Goal: Task Accomplishment & Management: Manage account settings

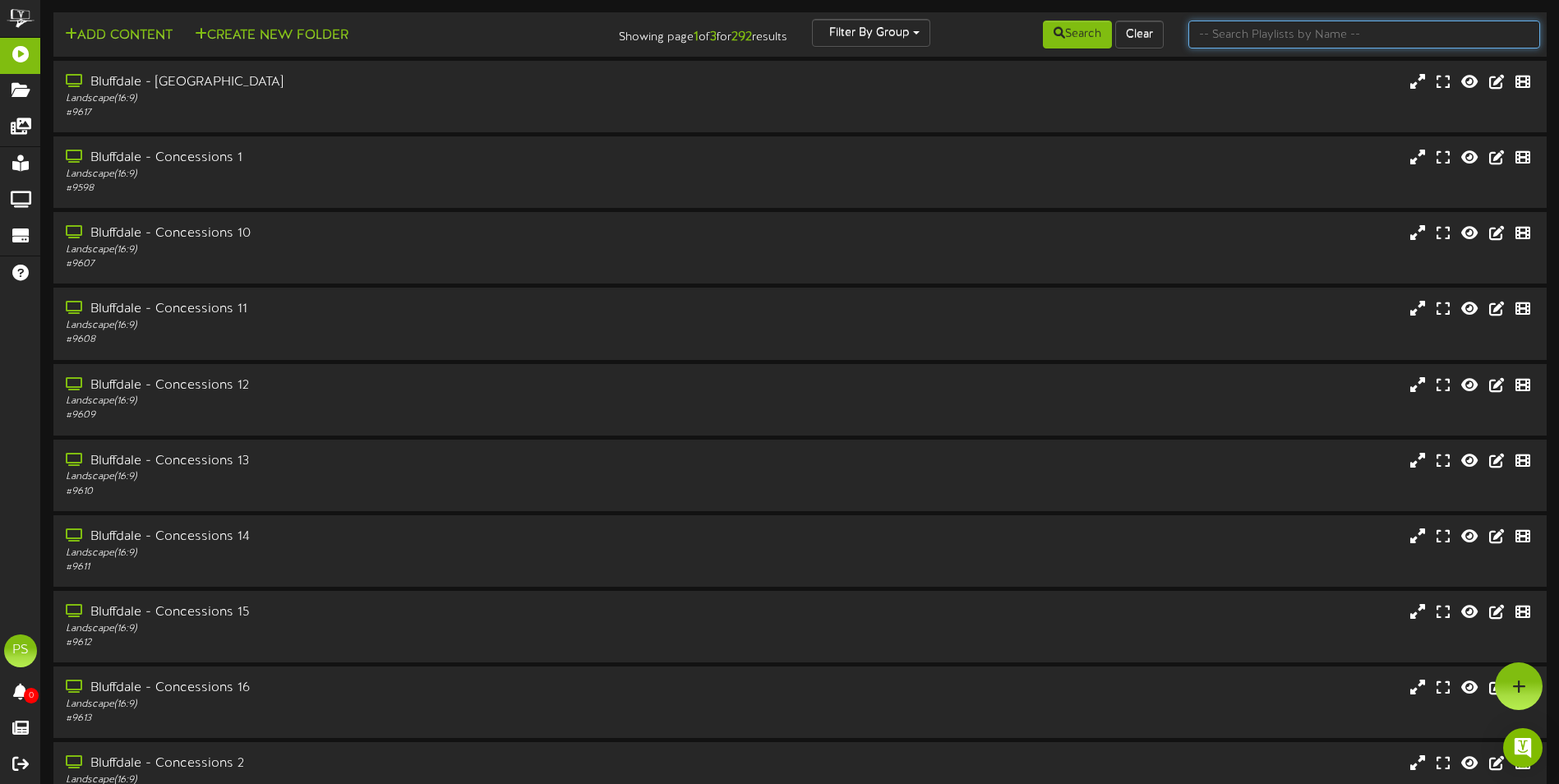
click at [1412, 37] on input "text" at bounding box center [1364, 34] width 352 height 28
type input "q"
click at [1090, 38] on button "Search" at bounding box center [1078, 34] width 69 height 28
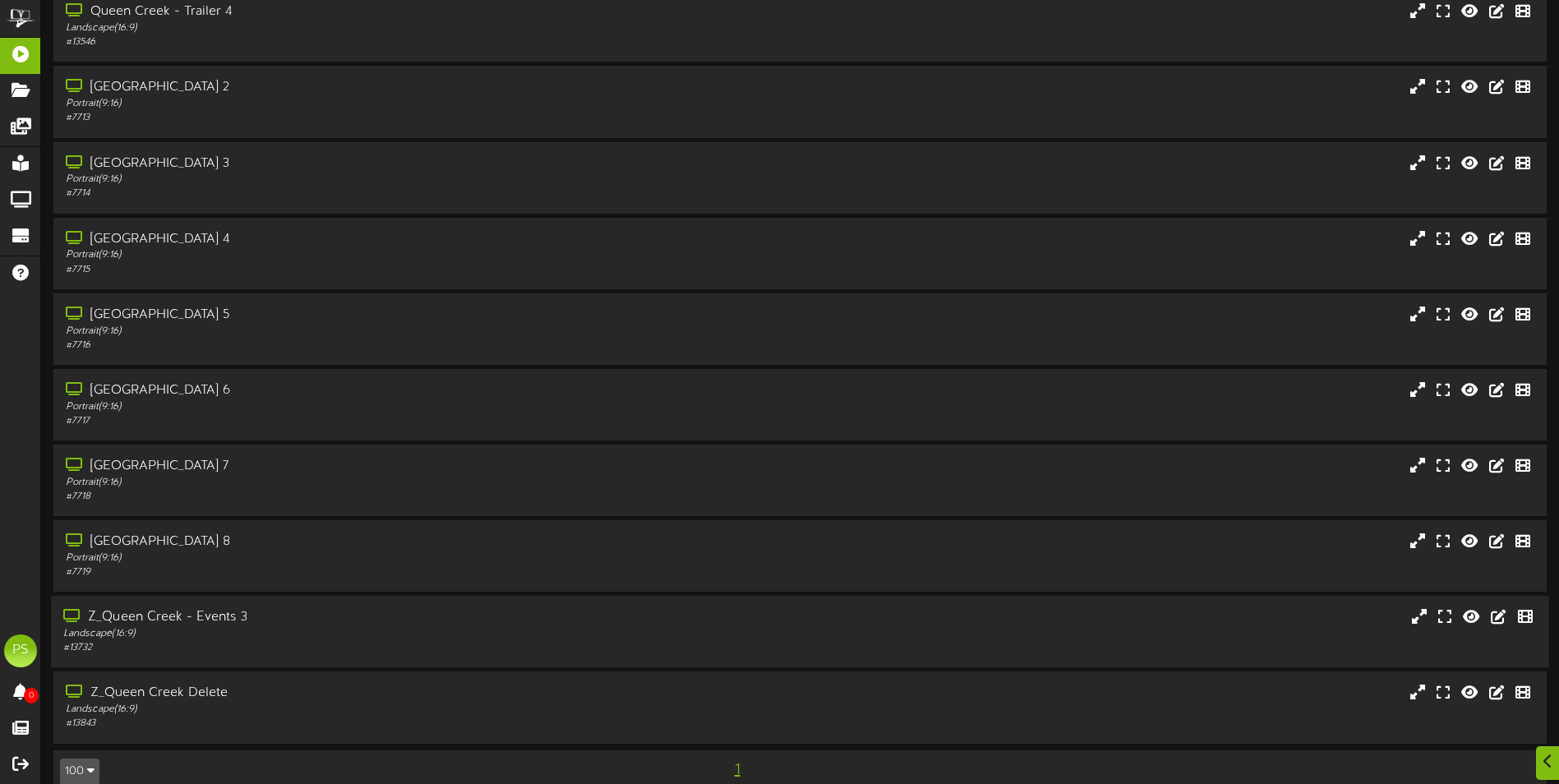
scroll to position [2065, 0]
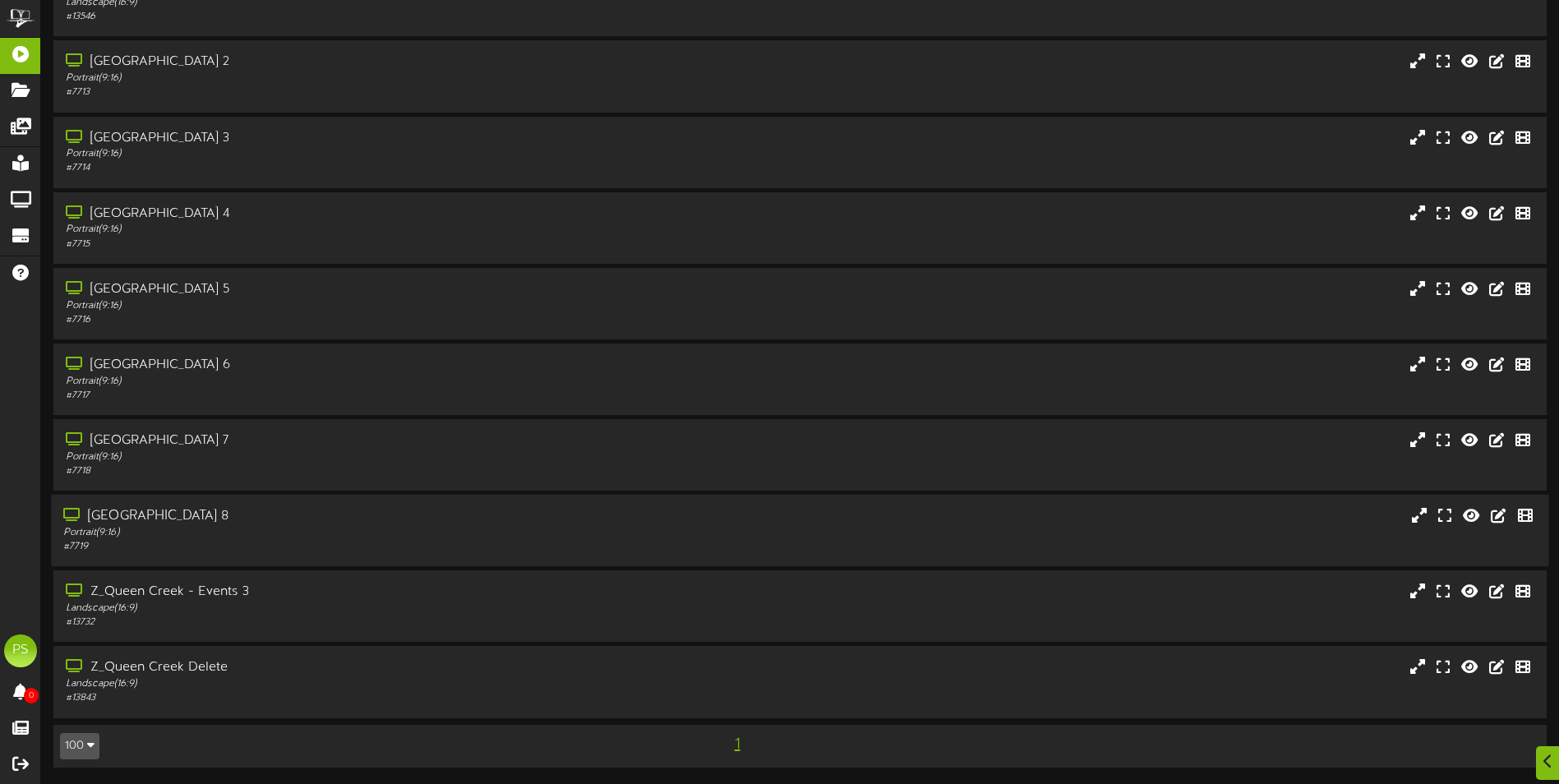
drag, startPoint x: 306, startPoint y: 534, endPoint x: 308, endPoint y: 456, distance: 78.0
click at [306, 533] on div "Portrait ( 9:16 )" at bounding box center [363, 532] width 599 height 14
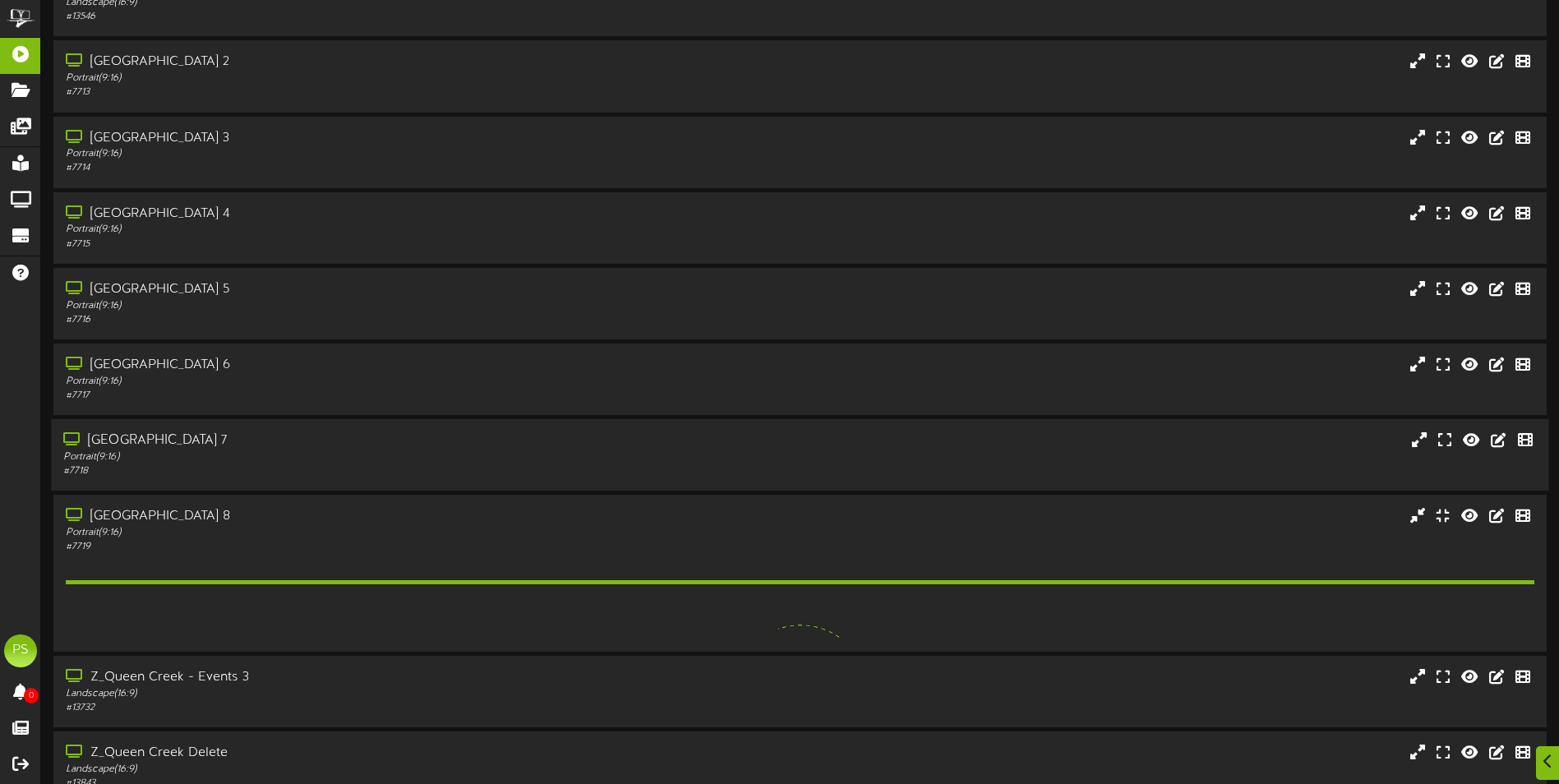
drag, startPoint x: 308, startPoint y: 451, endPoint x: 310, endPoint y: 436, distance: 15.1
click at [309, 448] on div "Queen Creek Theater 7 Portrait ( 9:16 ) # 7718" at bounding box center [363, 455] width 624 height 47
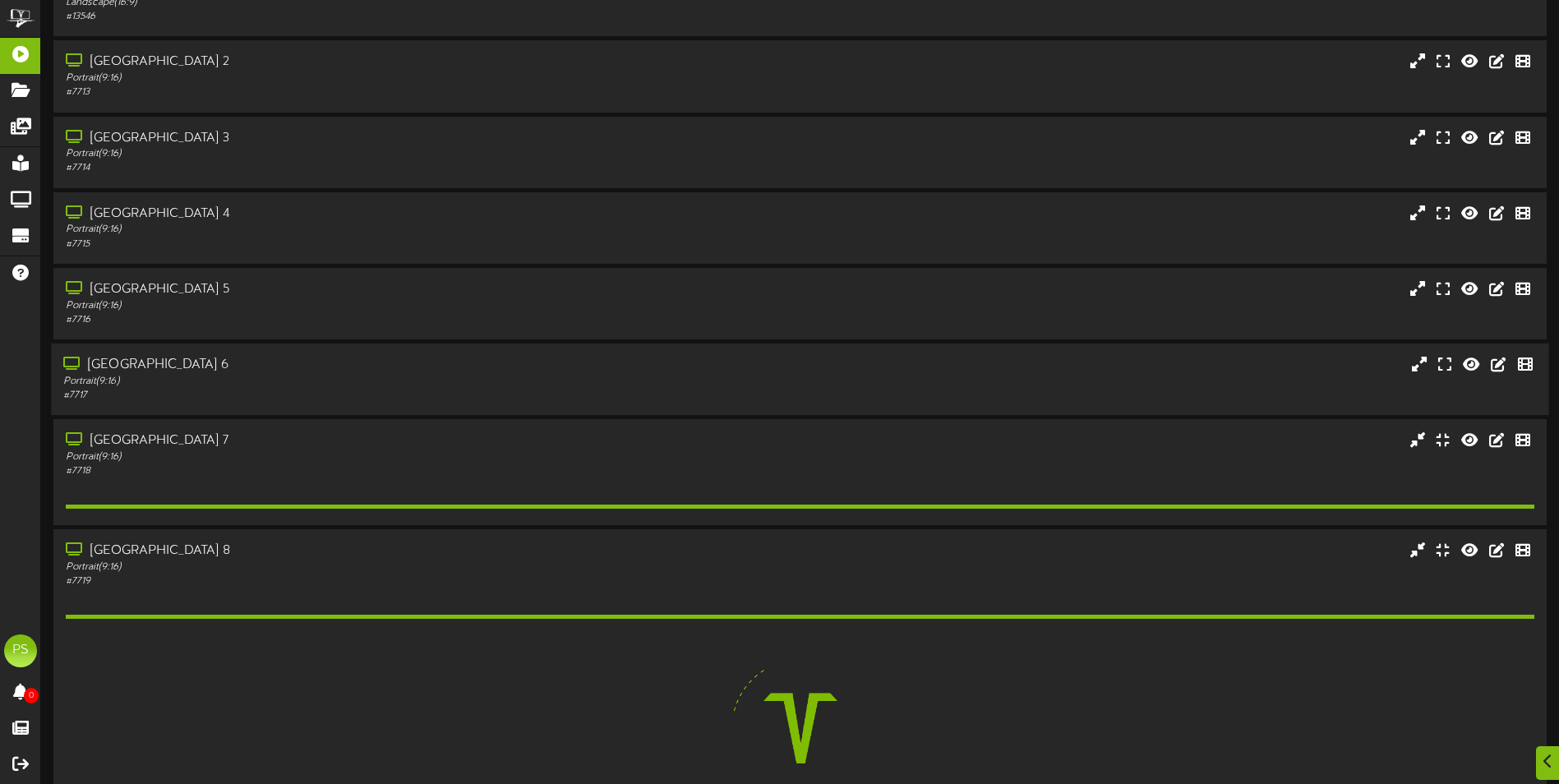
drag, startPoint x: 310, startPoint y: 436, endPoint x: 316, endPoint y: 351, distance: 85.2
click at [316, 353] on div "Queen Creek Theater 6 Portrait ( 9:16 ) # 7717" at bounding box center [799, 379] width 1497 height 72
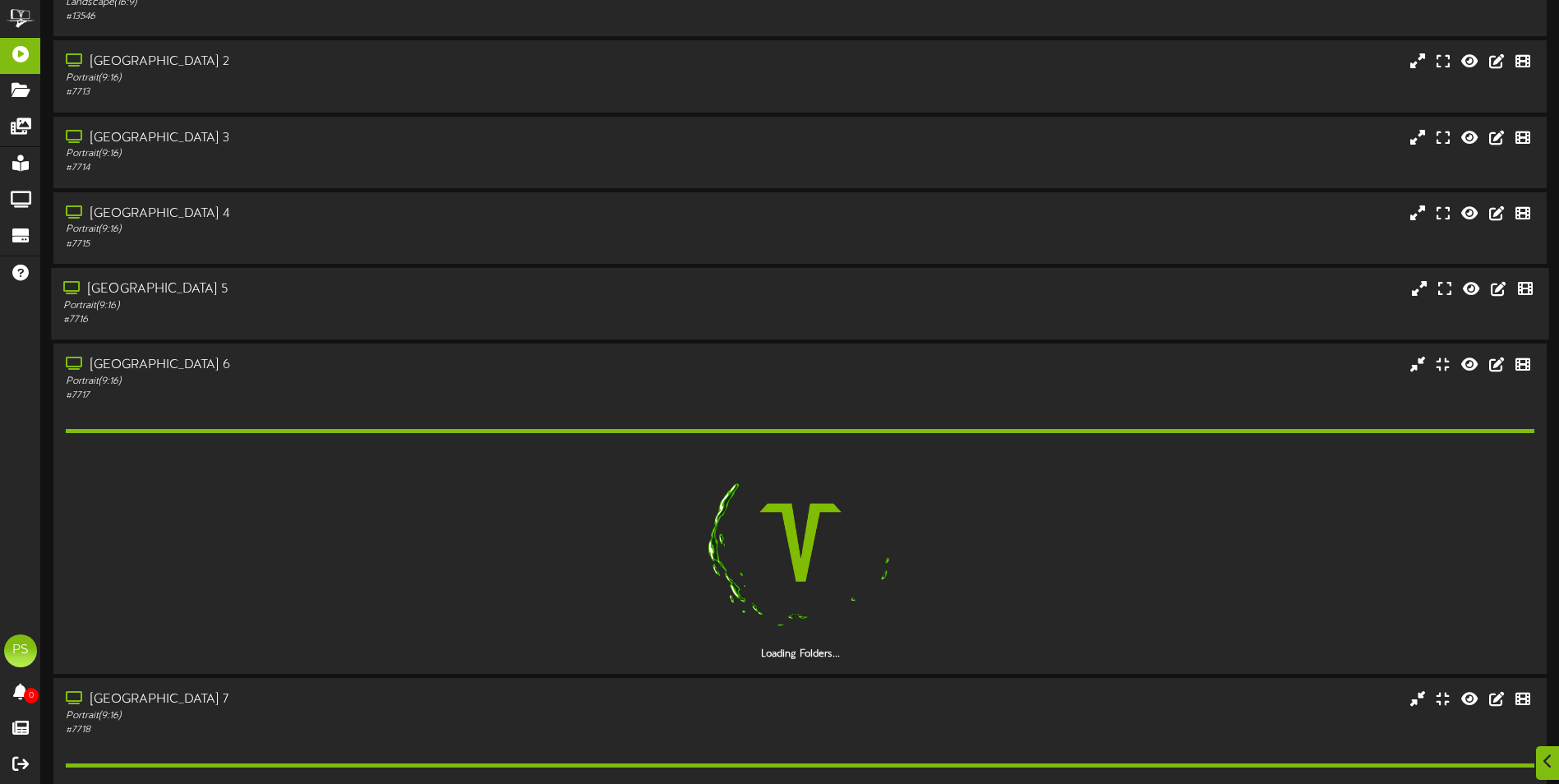
click at [314, 313] on div "Portrait ( 9:16 )" at bounding box center [363, 305] width 599 height 14
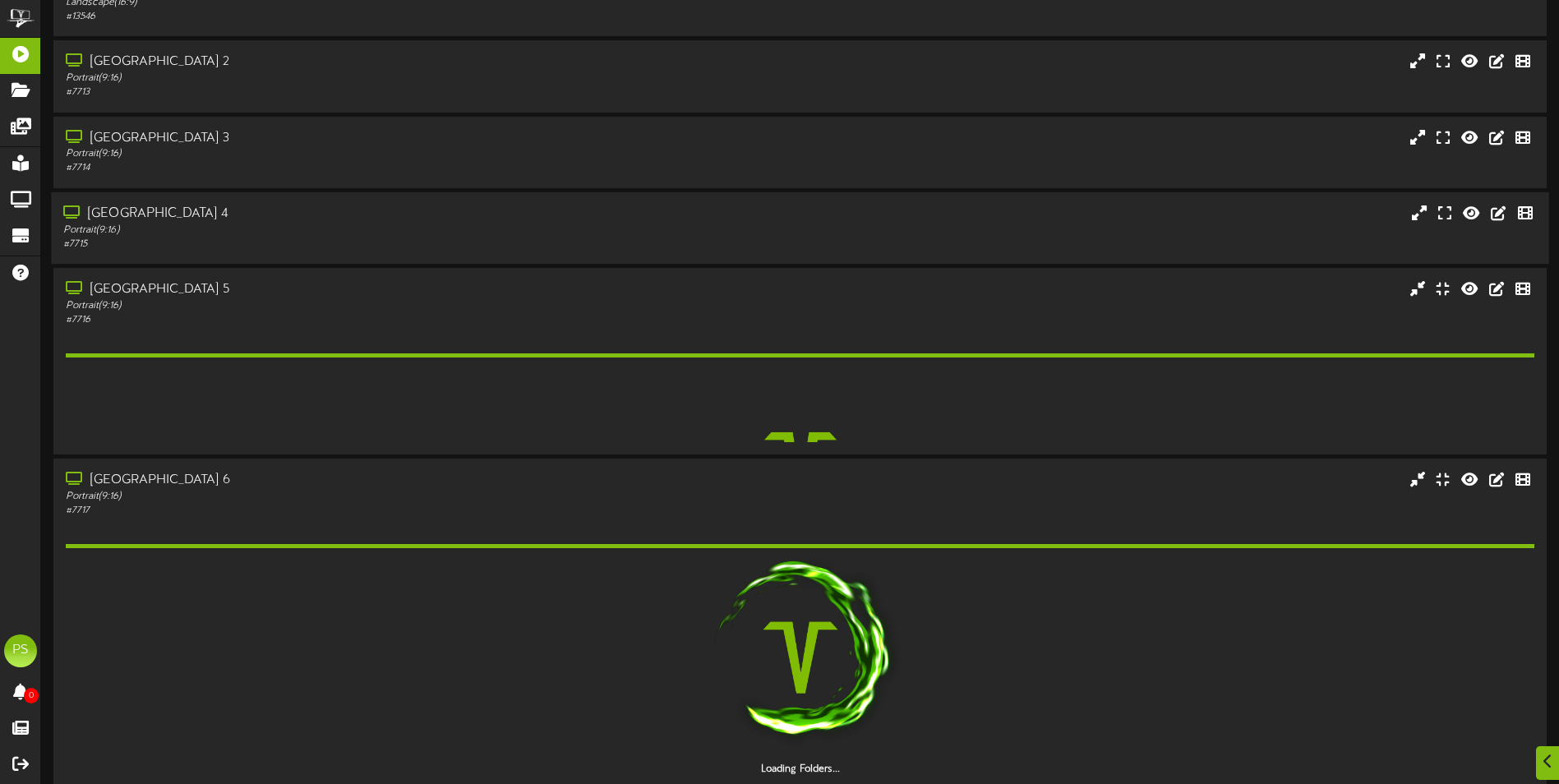
click at [310, 247] on div "# 7715" at bounding box center [363, 244] width 599 height 14
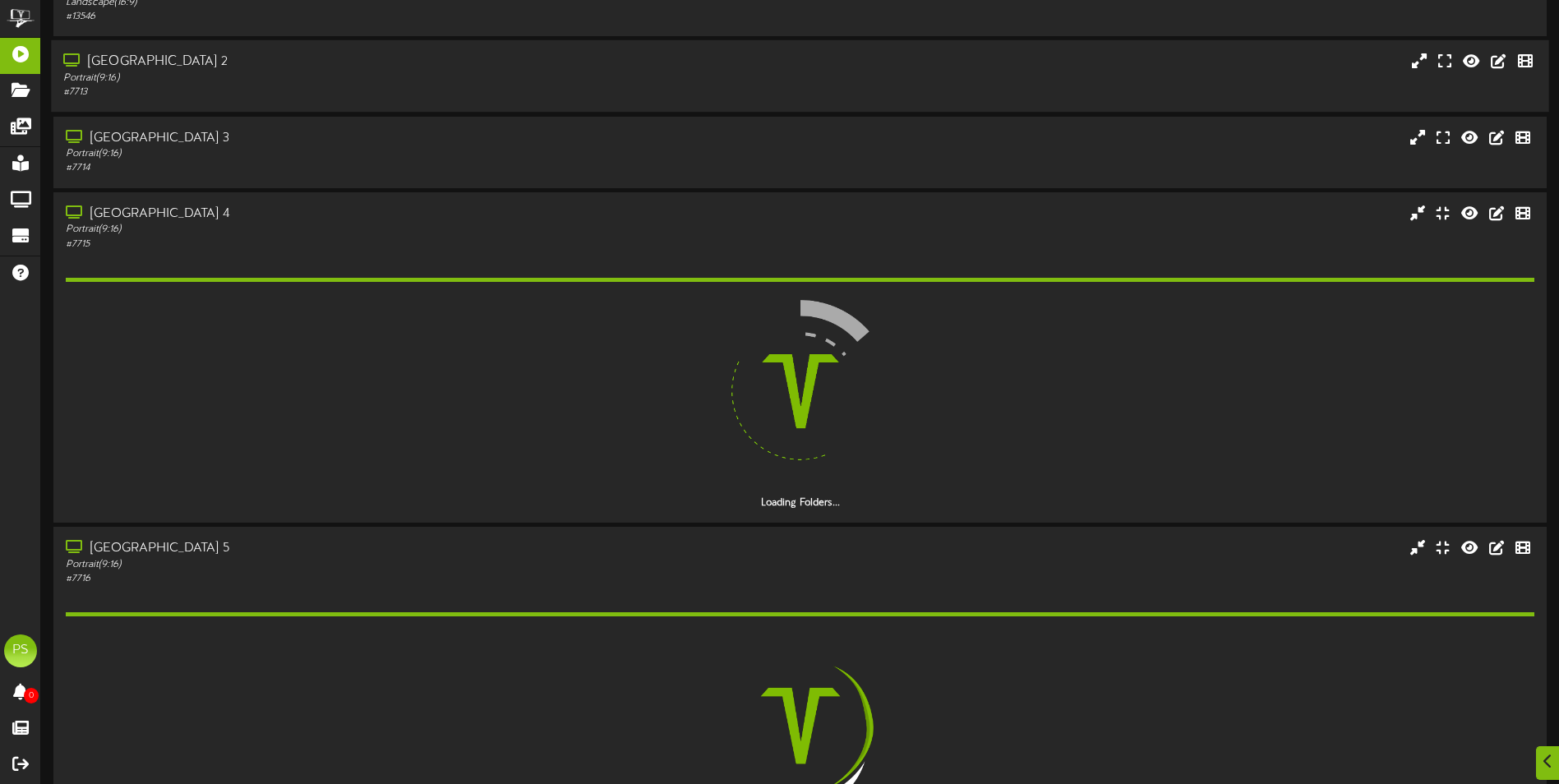
drag, startPoint x: 318, startPoint y: 160, endPoint x: 322, endPoint y: 111, distance: 49.2
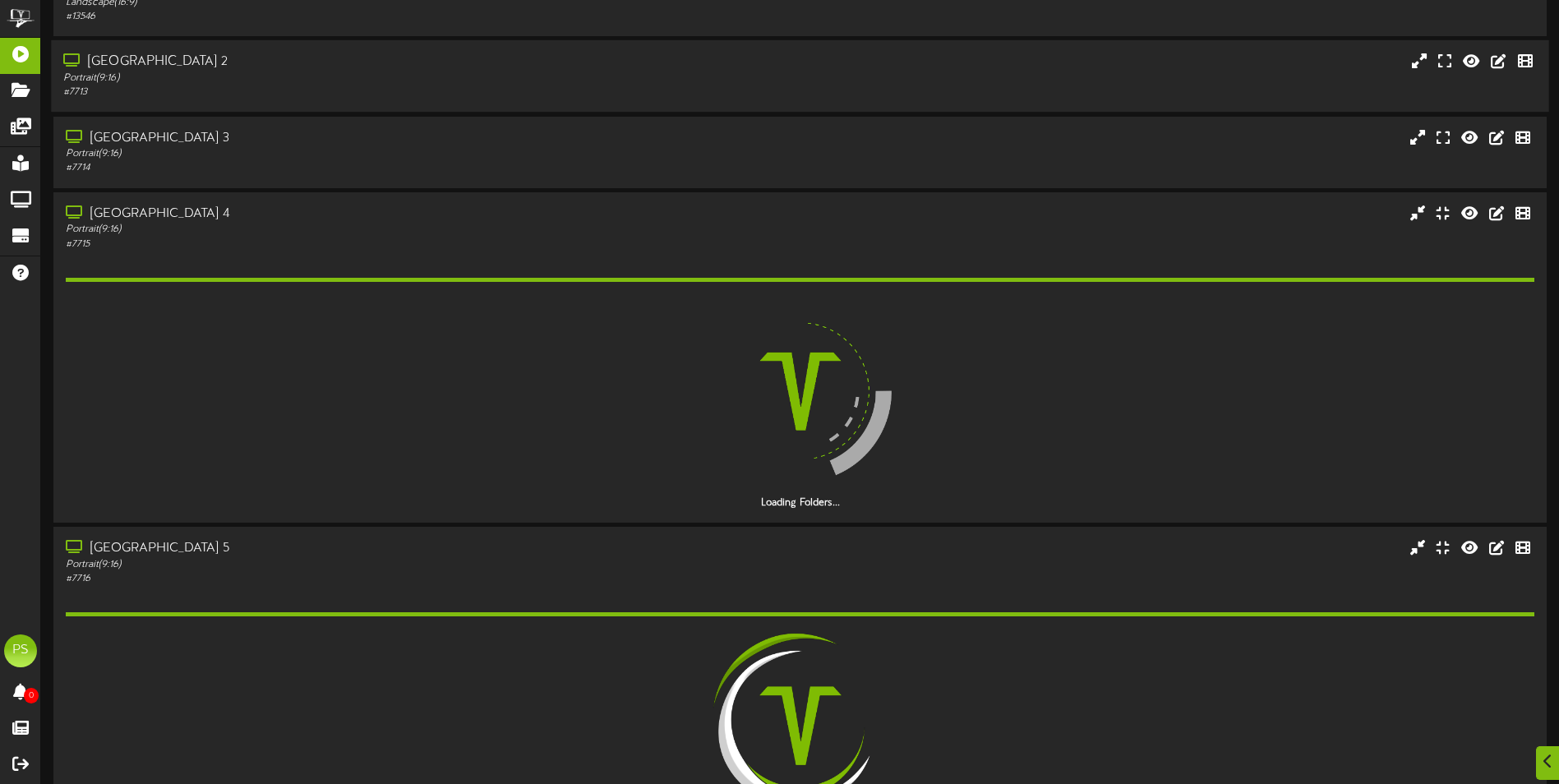
click at [318, 158] on div "Portrait ( 9:16 )" at bounding box center [364, 153] width 597 height 14
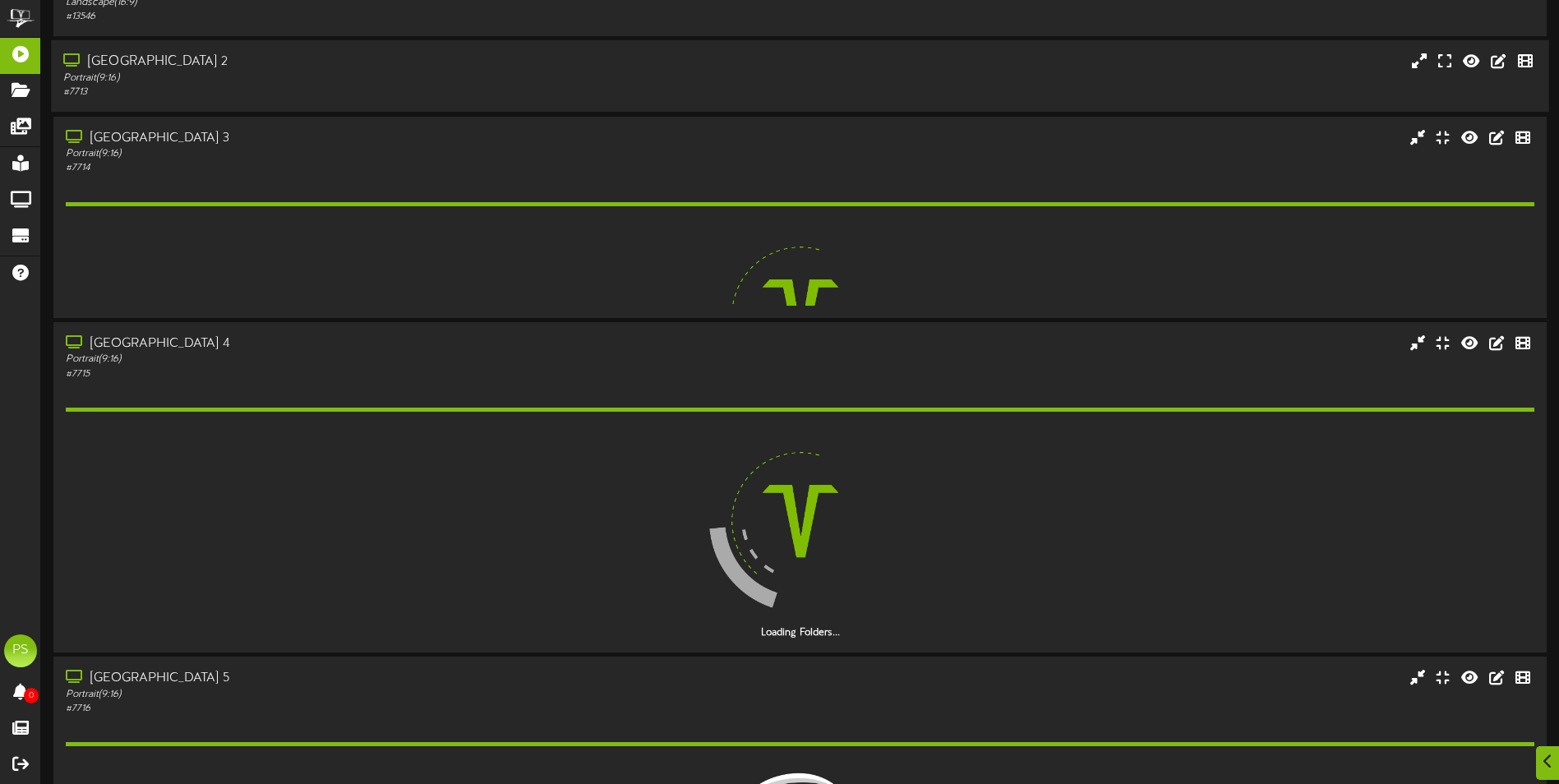
click at [324, 87] on div "# 7713" at bounding box center [363, 92] width 599 height 14
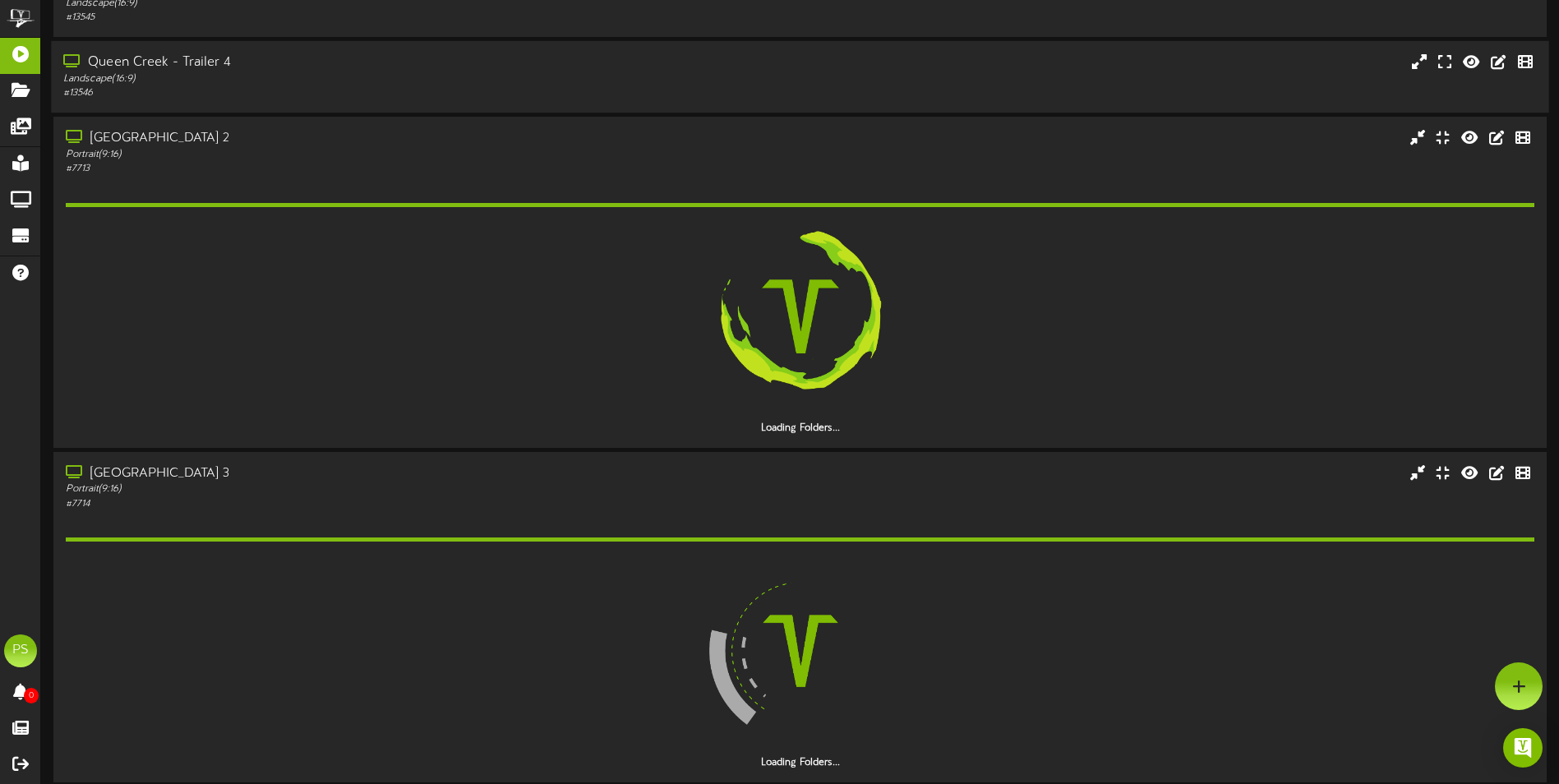
scroll to position [1901, 0]
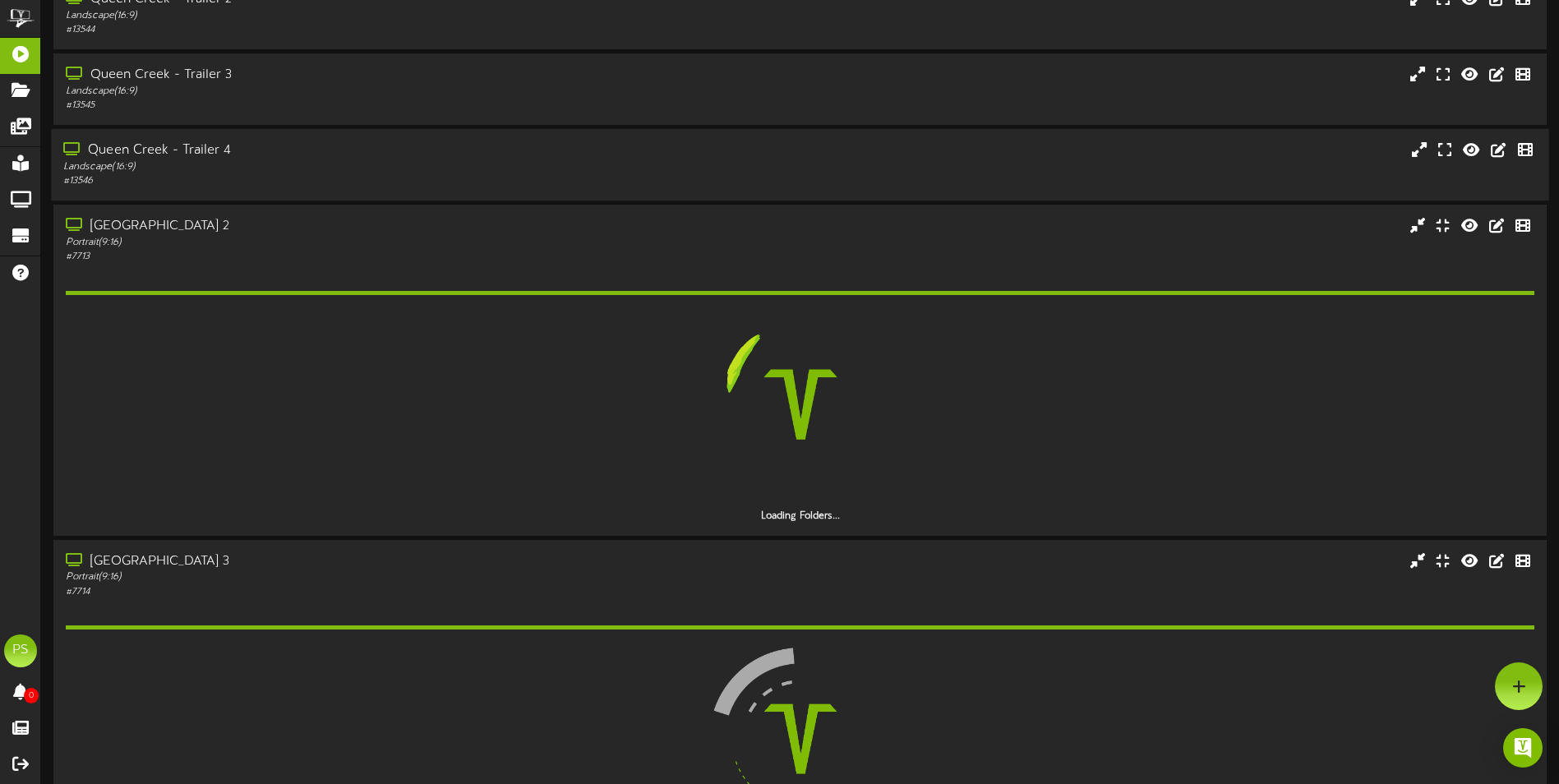
click at [361, 177] on div "# 13546" at bounding box center [363, 180] width 599 height 14
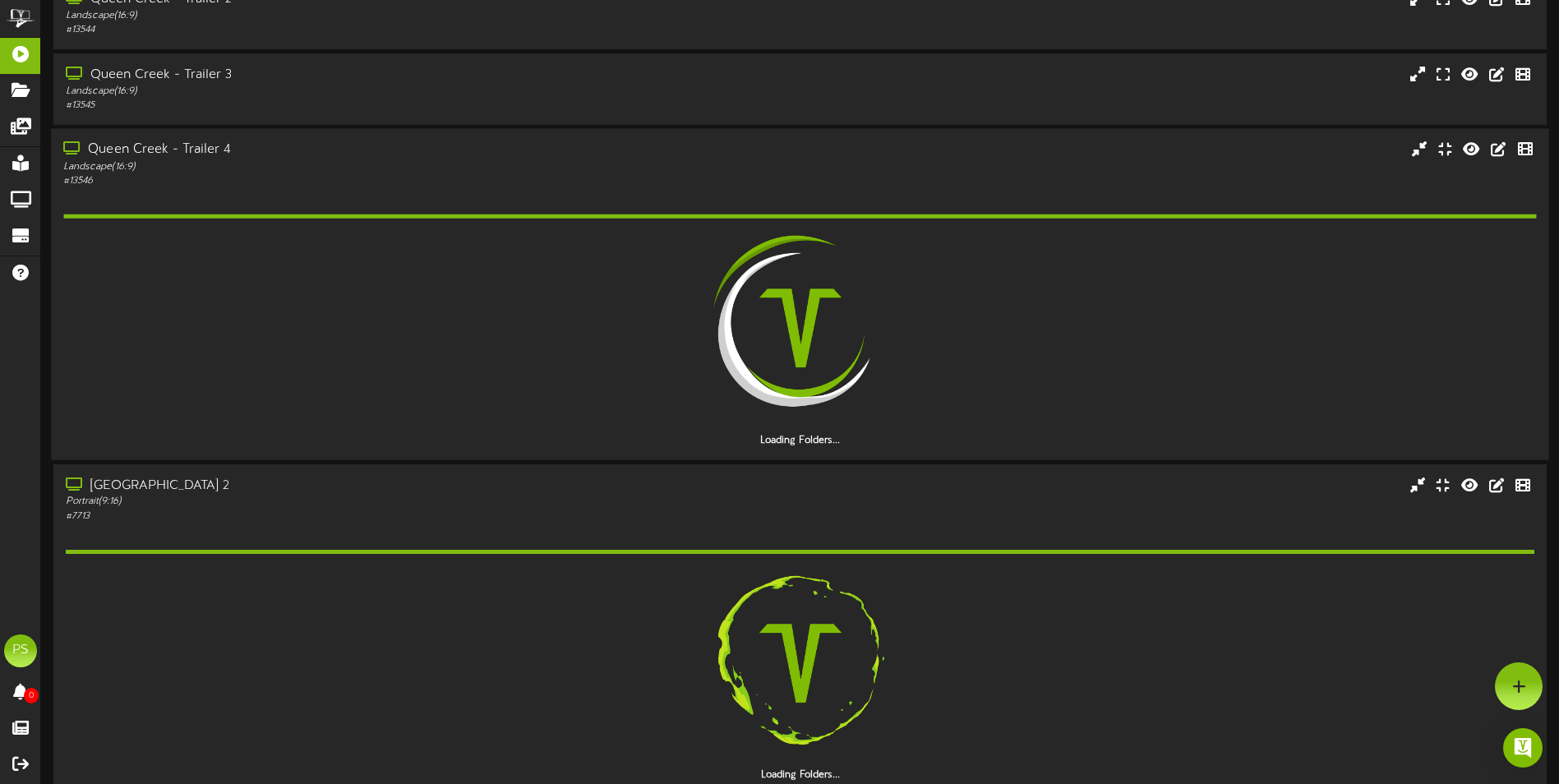
click at [361, 177] on div "# 13546" at bounding box center [363, 180] width 599 height 14
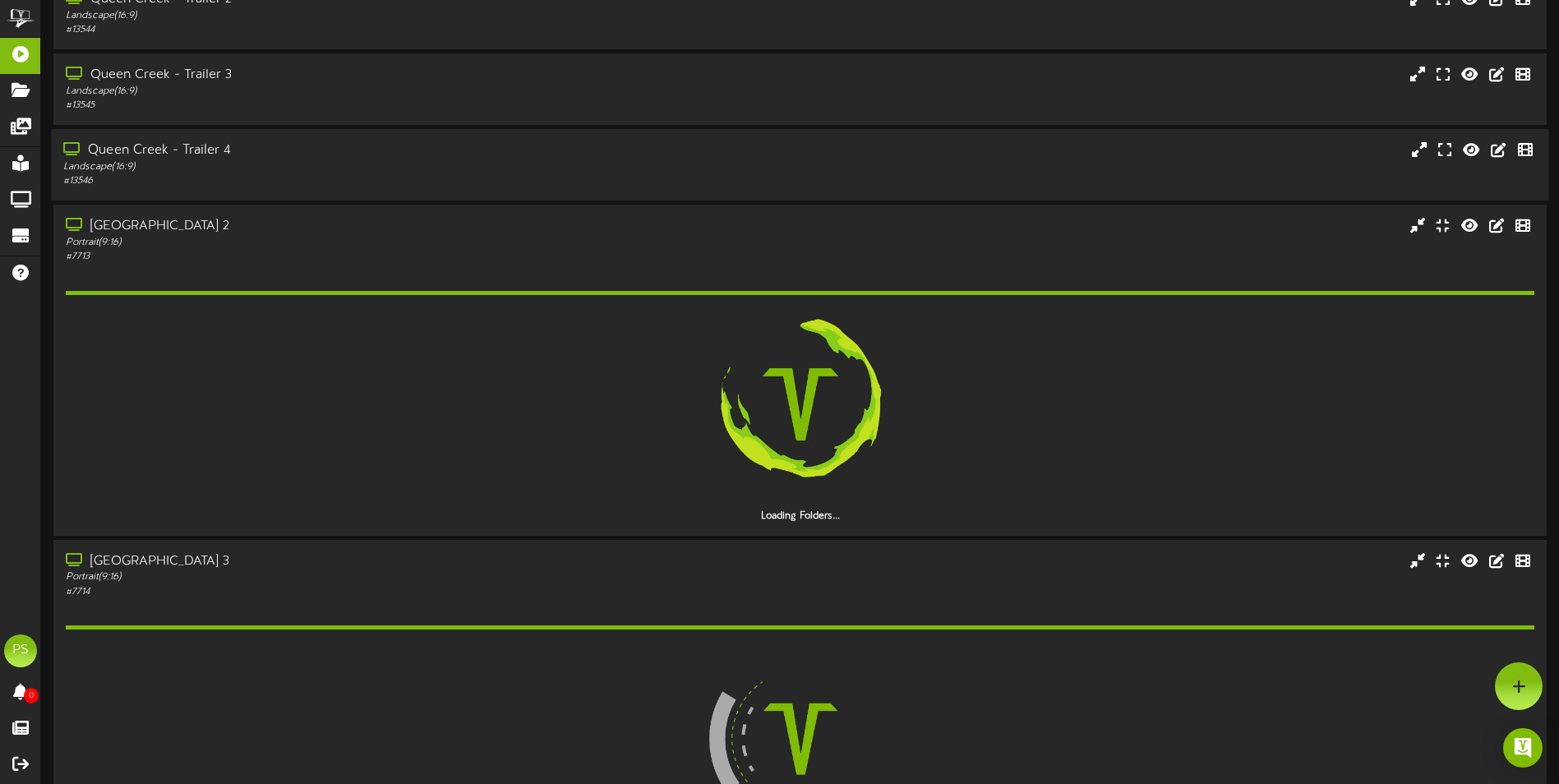
scroll to position [1736, 0]
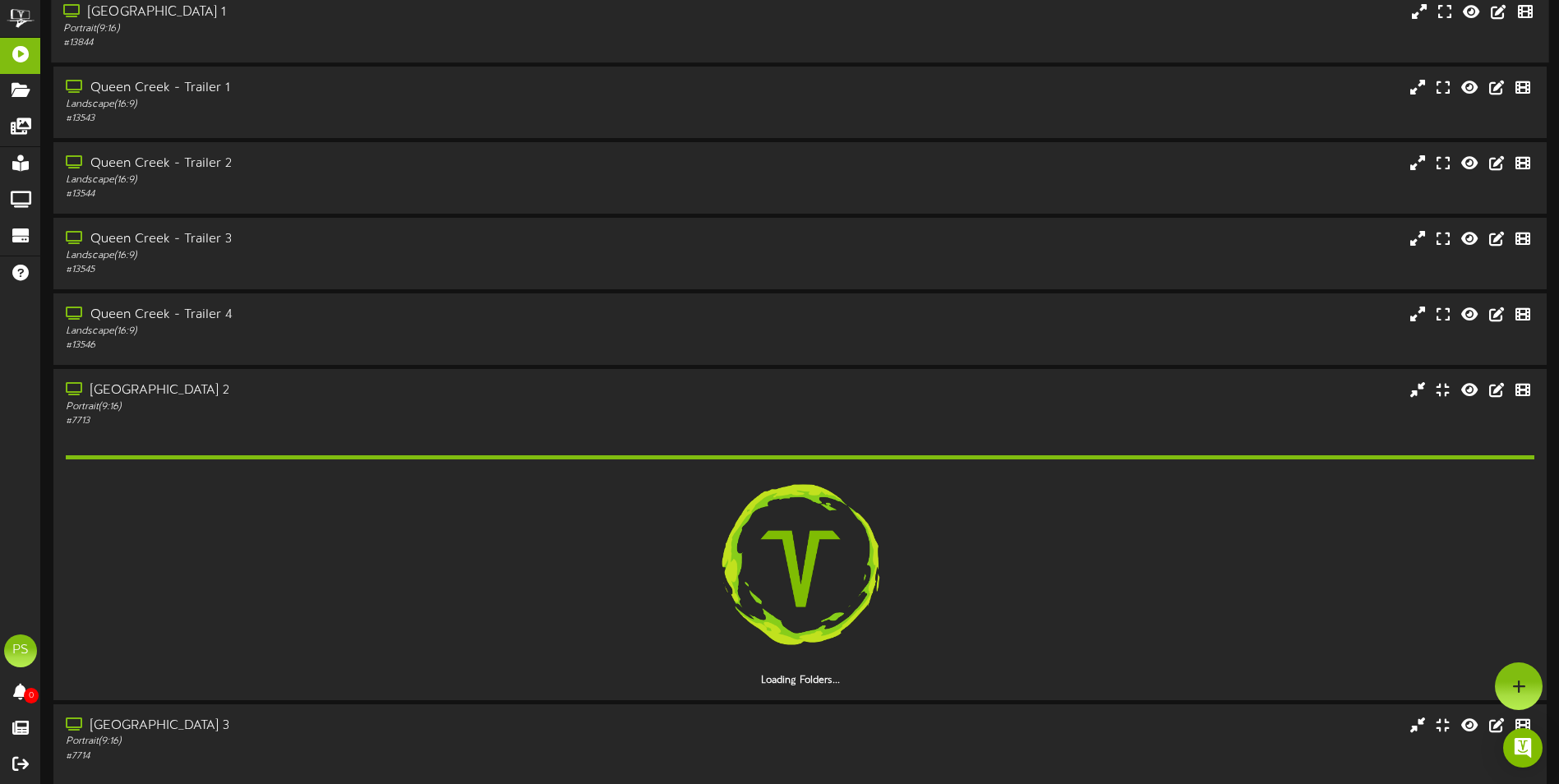
click at [353, 31] on div "Portrait ( 9:16 )" at bounding box center [363, 28] width 599 height 14
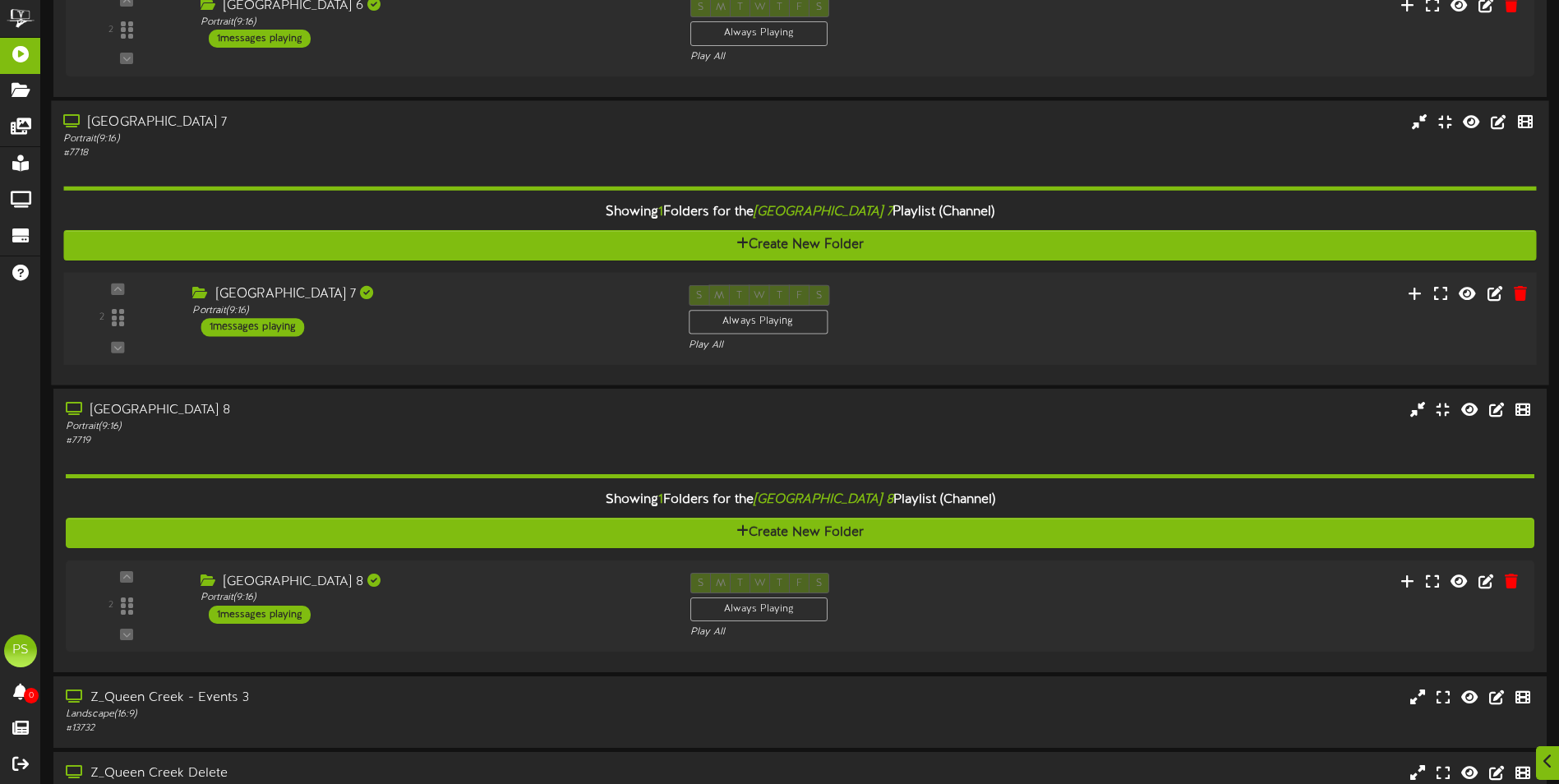
scroll to position [3995, 0]
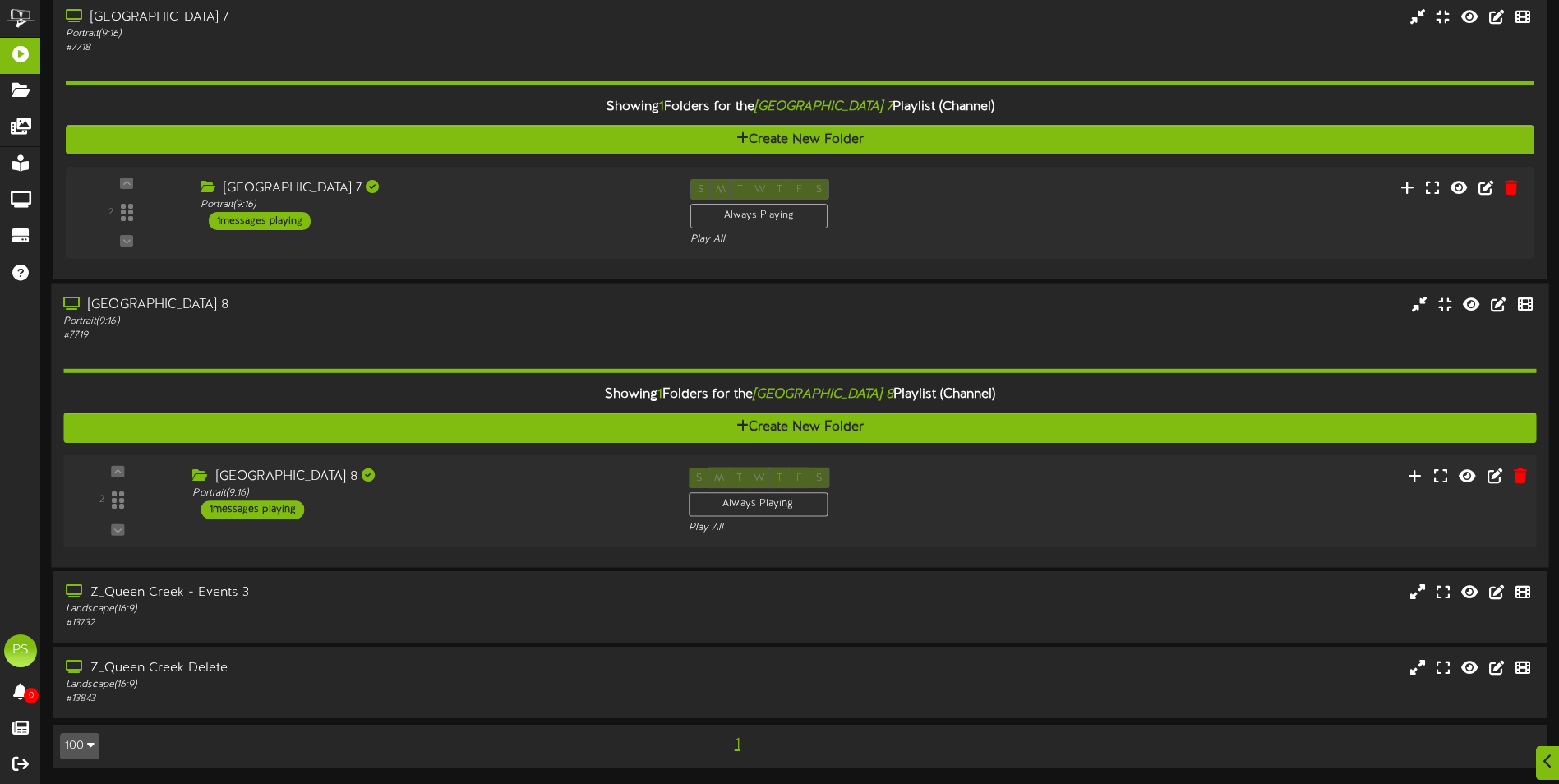
click at [501, 528] on div "2 ( 9:16" at bounding box center [799, 500] width 1487 height 67
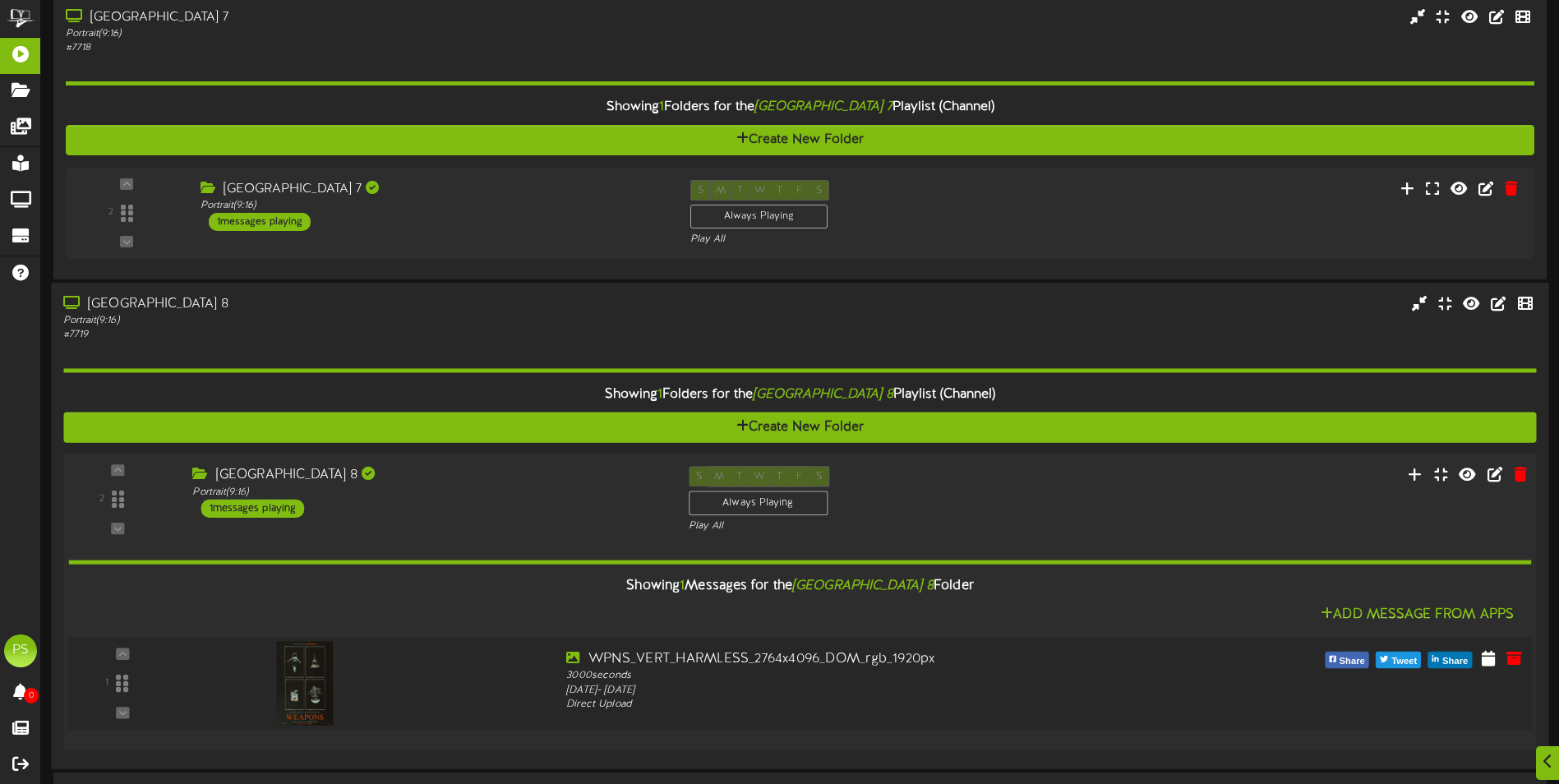
scroll to position [3808, 0]
click at [1486, 659] on icon at bounding box center [1488, 658] width 16 height 18
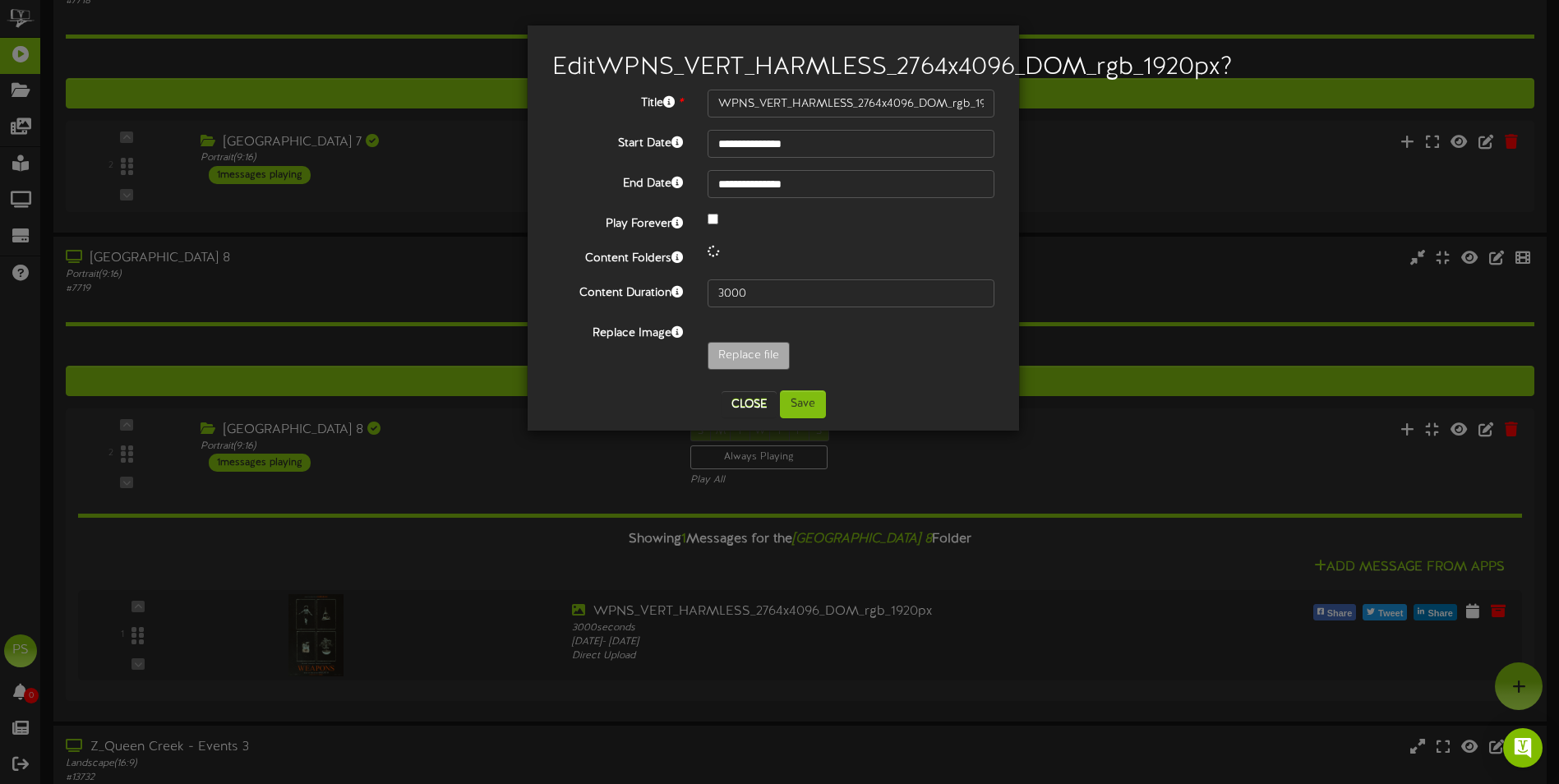
scroll to position [3760, 0]
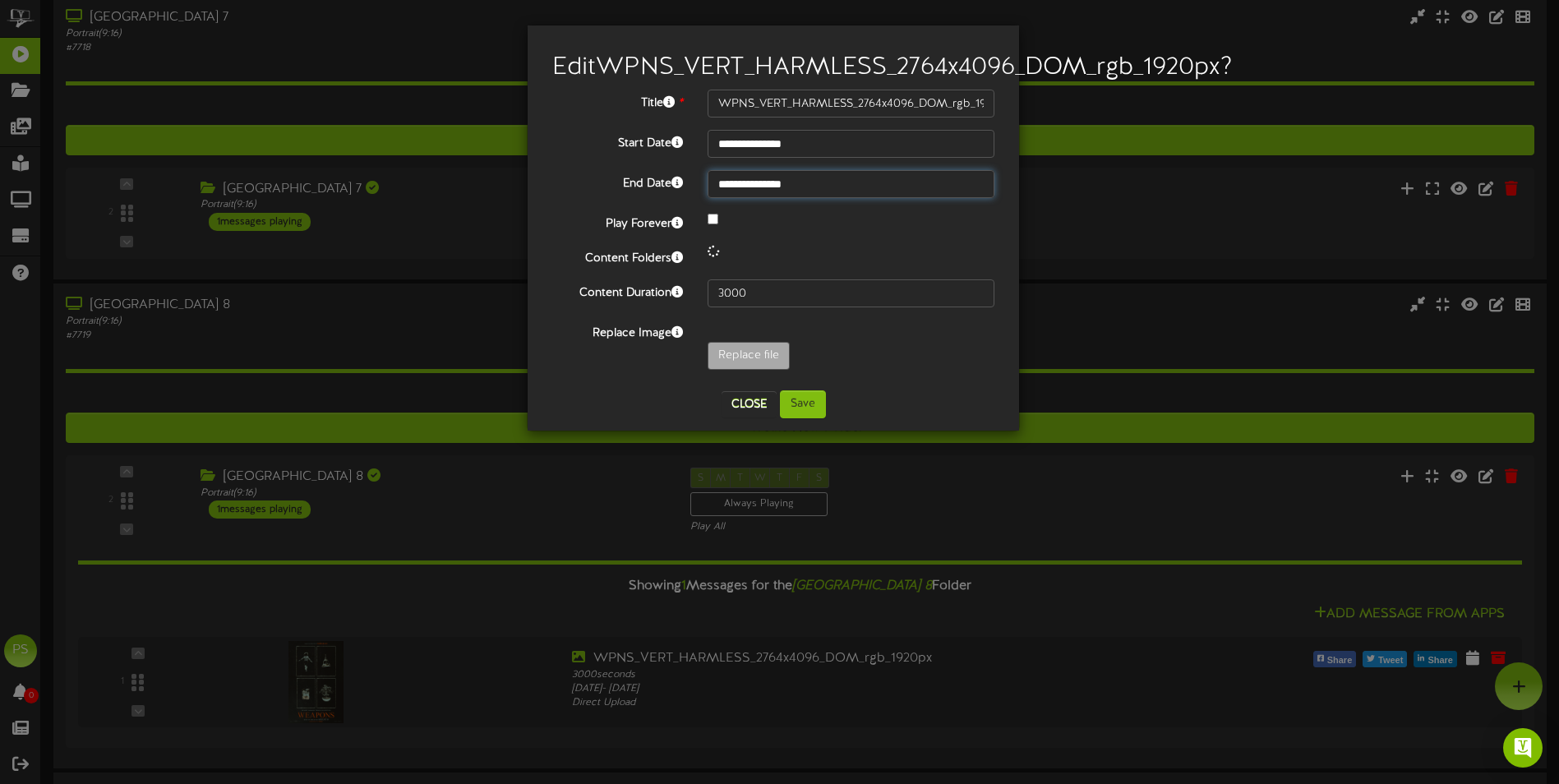
click at [801, 198] on input "**********" at bounding box center [851, 184] width 286 height 28
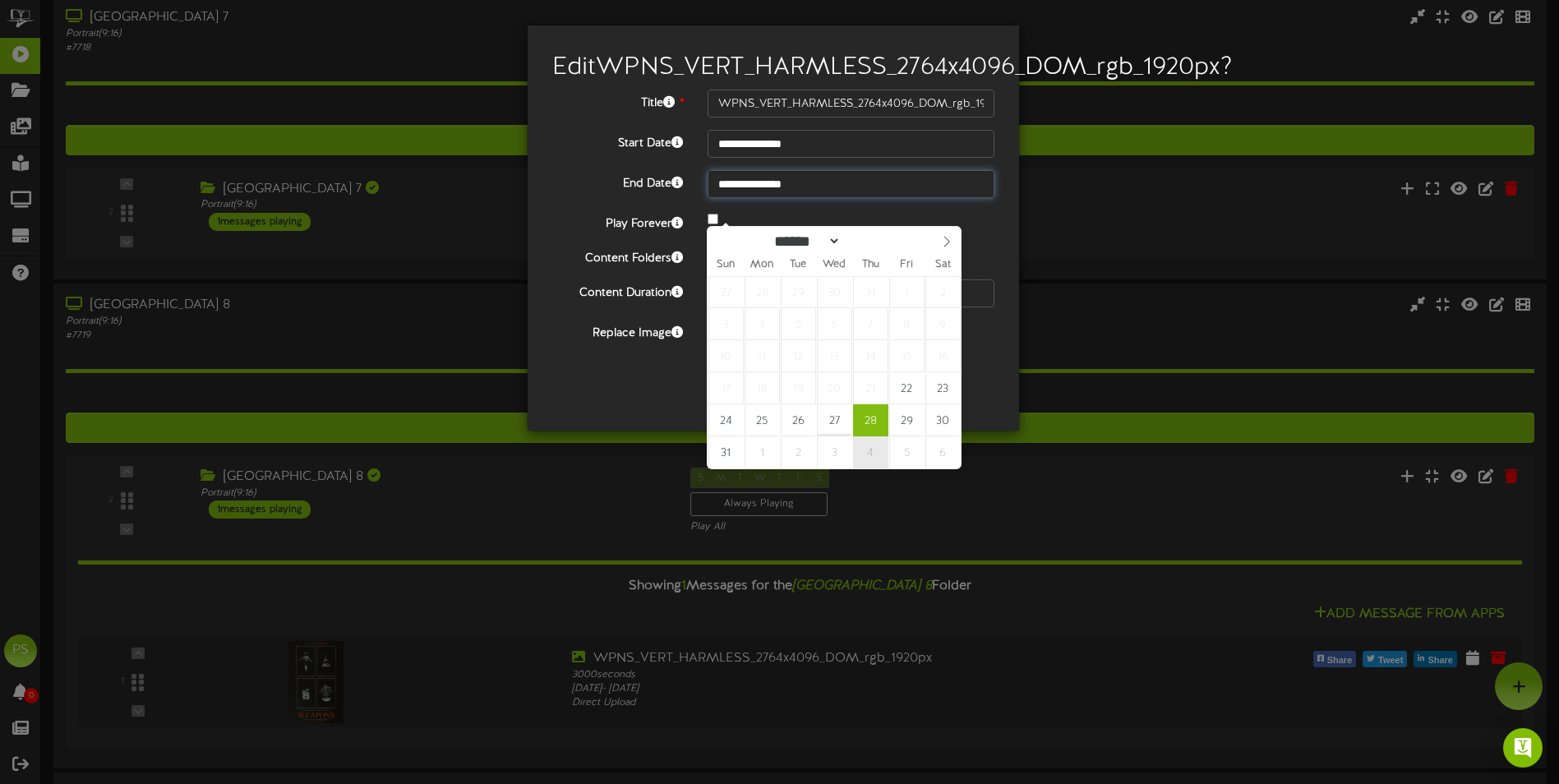
type input "**********"
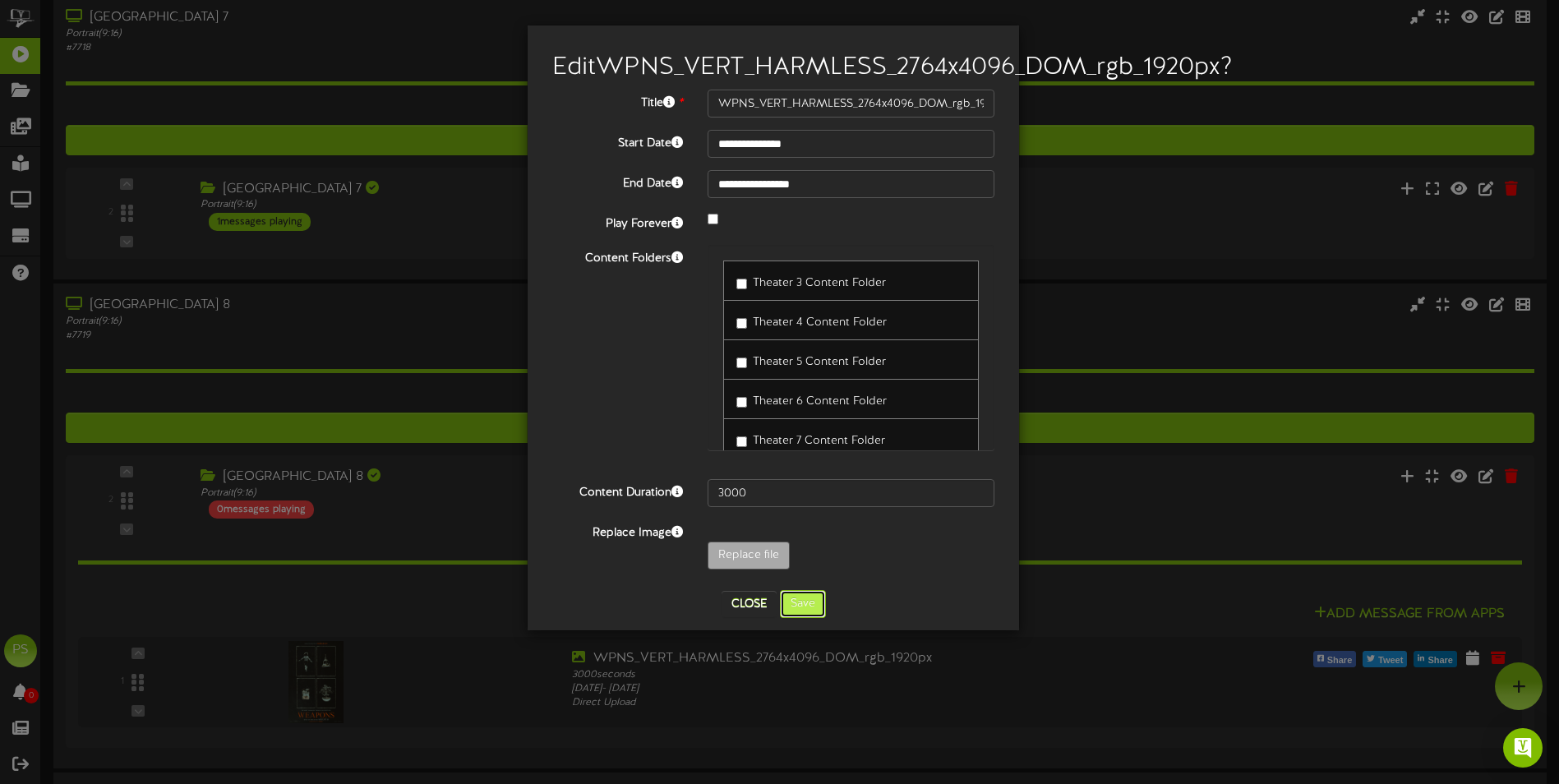
click at [811, 618] on button "Save" at bounding box center [803, 604] width 46 height 28
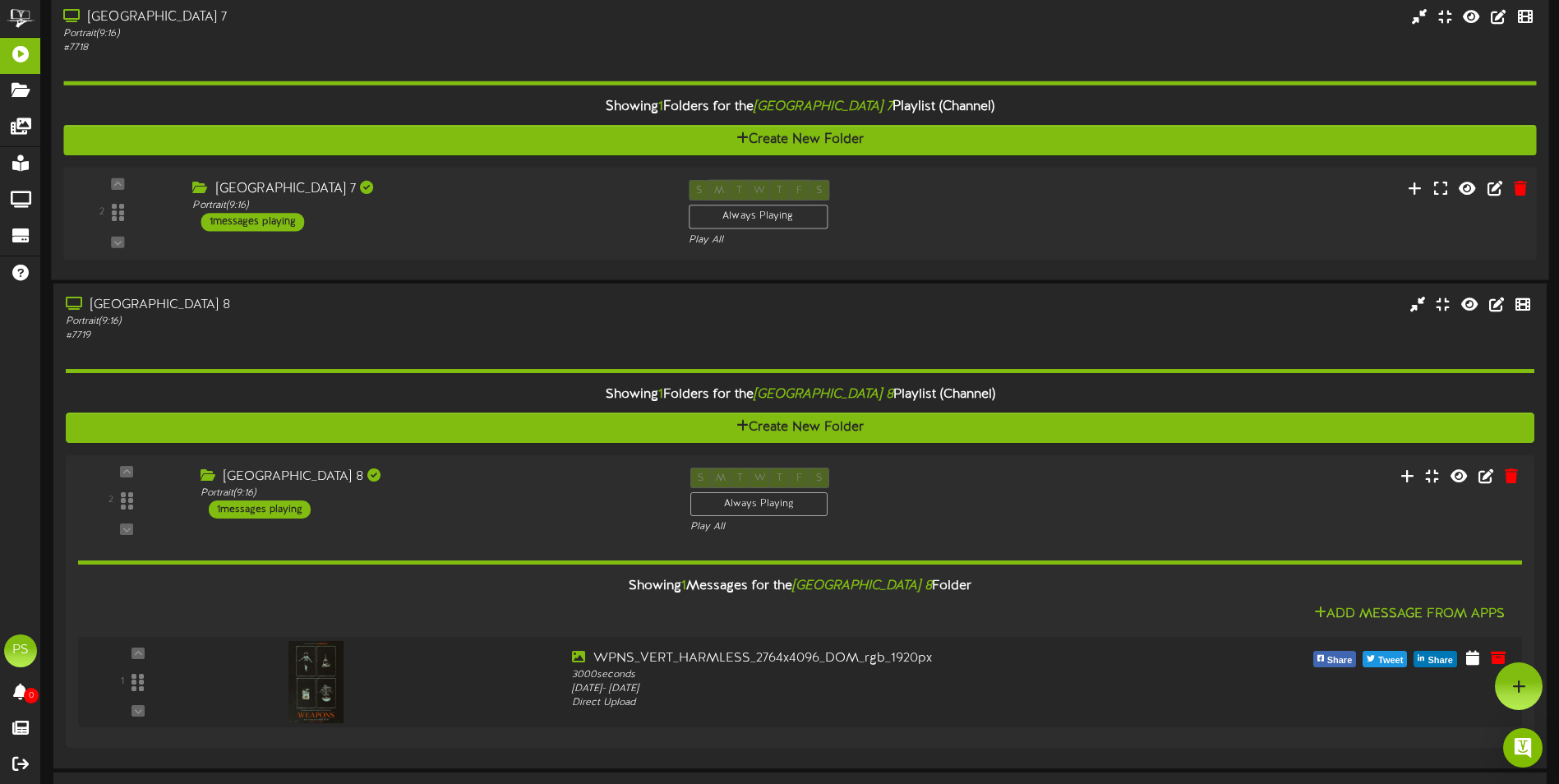
scroll to position [3431, 0]
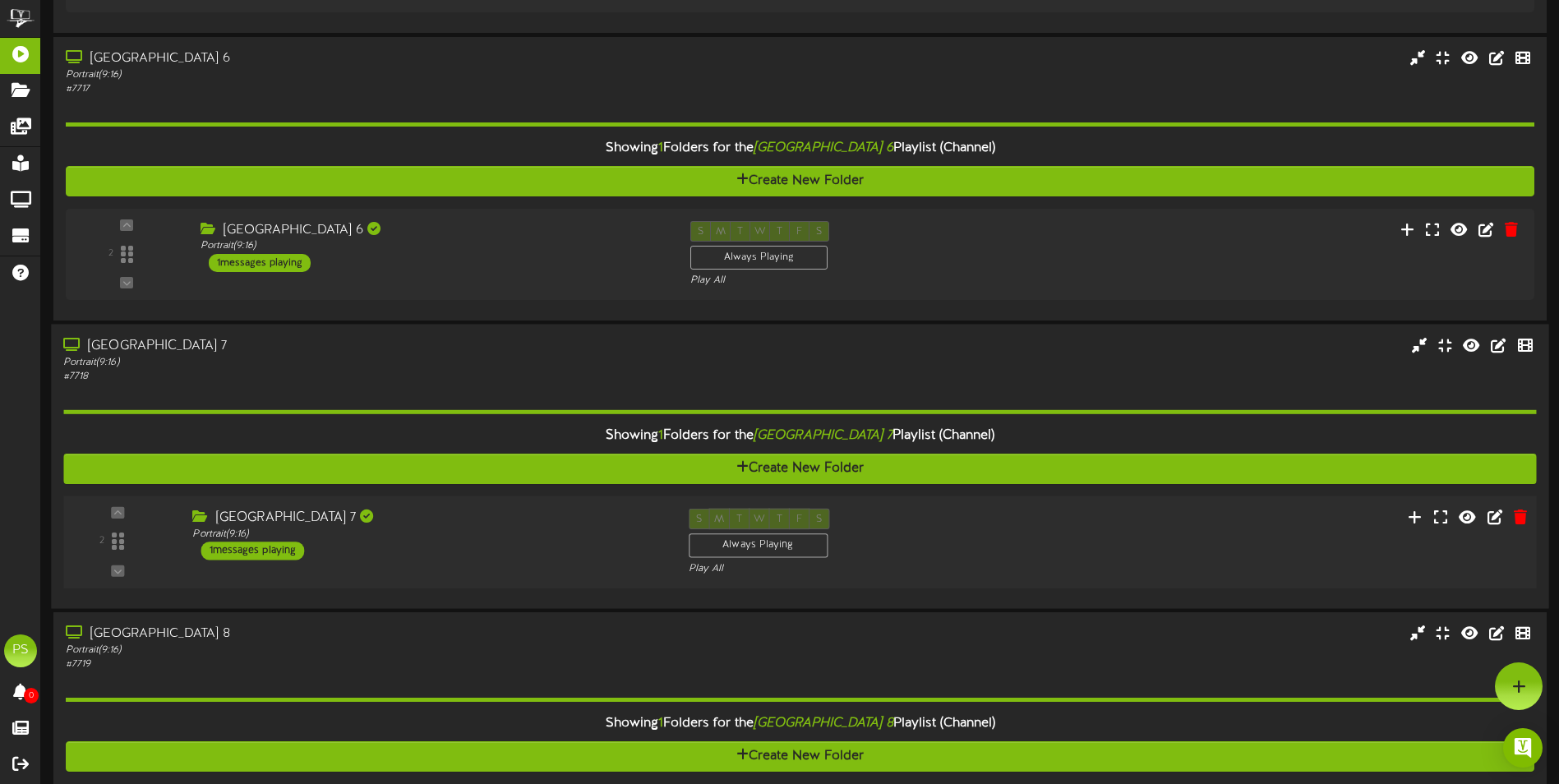
click at [1046, 554] on div "S M T W T F S Always Playing Play All" at bounding box center [862, 541] width 373 height 67
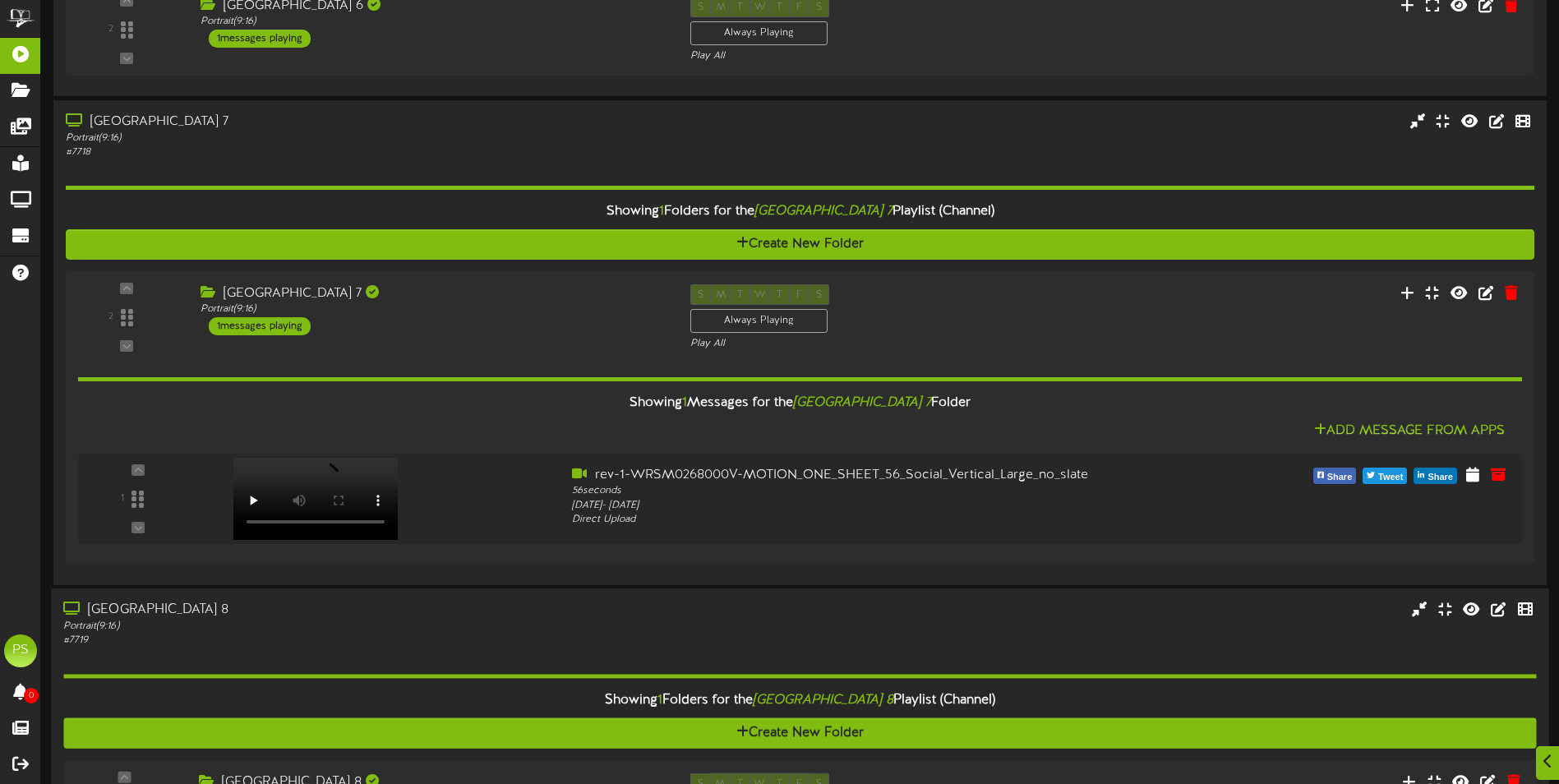
scroll to position [3760, 0]
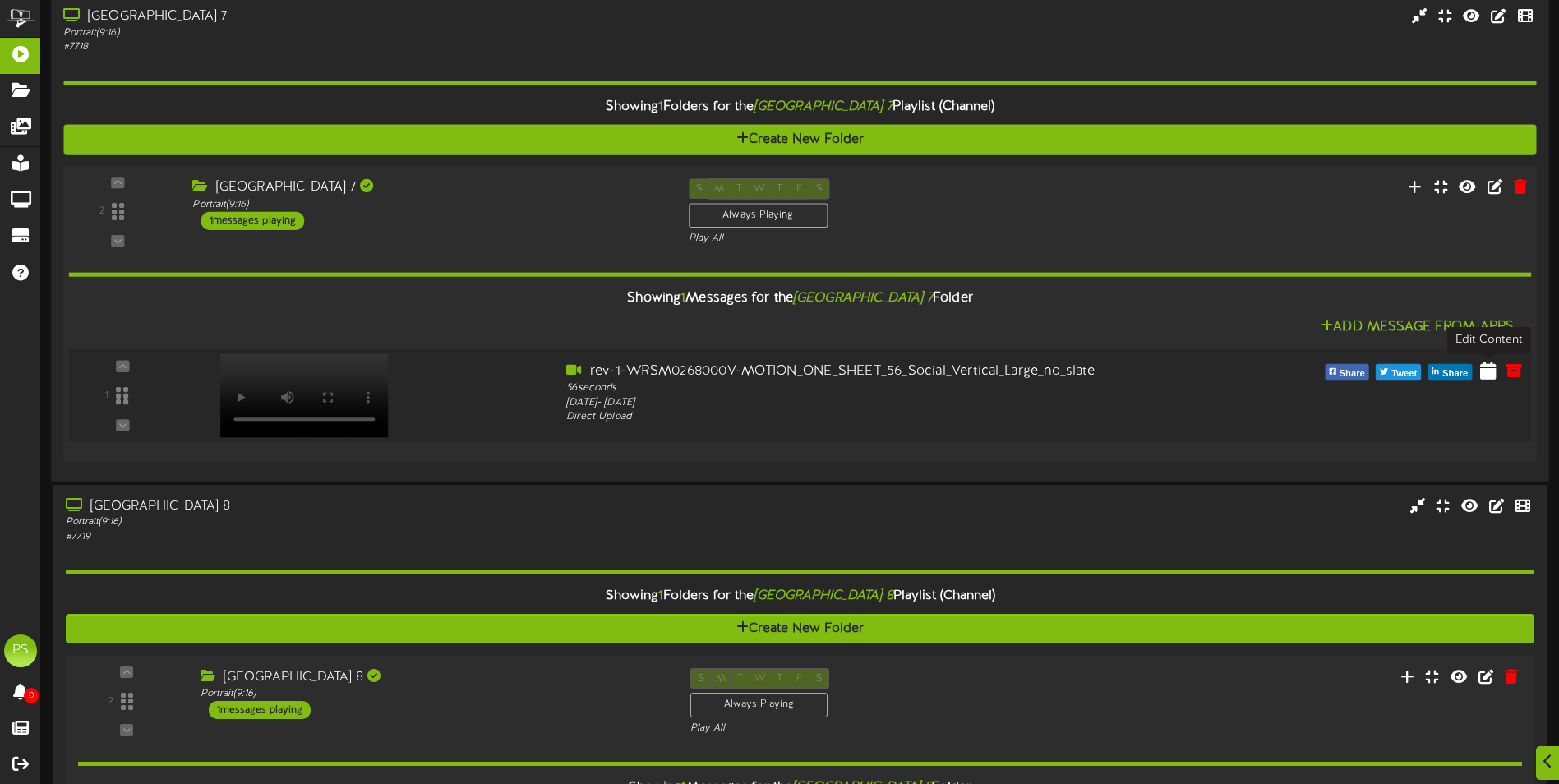
click at [1490, 375] on icon at bounding box center [1488, 370] width 16 height 18
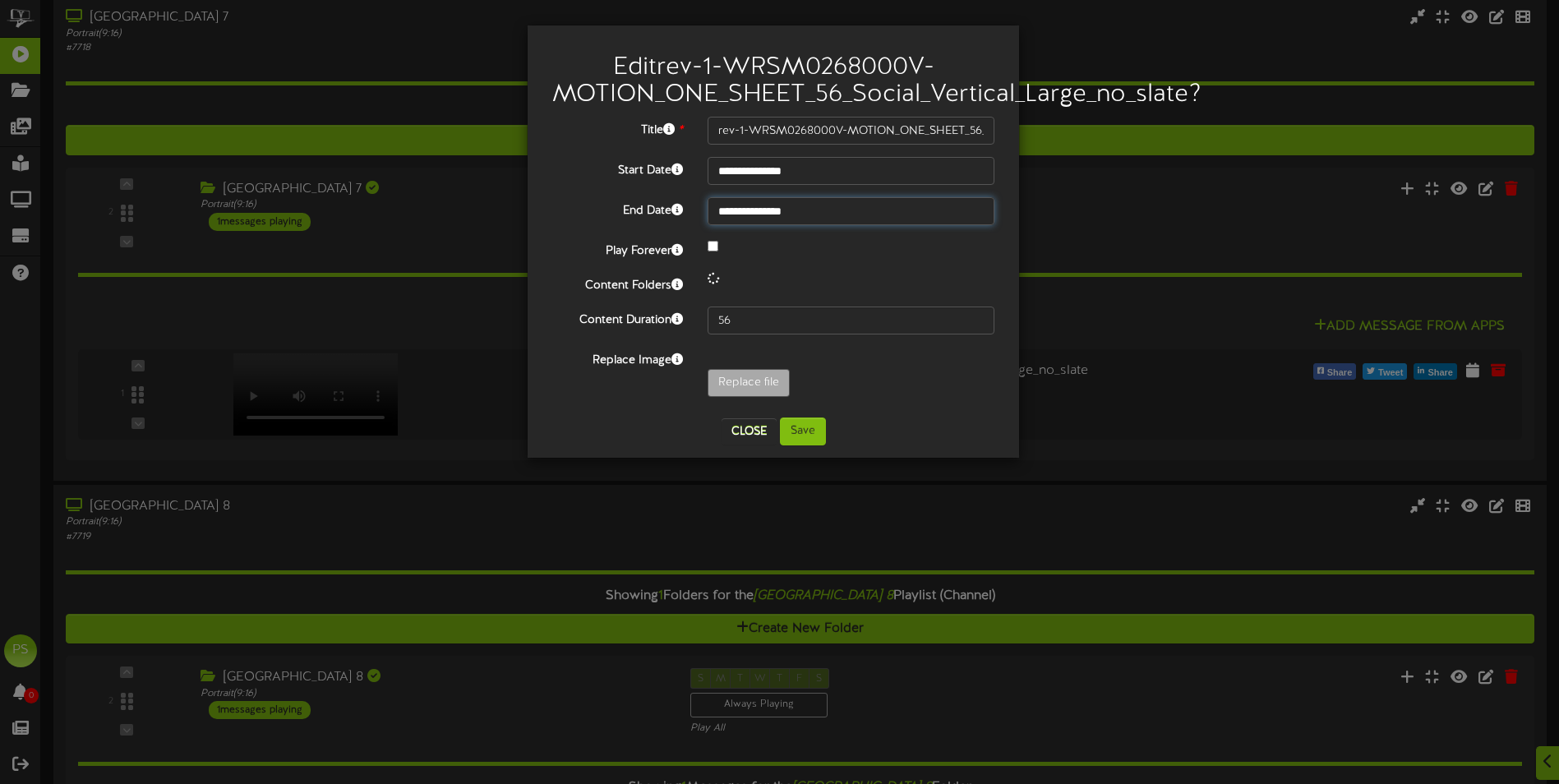
click at [818, 212] on input "**********" at bounding box center [851, 211] width 286 height 28
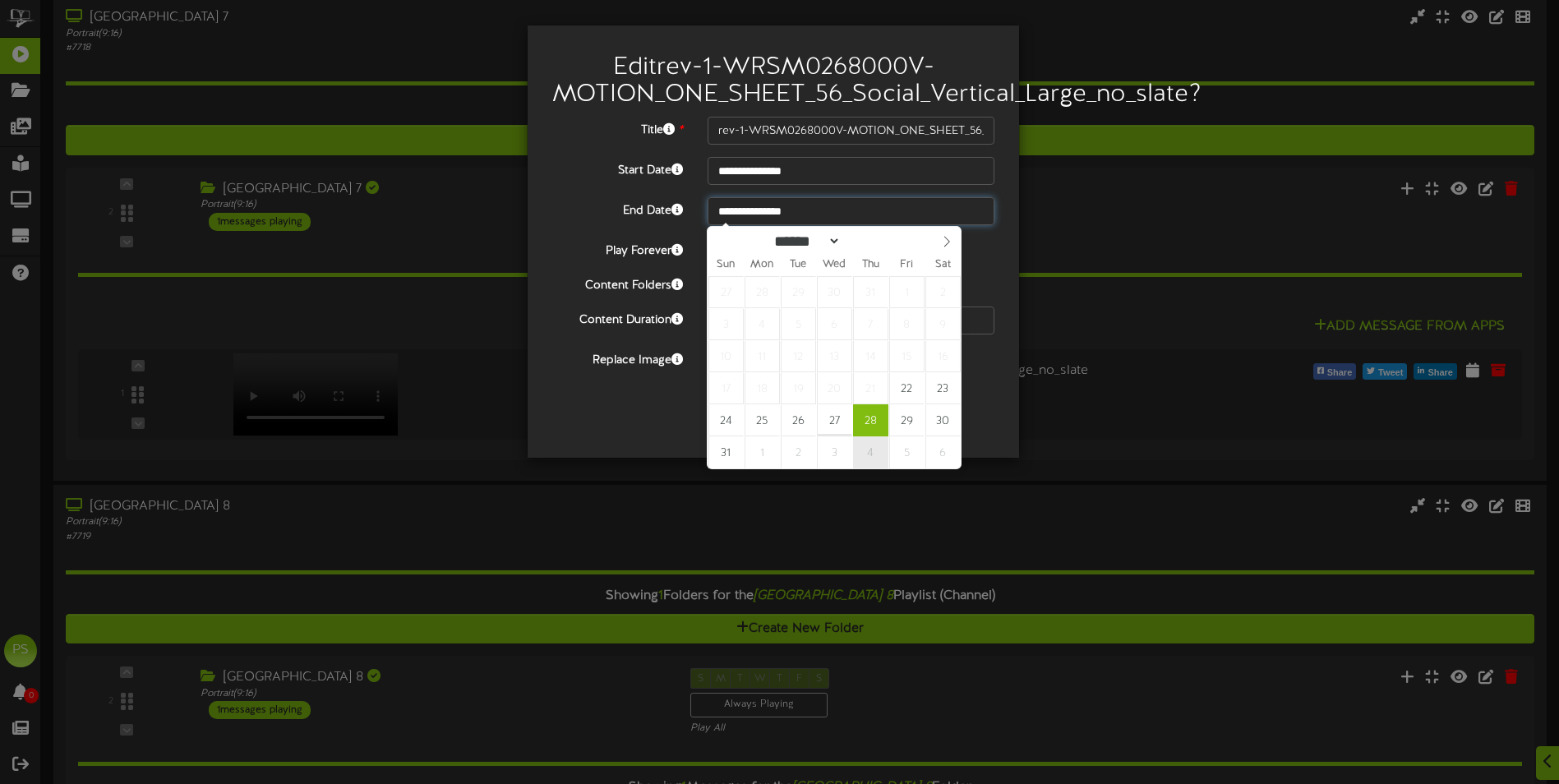
type input "**********"
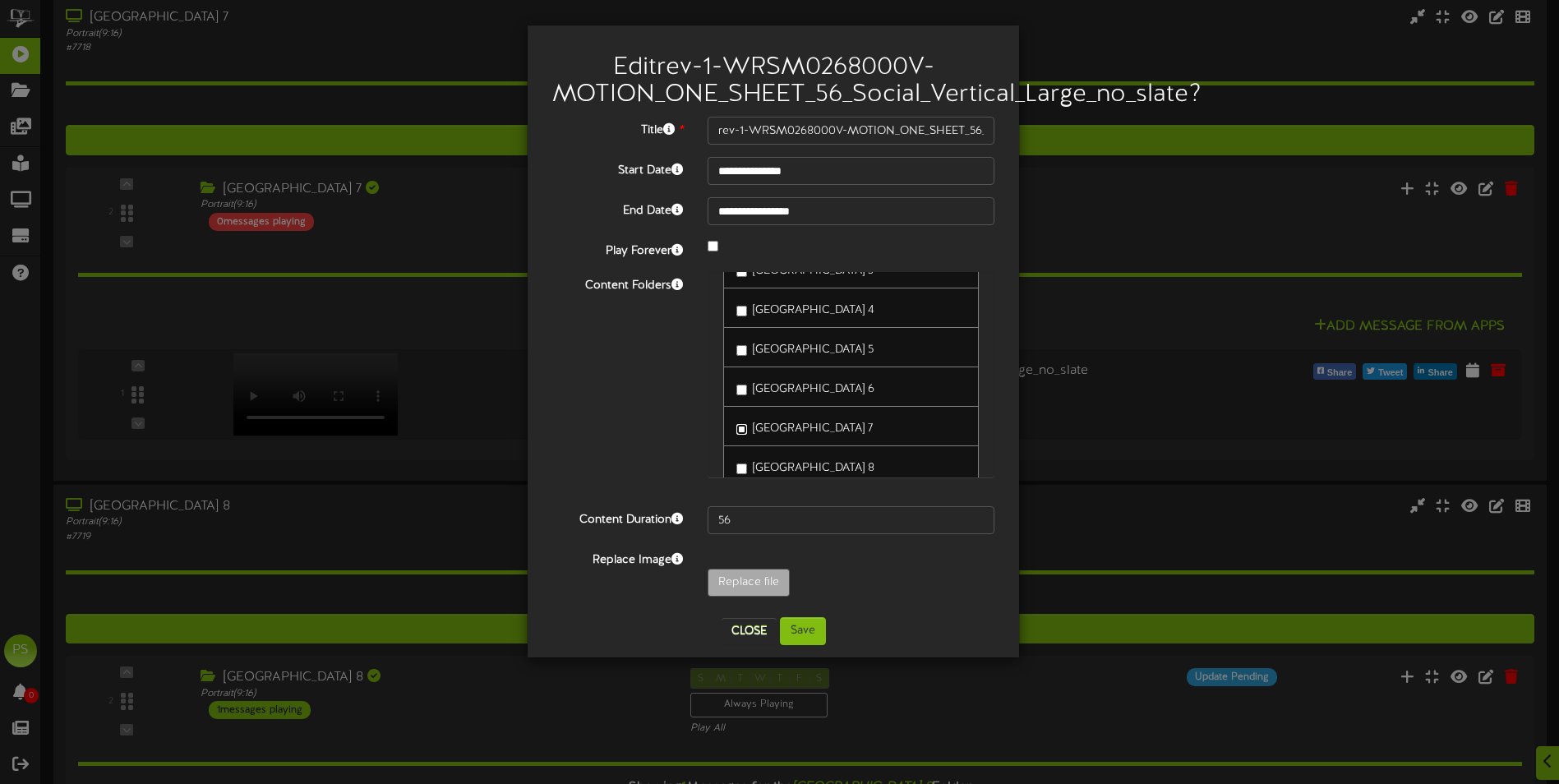
scroll to position [1562, 0]
click at [807, 631] on button "Save" at bounding box center [803, 631] width 46 height 28
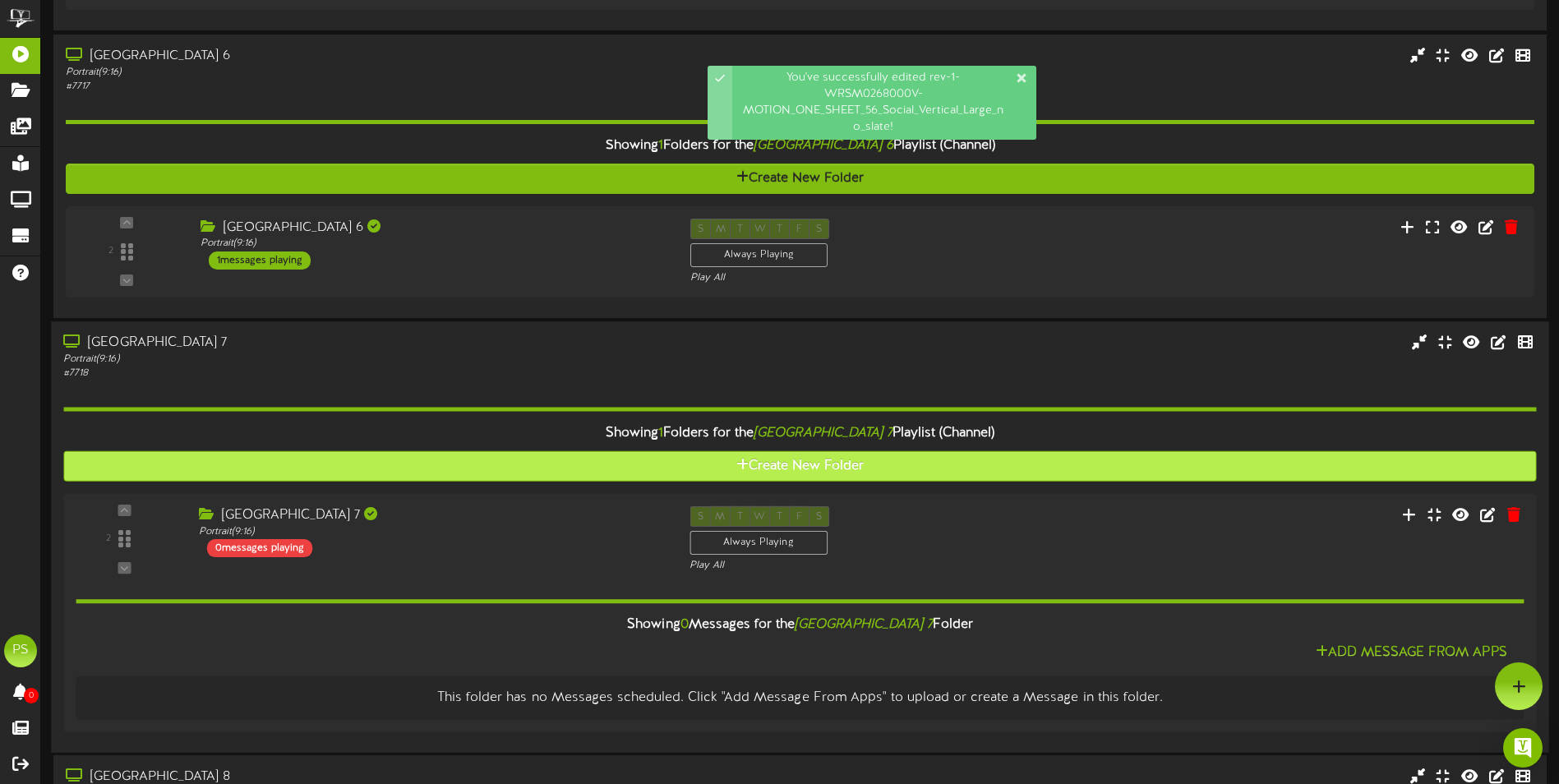
scroll to position [3431, 0]
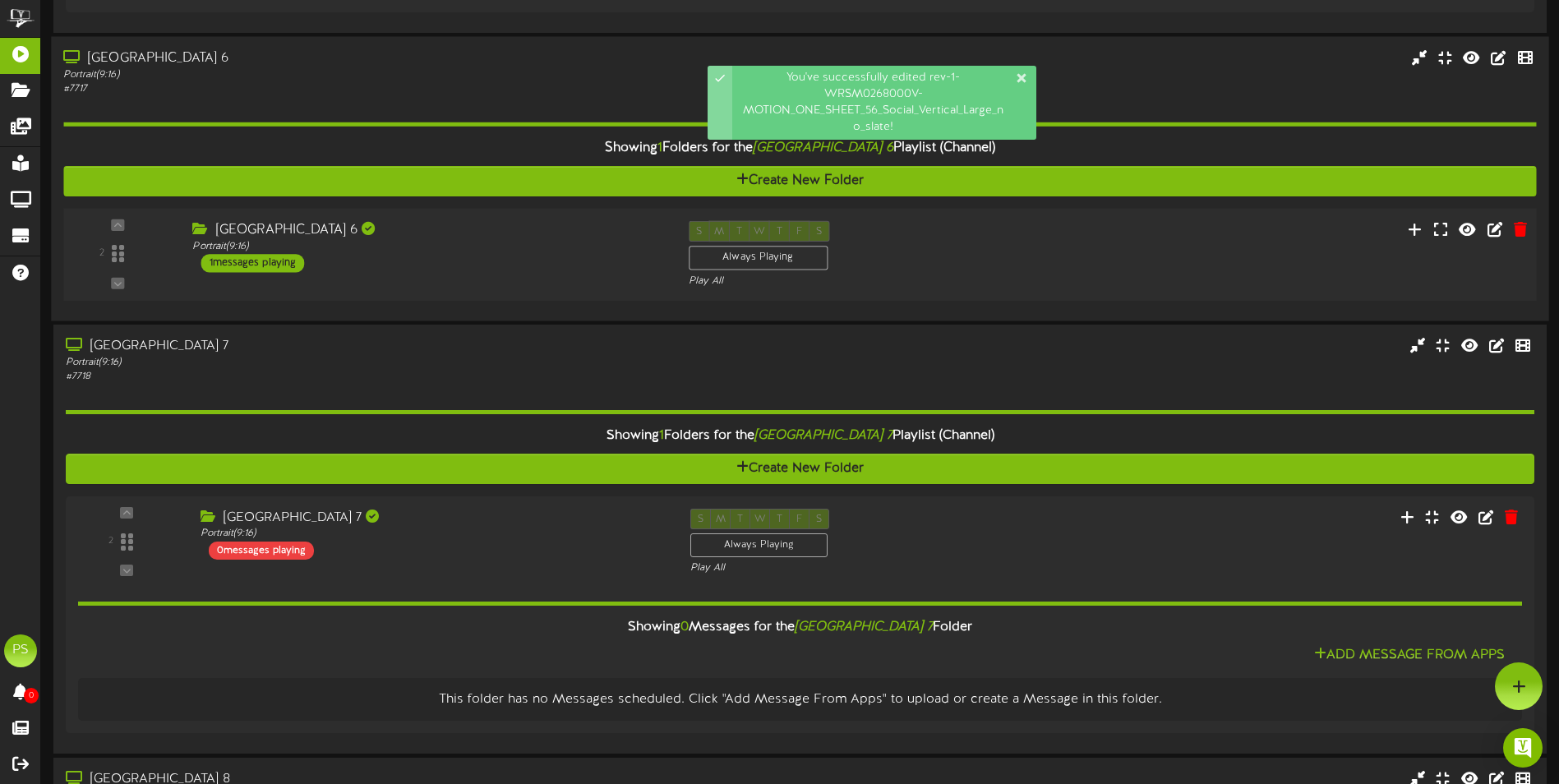
click at [1134, 233] on div "2 ( 9:16" at bounding box center [799, 254] width 1487 height 67
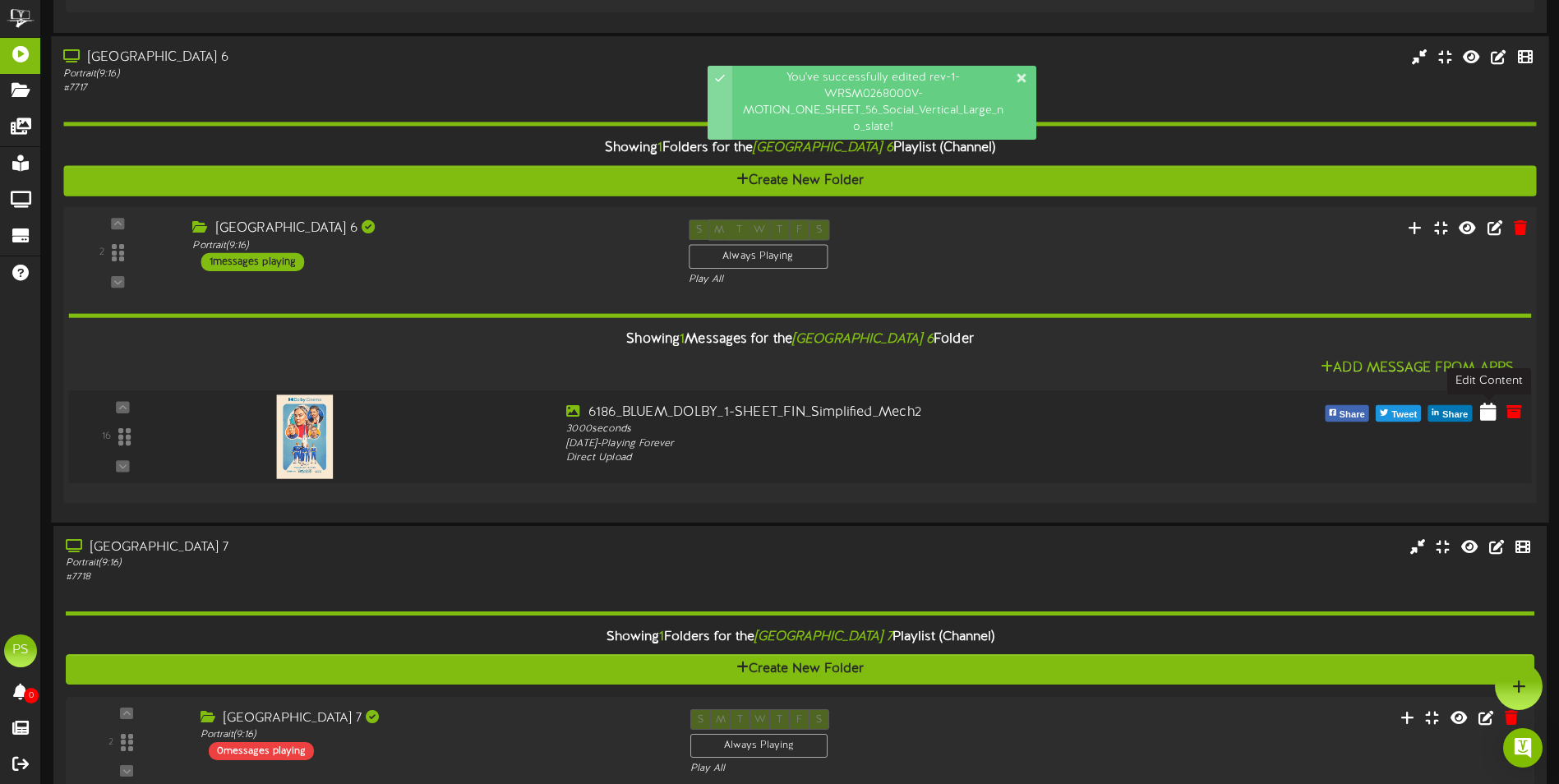
click at [1487, 410] on icon at bounding box center [1488, 411] width 16 height 18
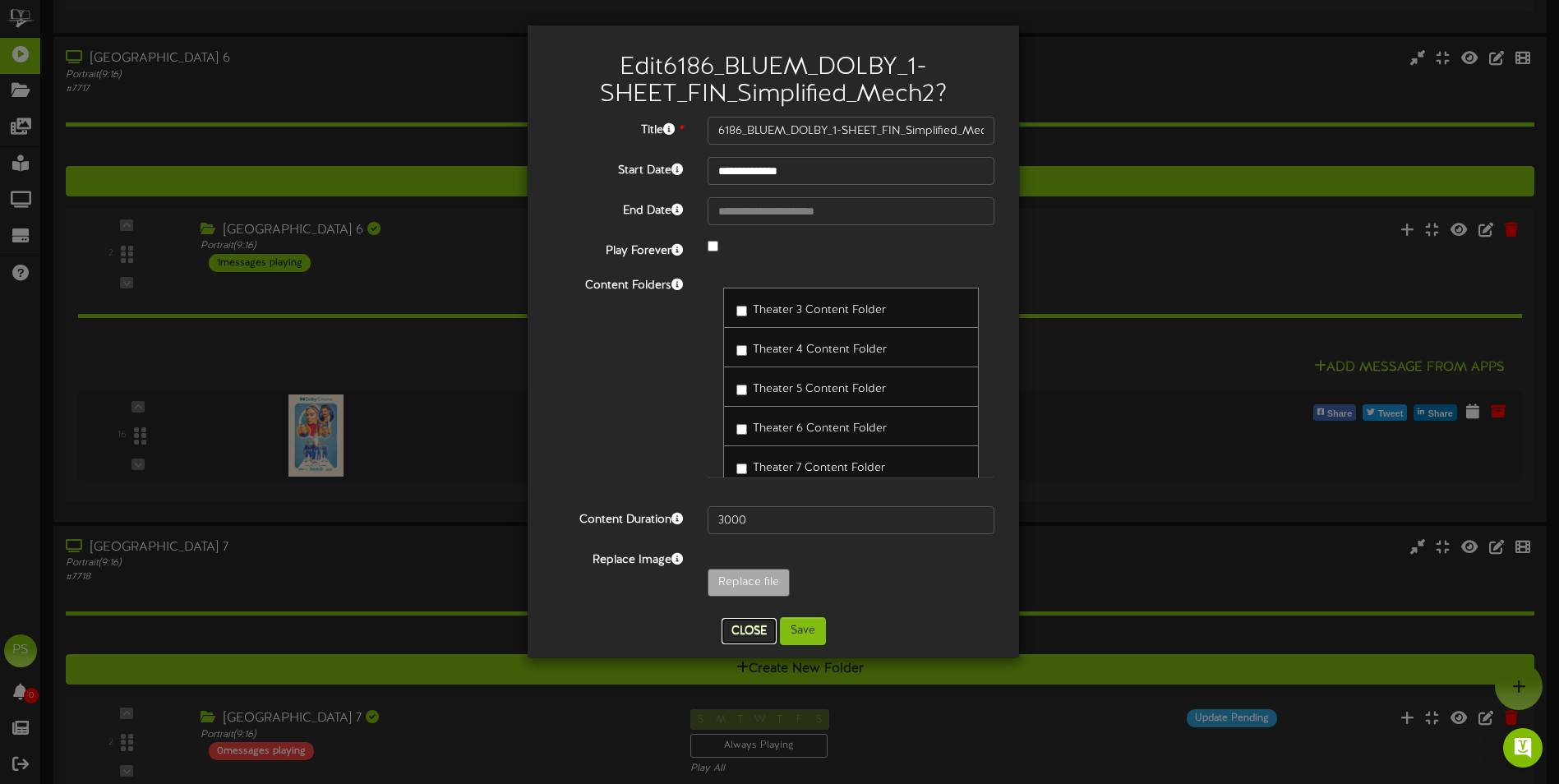
click at [745, 632] on button "Close" at bounding box center [749, 631] width 55 height 26
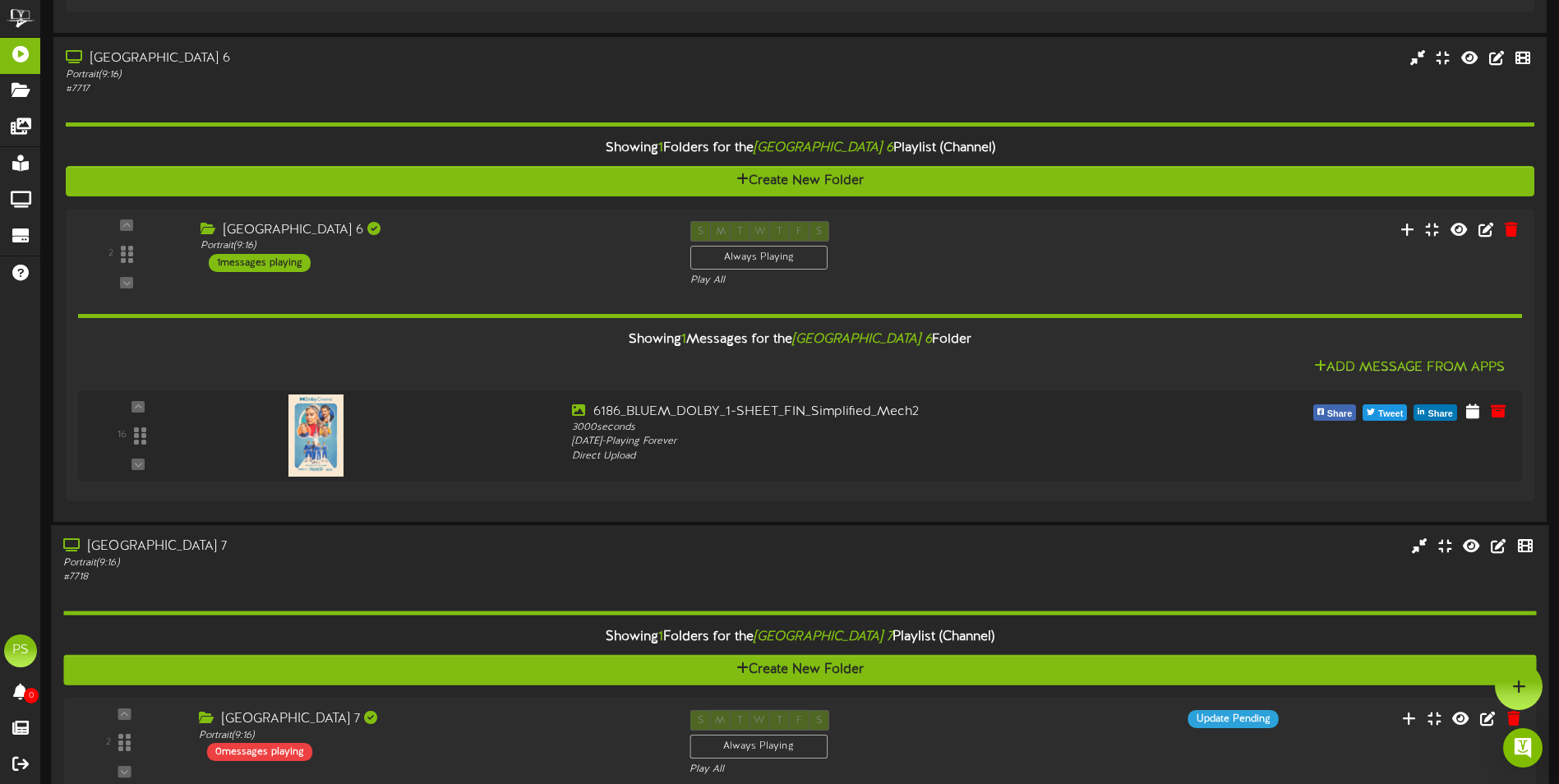
scroll to position [3102, 0]
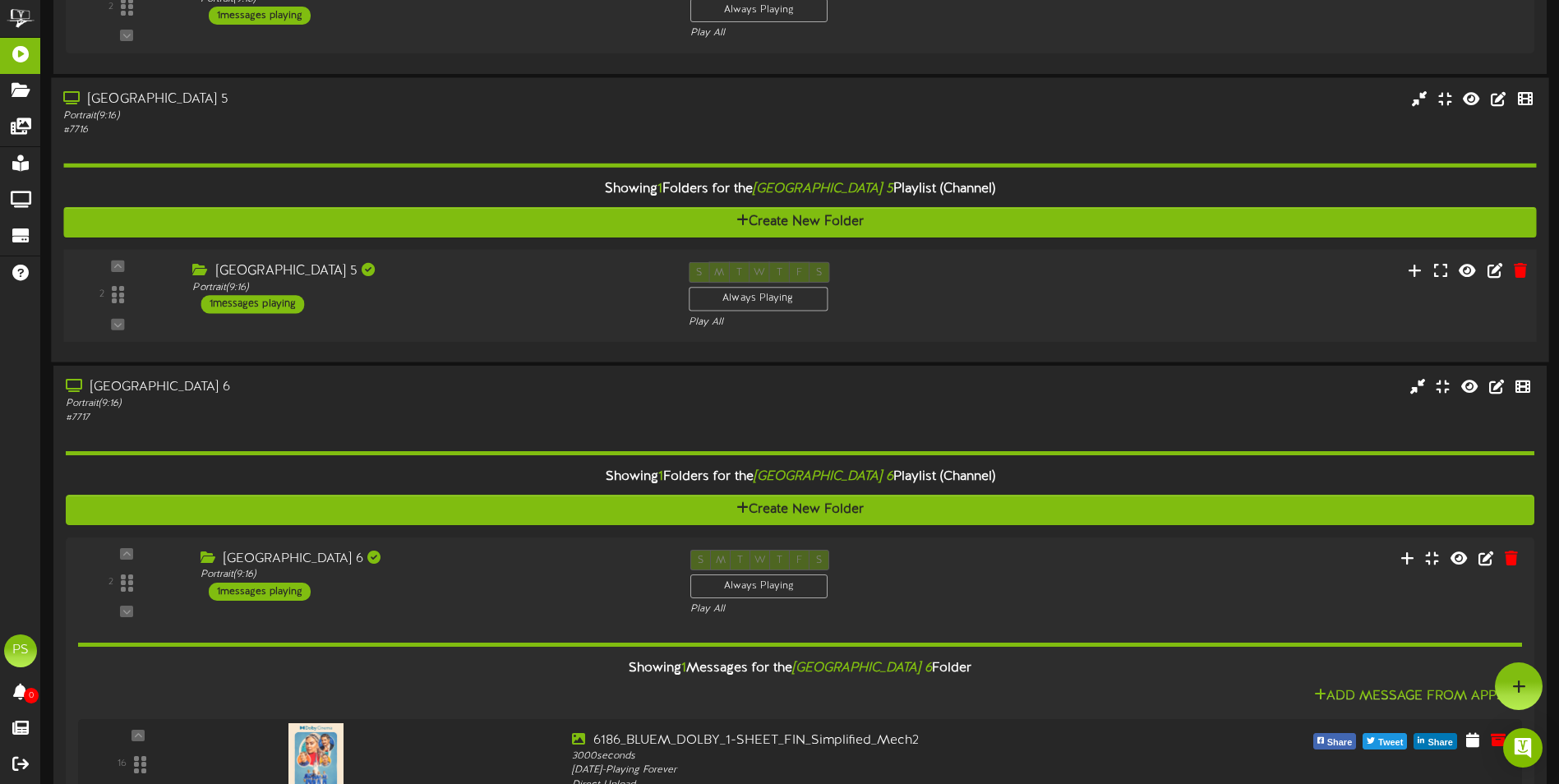
click at [1082, 295] on div "2 ( 9:16" at bounding box center [799, 295] width 1487 height 67
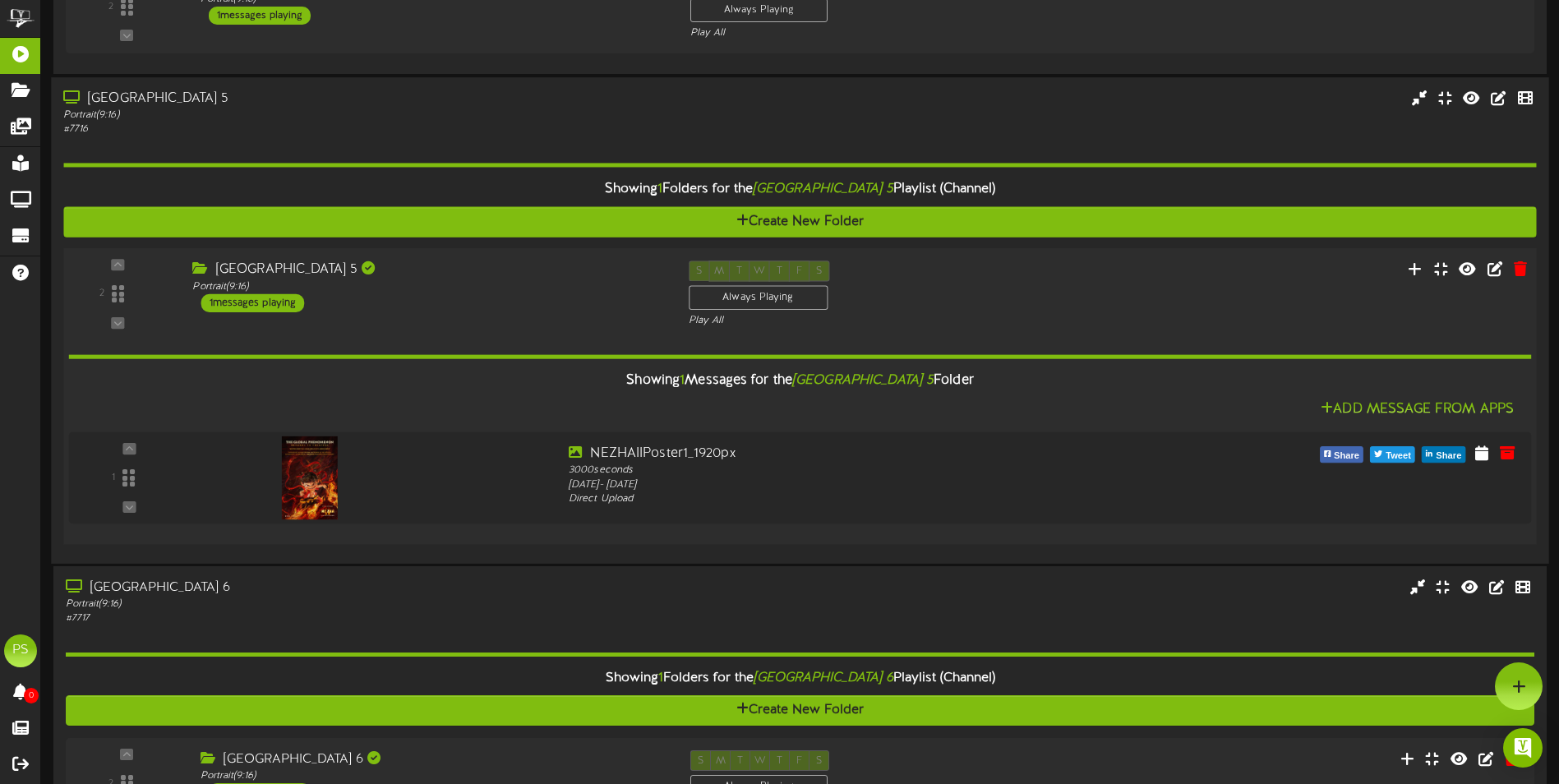
scroll to position [2774, 0]
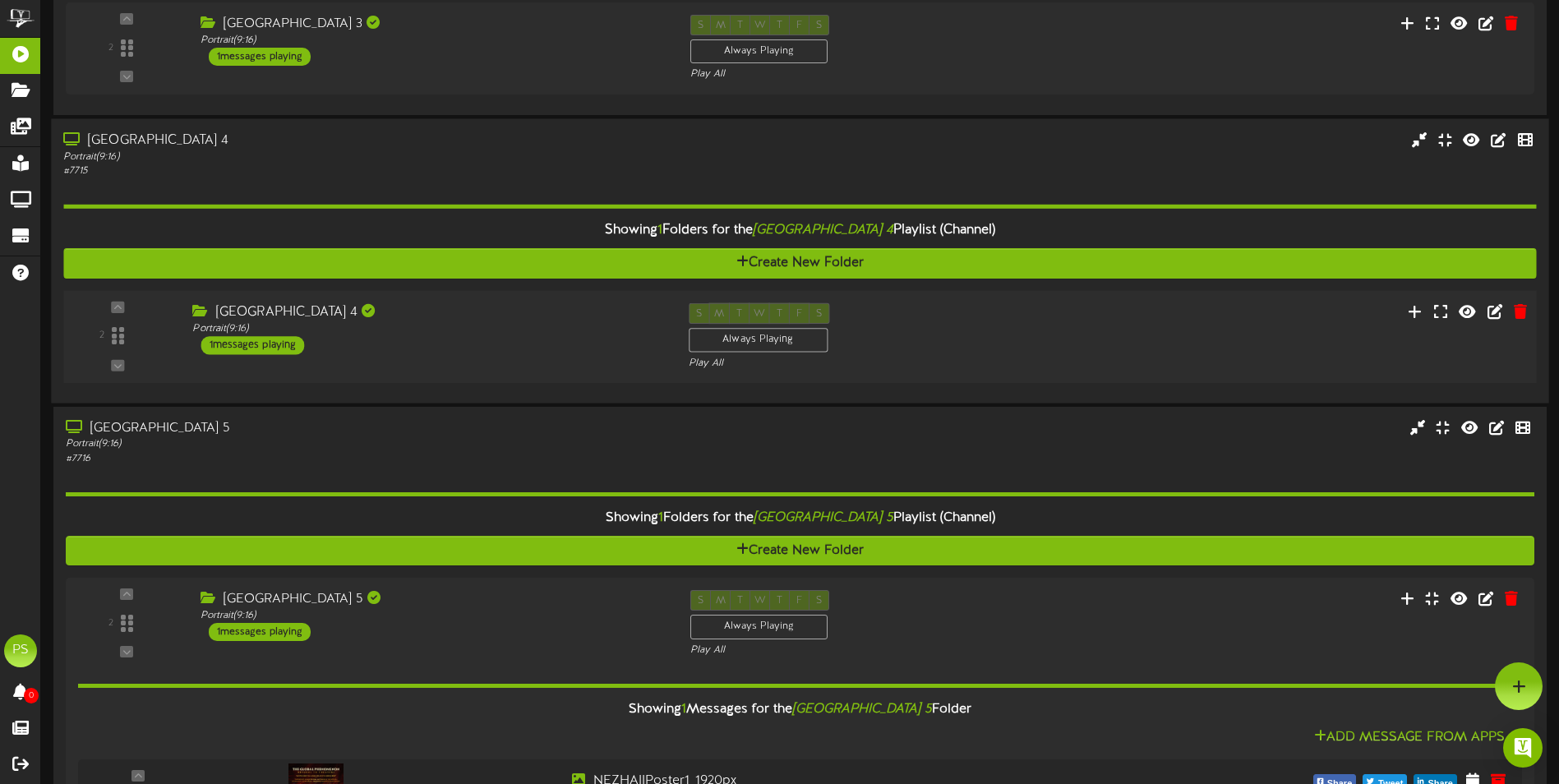
click at [986, 343] on div "S M T W T F S Always Playing Play All" at bounding box center [862, 336] width 373 height 67
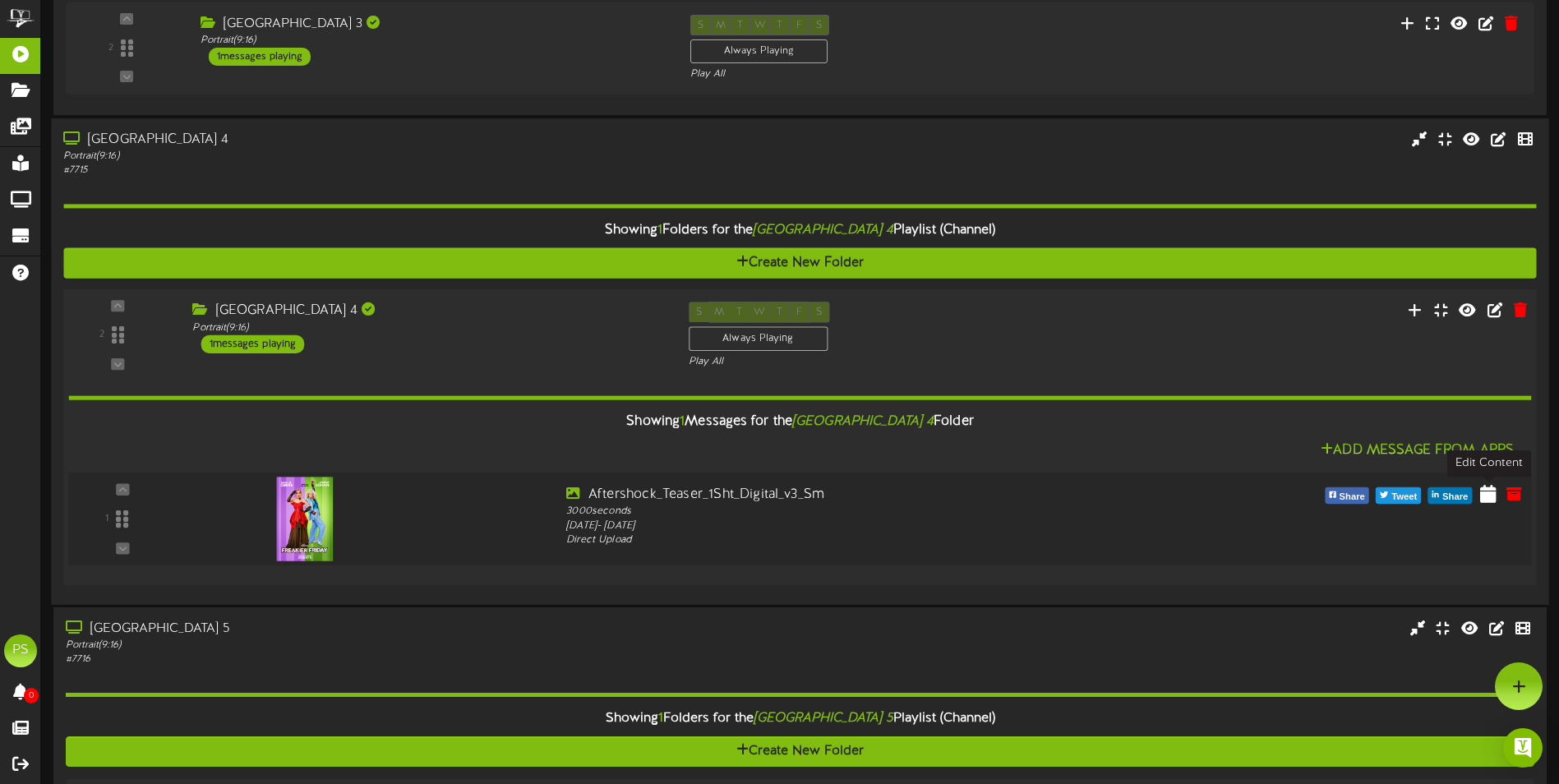
click at [1492, 491] on icon at bounding box center [1488, 493] width 16 height 18
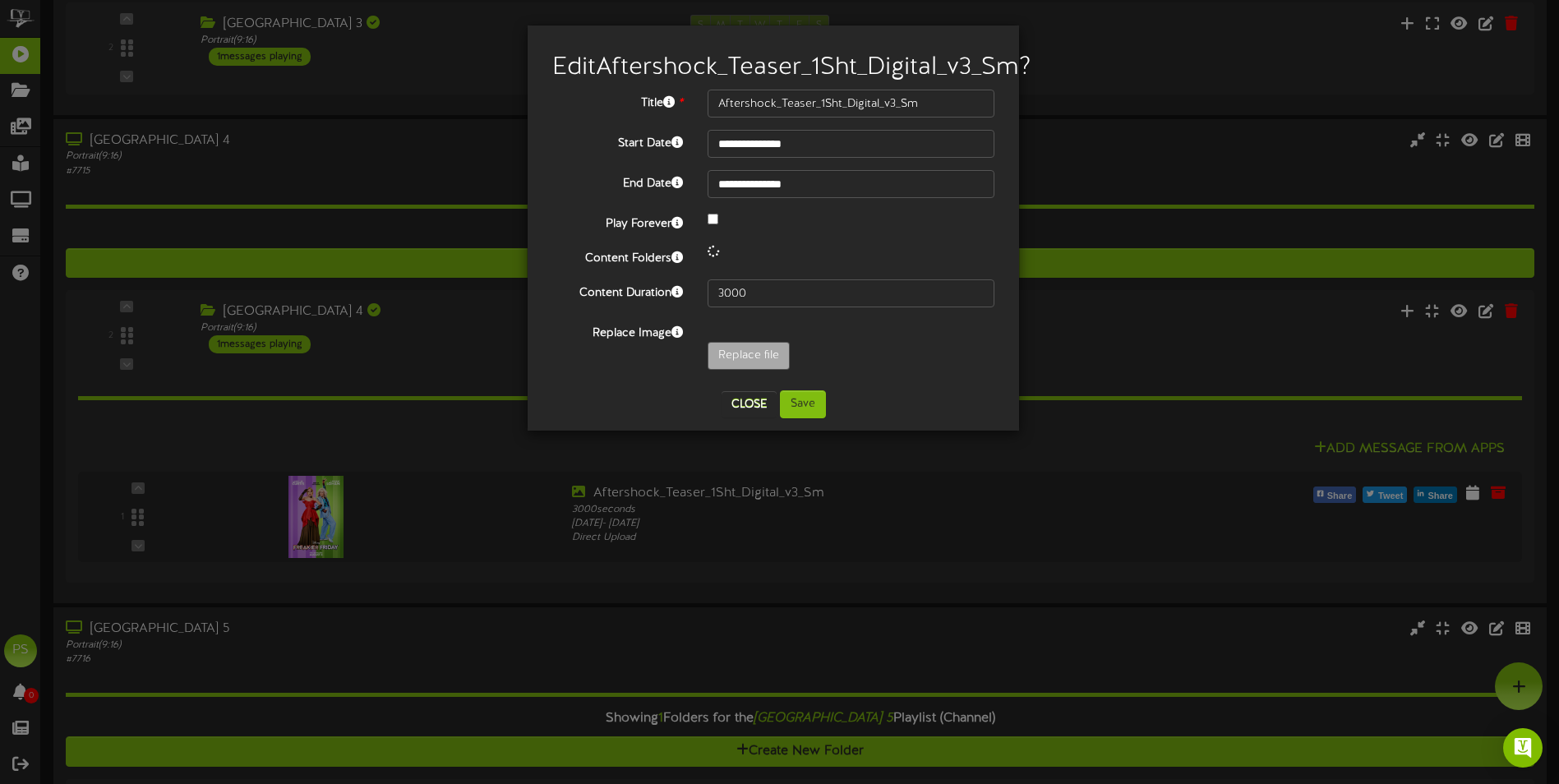
click at [779, 192] on div "**********" at bounding box center [773, 234] width 442 height 288
drag, startPoint x: 779, startPoint y: 192, endPoint x: 777, endPoint y: 207, distance: 15.1
click at [777, 198] on input "**********" at bounding box center [851, 184] width 286 height 28
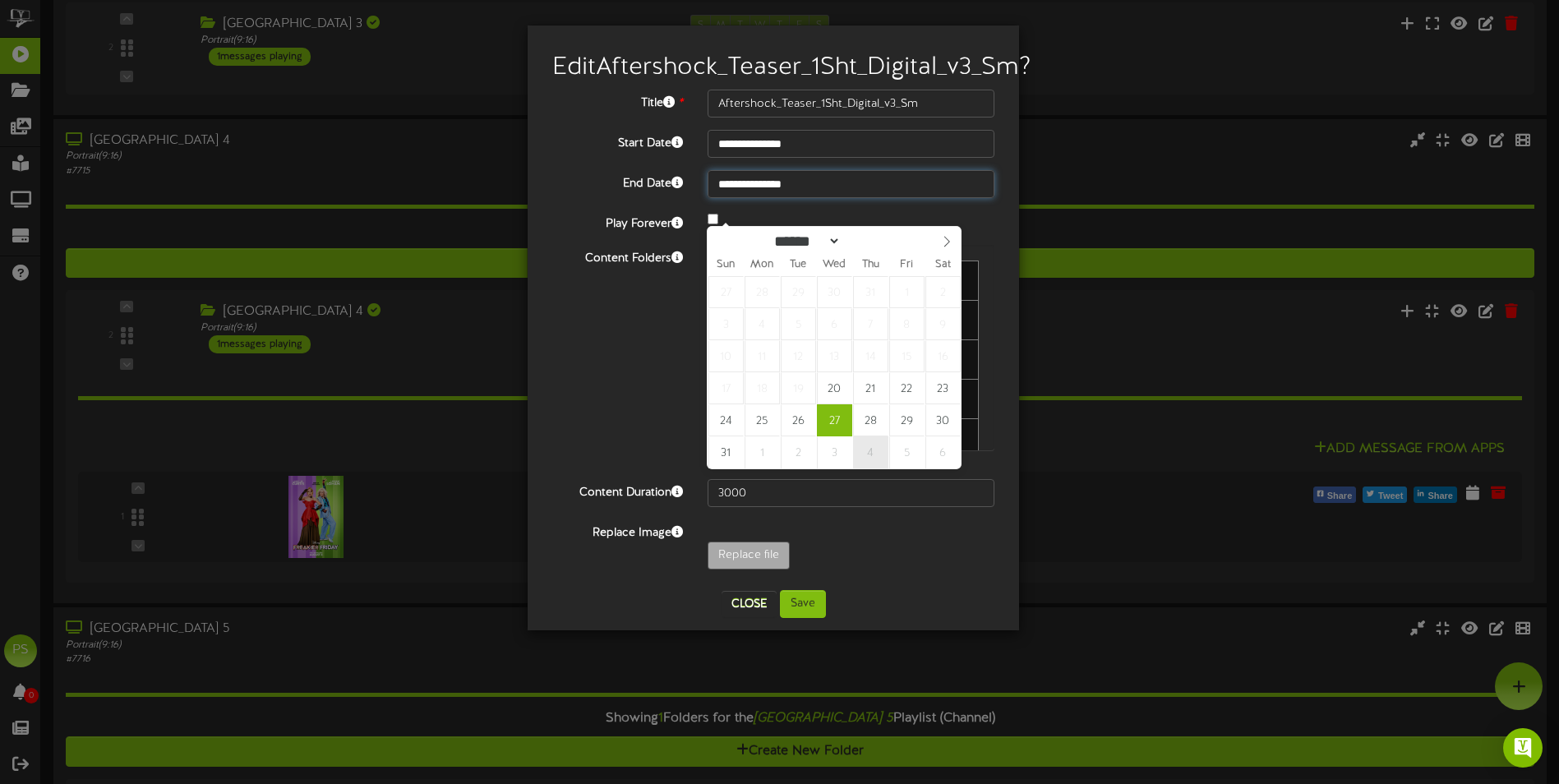
type input "**********"
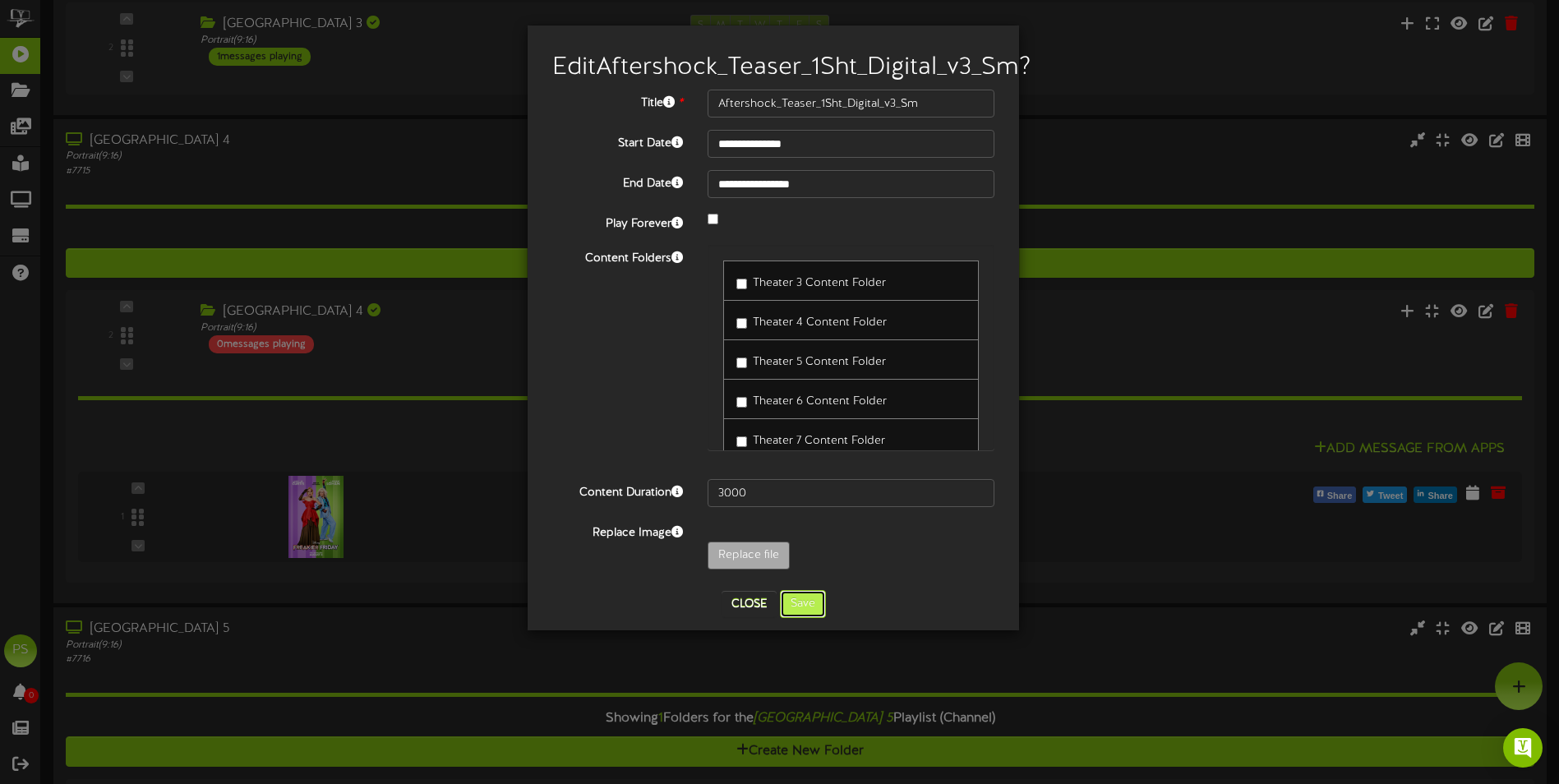
click at [811, 618] on button "Save" at bounding box center [803, 604] width 46 height 28
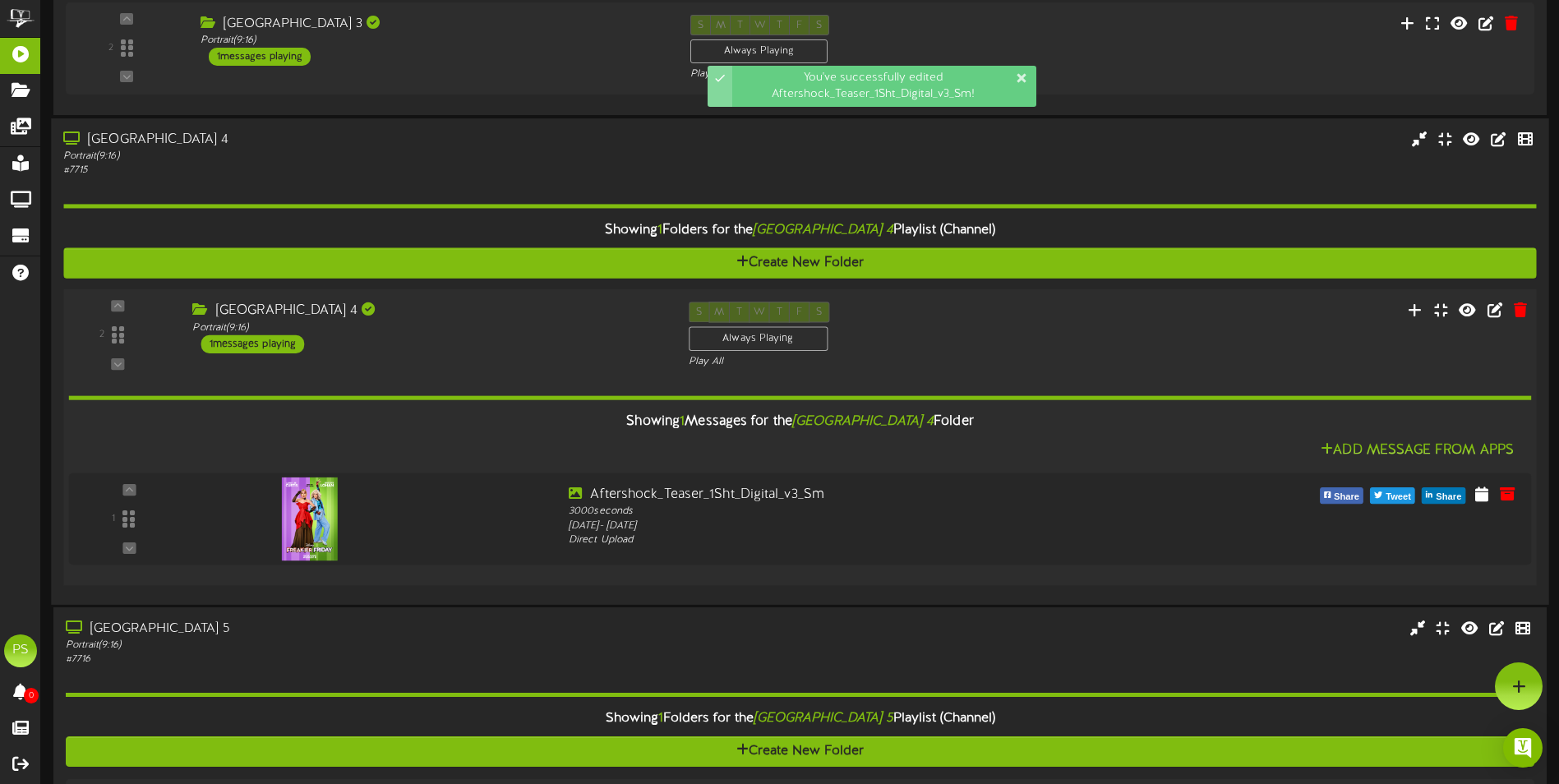
scroll to position [2445, 0]
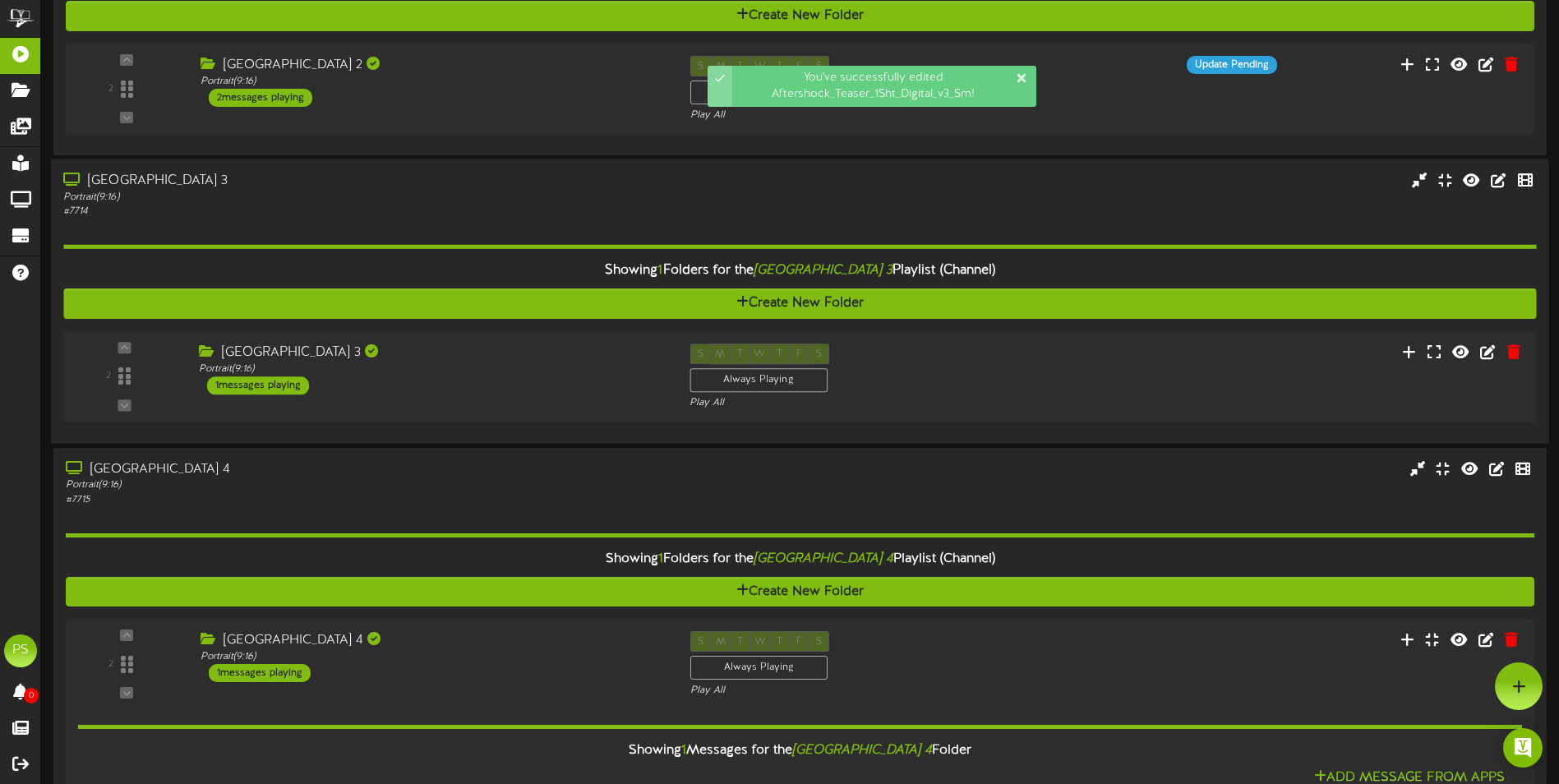
click at [1050, 426] on div "Showing 1 Folders for the Queen Creek Theater 3 Playlist (Channel) Create New F…" at bounding box center [799, 324] width 1473 height 213
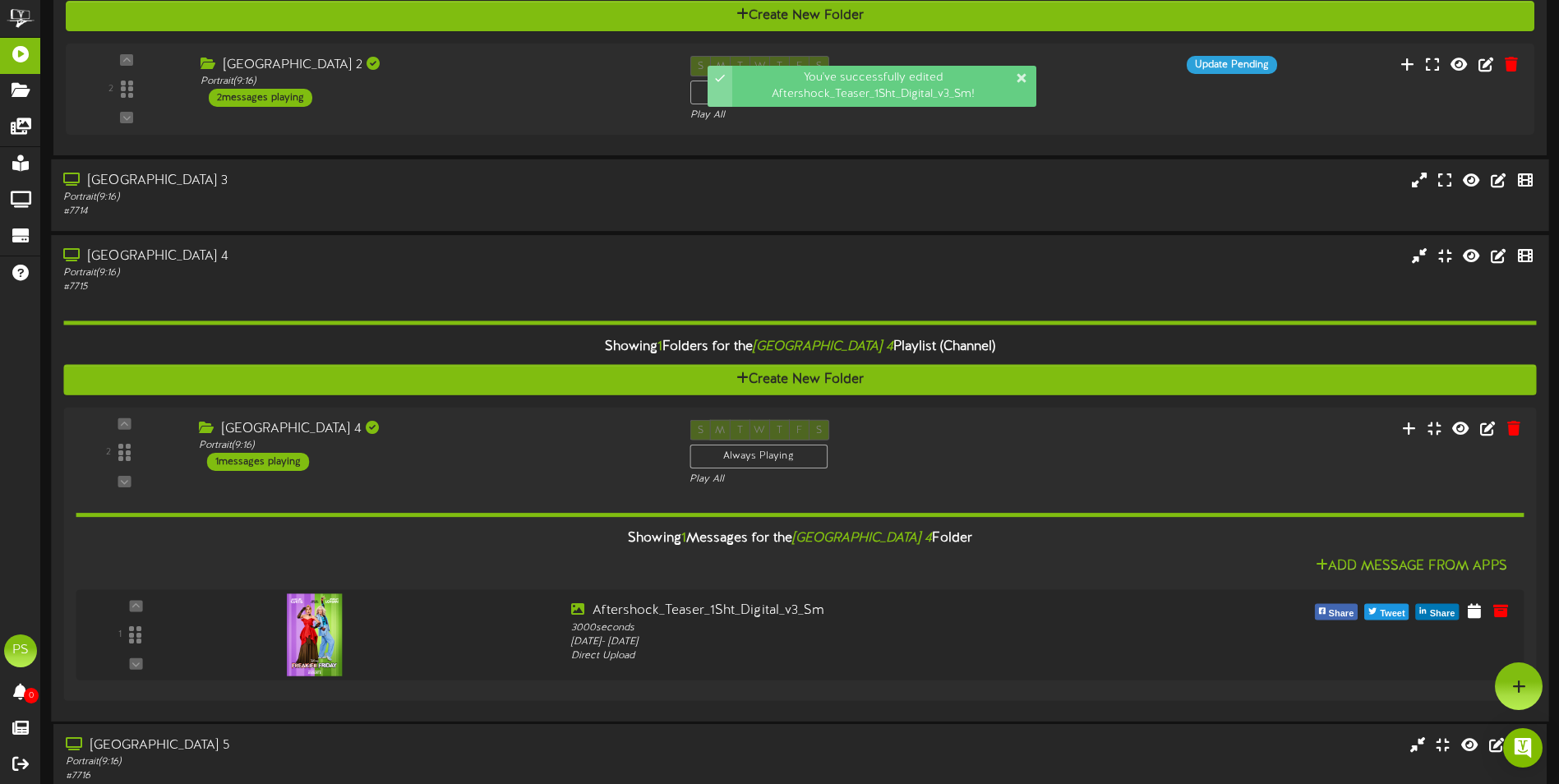
click at [1092, 267] on div "Queen Creek Theater 4 Portrait ( 9:16 ) # 7715" at bounding box center [799, 271] width 1497 height 47
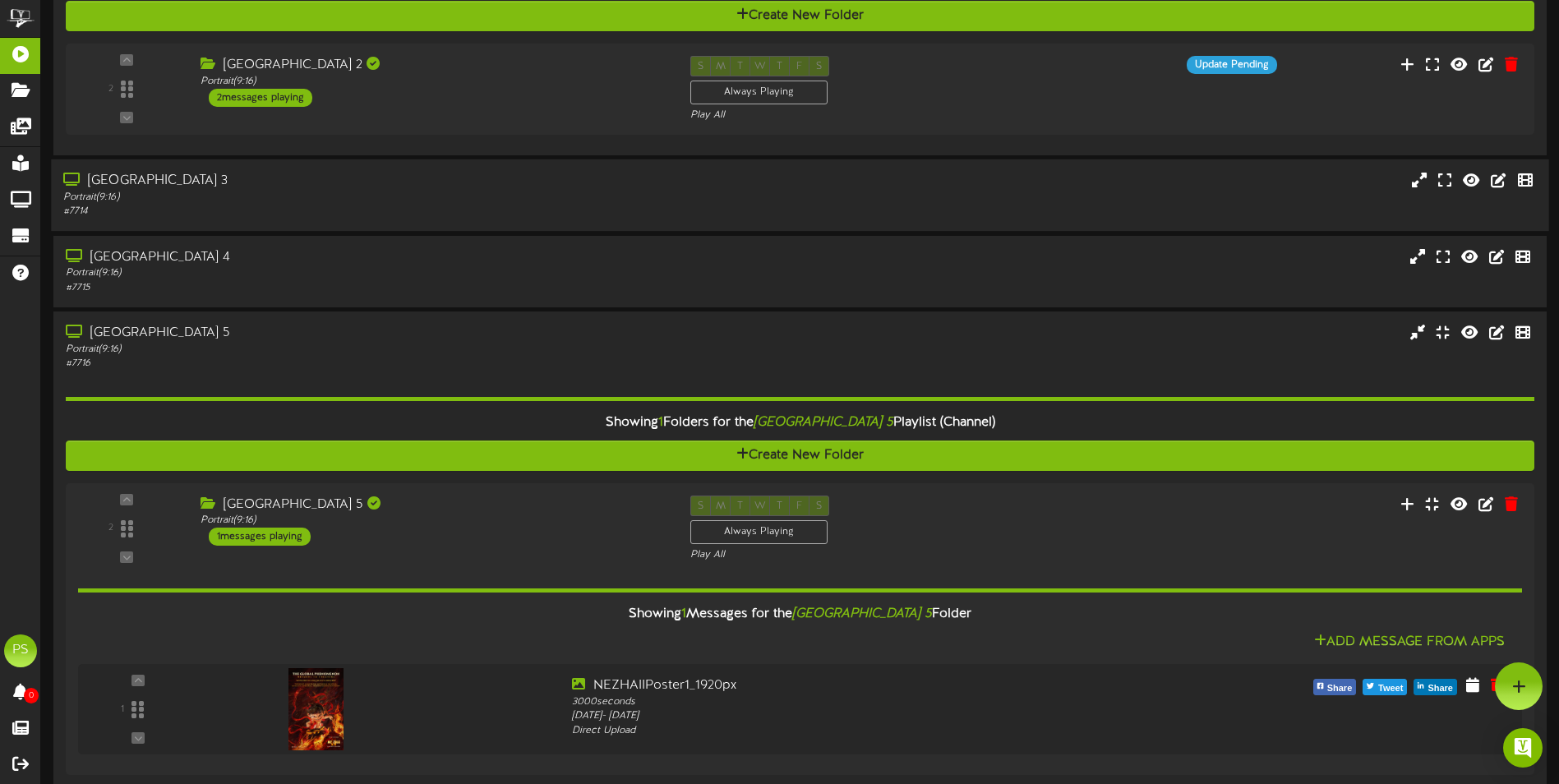
click at [1097, 201] on div "Queen Creek Theater 3 Portrait ( 9:16 ) # 7714" at bounding box center [799, 196] width 1497 height 47
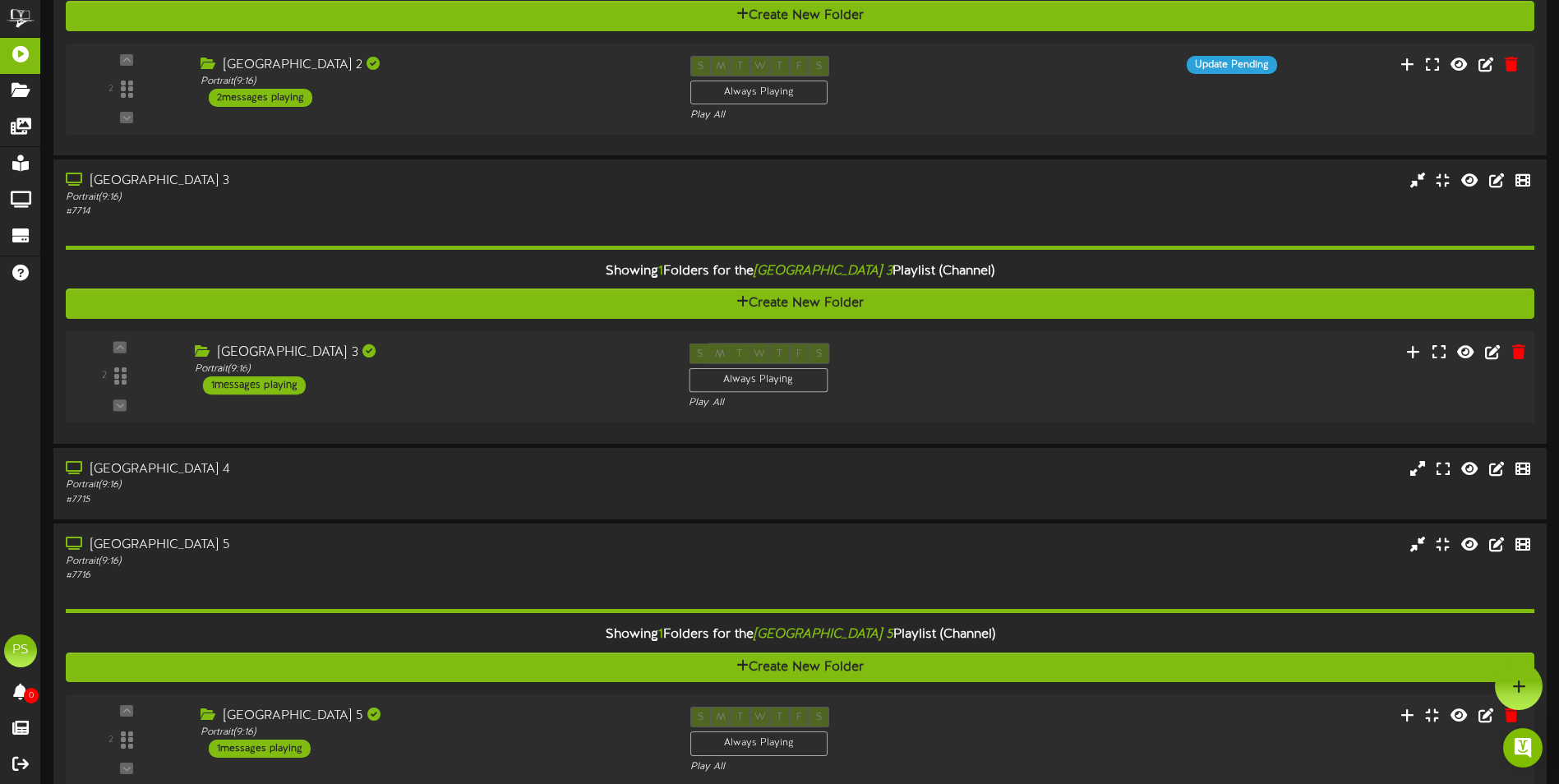
click at [1263, 378] on div "2 ( 9:16" at bounding box center [799, 377] width 1484 height 67
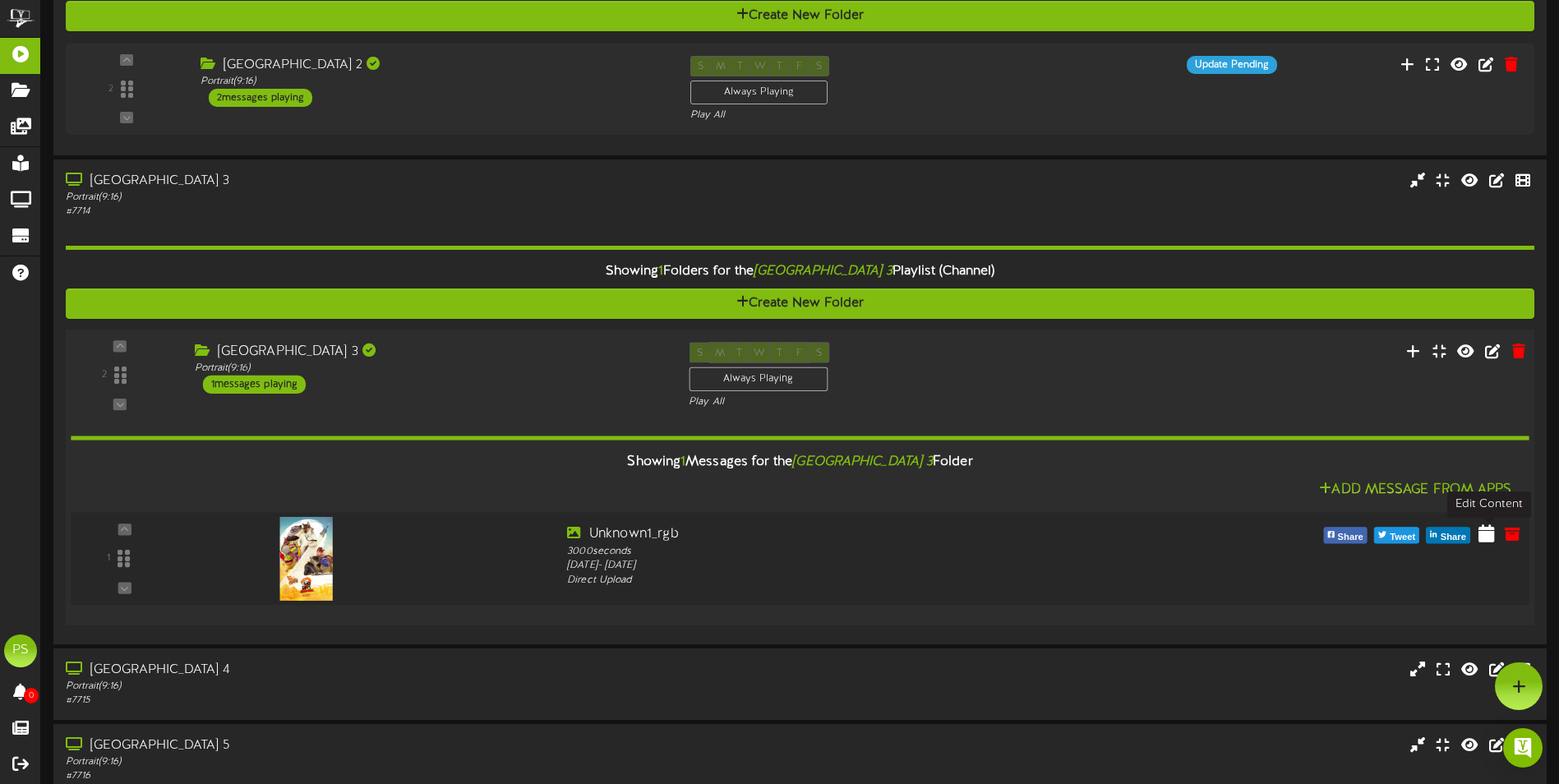
click at [1483, 537] on icon at bounding box center [1486, 534] width 16 height 18
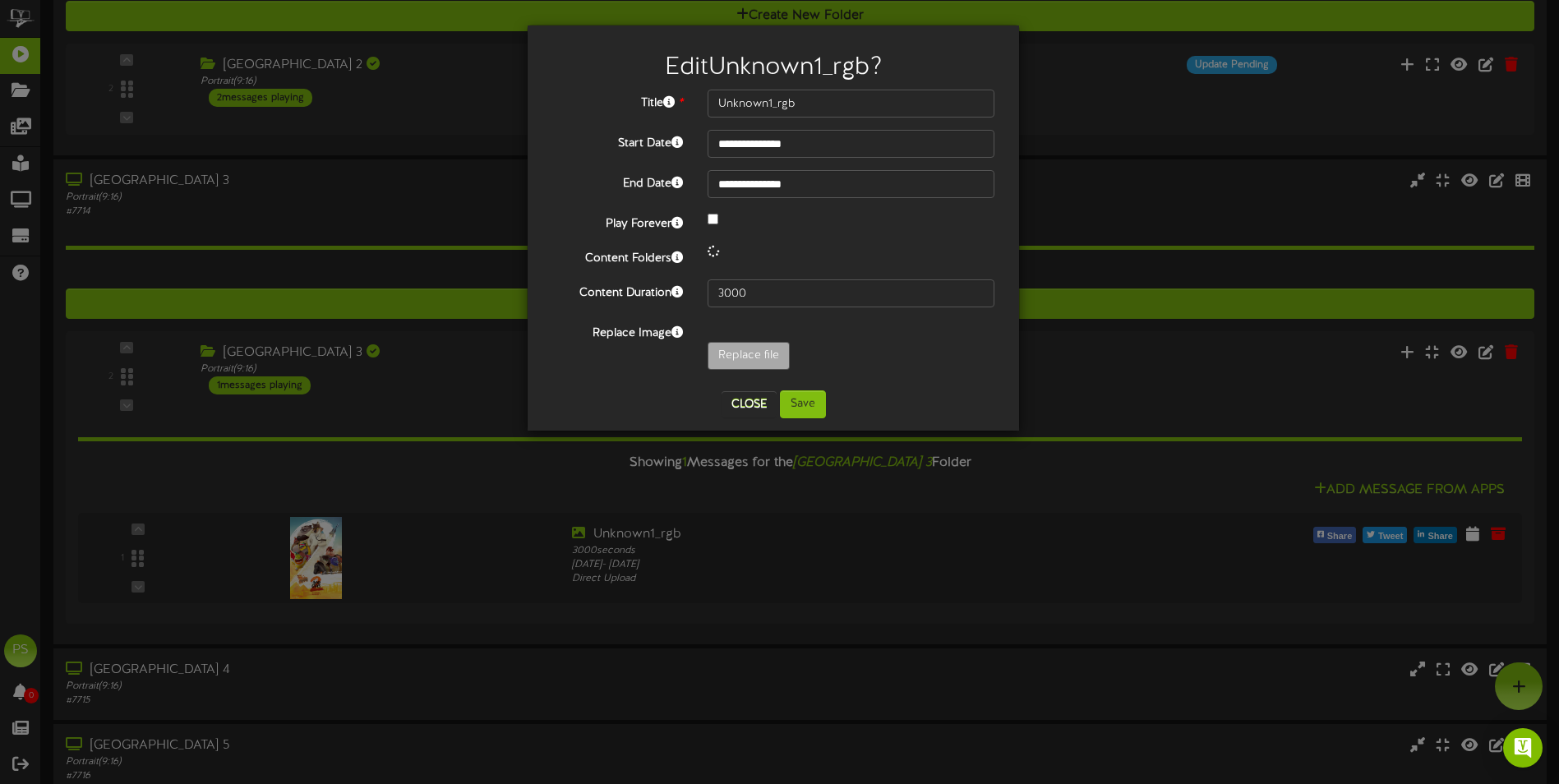
click at [827, 199] on div "**********" at bounding box center [773, 234] width 442 height 288
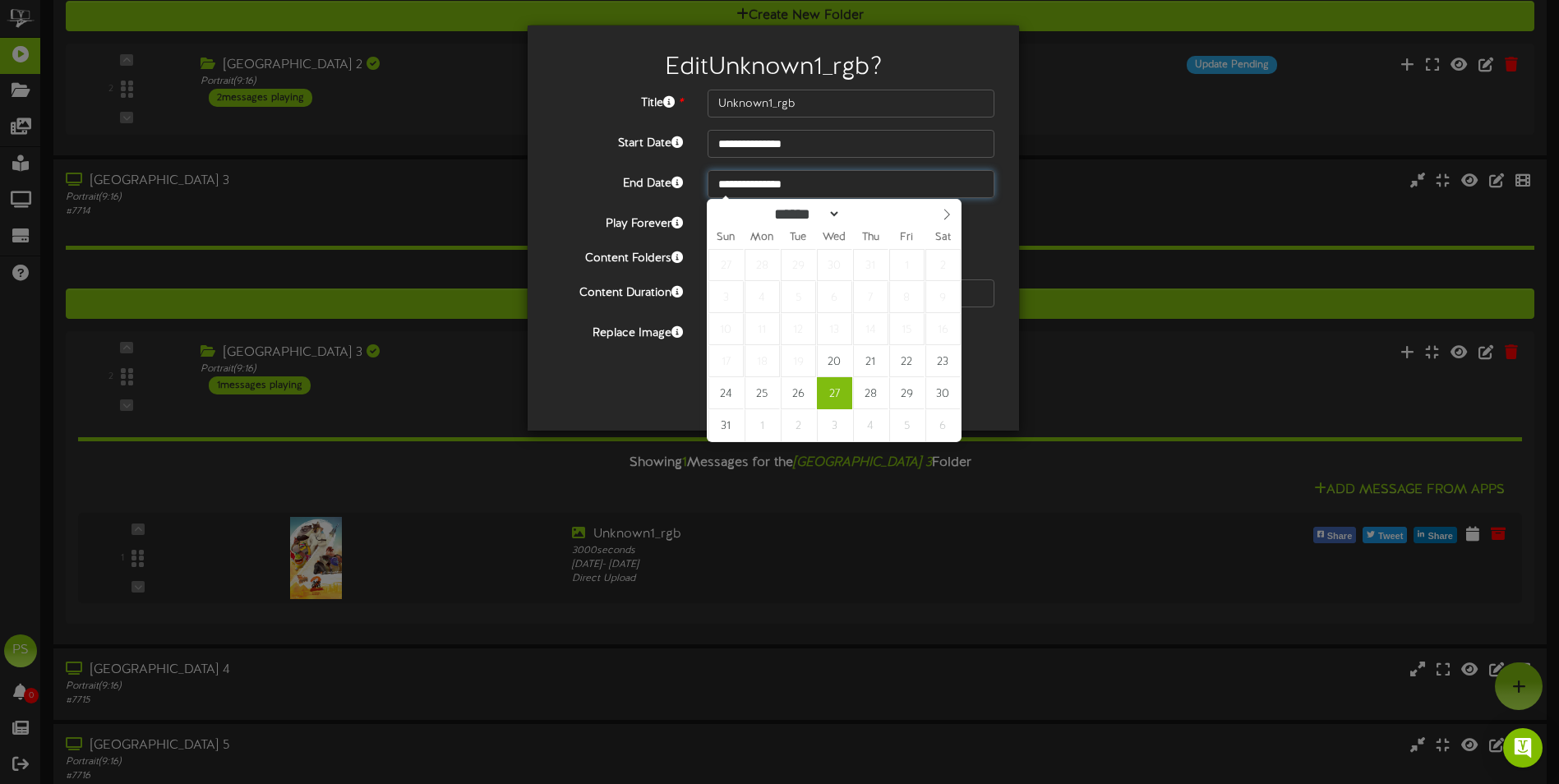
click at [830, 188] on input "**********" at bounding box center [851, 184] width 286 height 28
type input "**********"
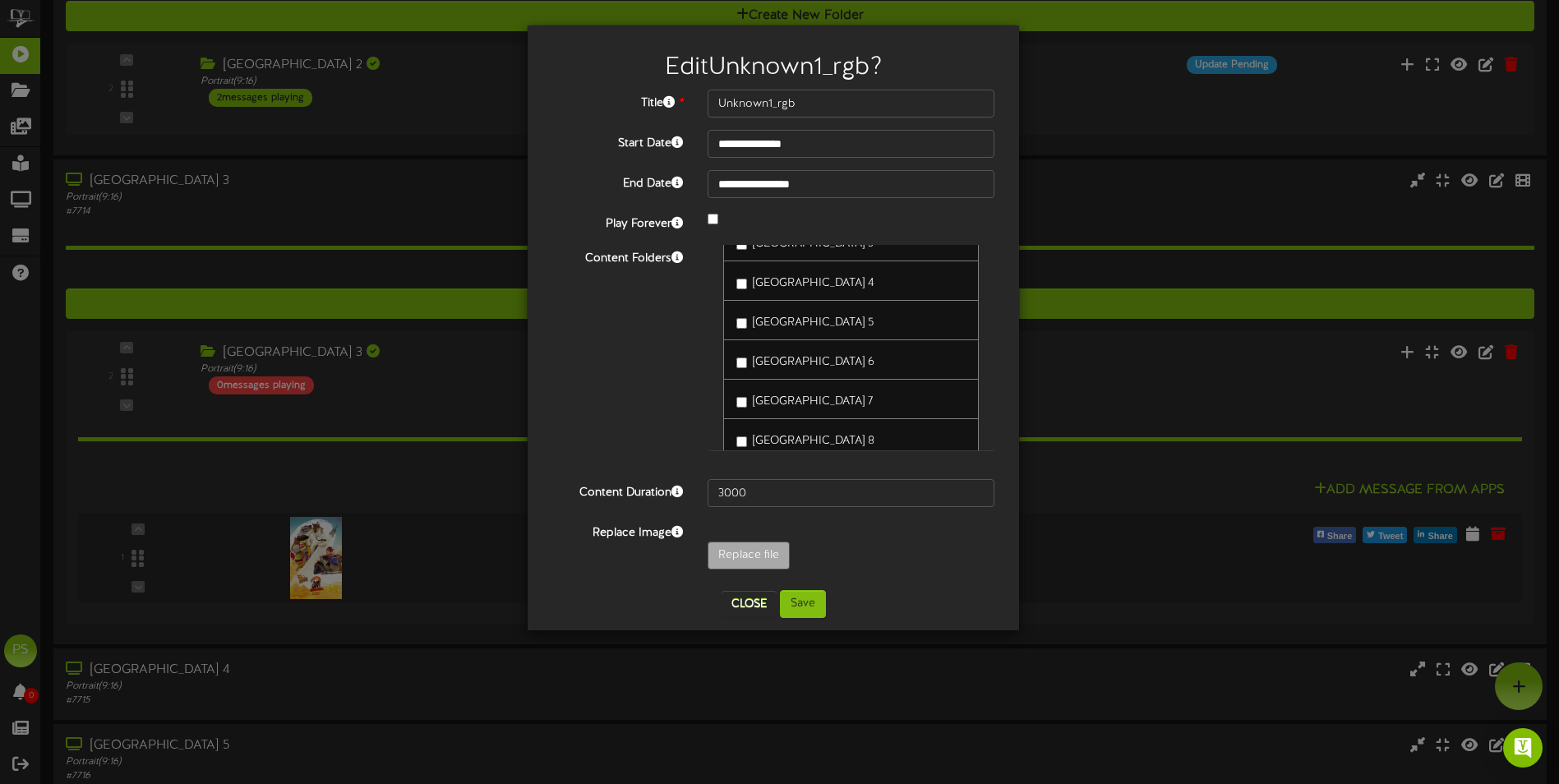
click at [836, 248] on span "Queen Creek Theater 3" at bounding box center [813, 244] width 121 height 13
click at [794, 411] on span "Queen Creek Theater 7" at bounding box center [813, 408] width 120 height 13
click at [809, 599] on button "Save" at bounding box center [803, 604] width 46 height 28
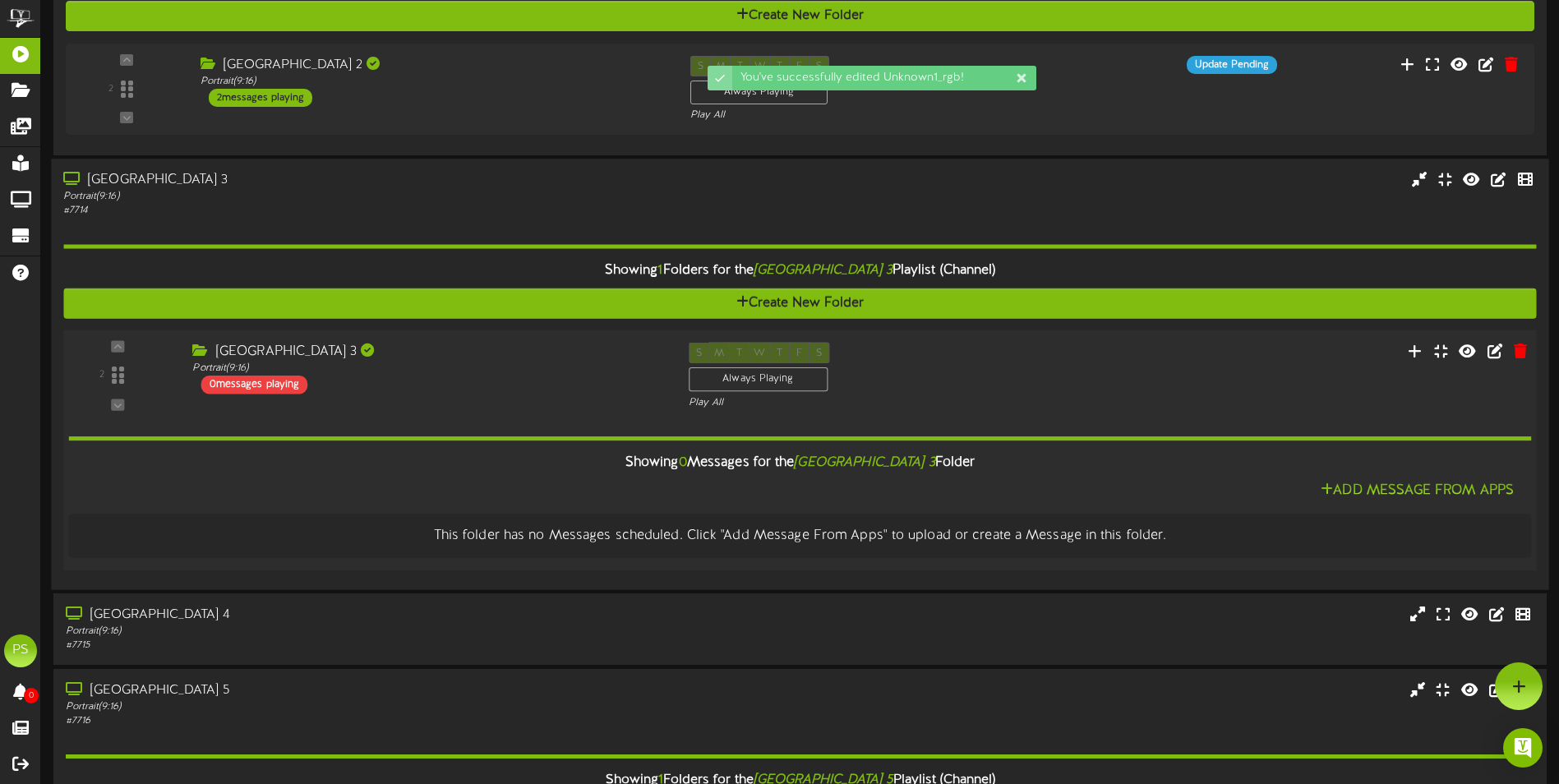
scroll to position [2035, 0]
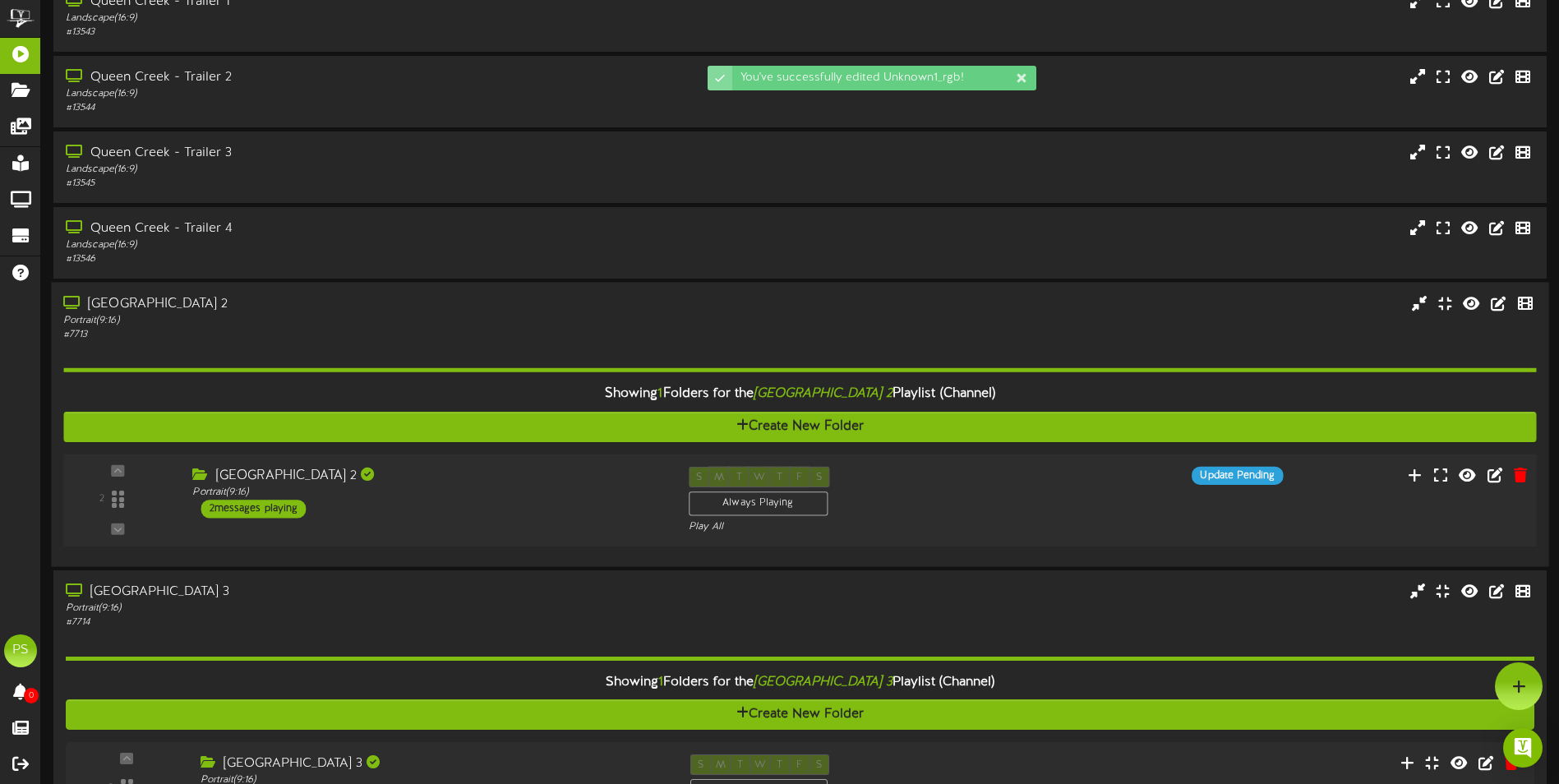
click at [454, 510] on div "Queen Creek Theater 2 Portrait ( 9:16 ) 2 messages playing" at bounding box center [428, 492] width 496 height 52
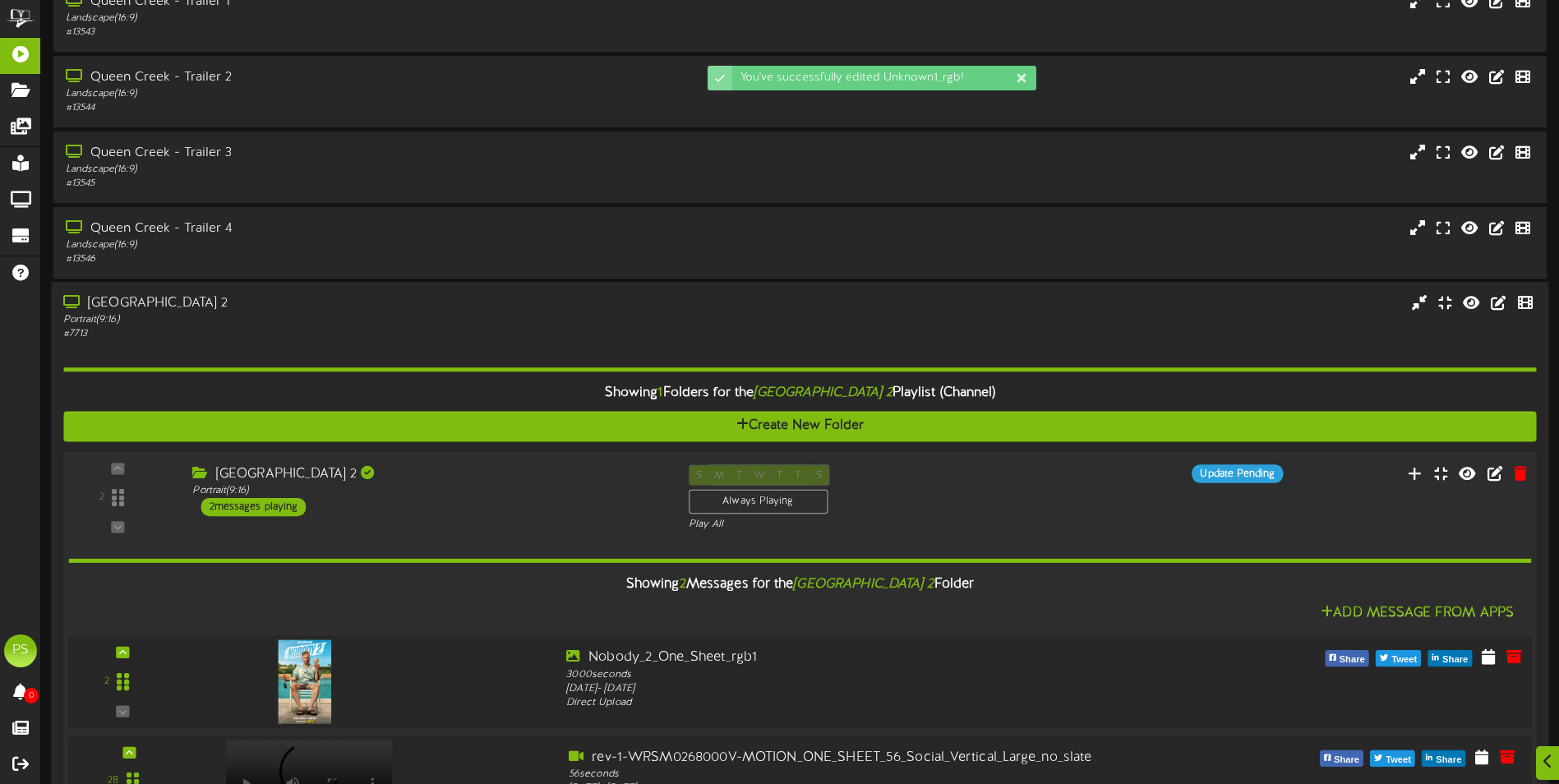
scroll to position [2199, 0]
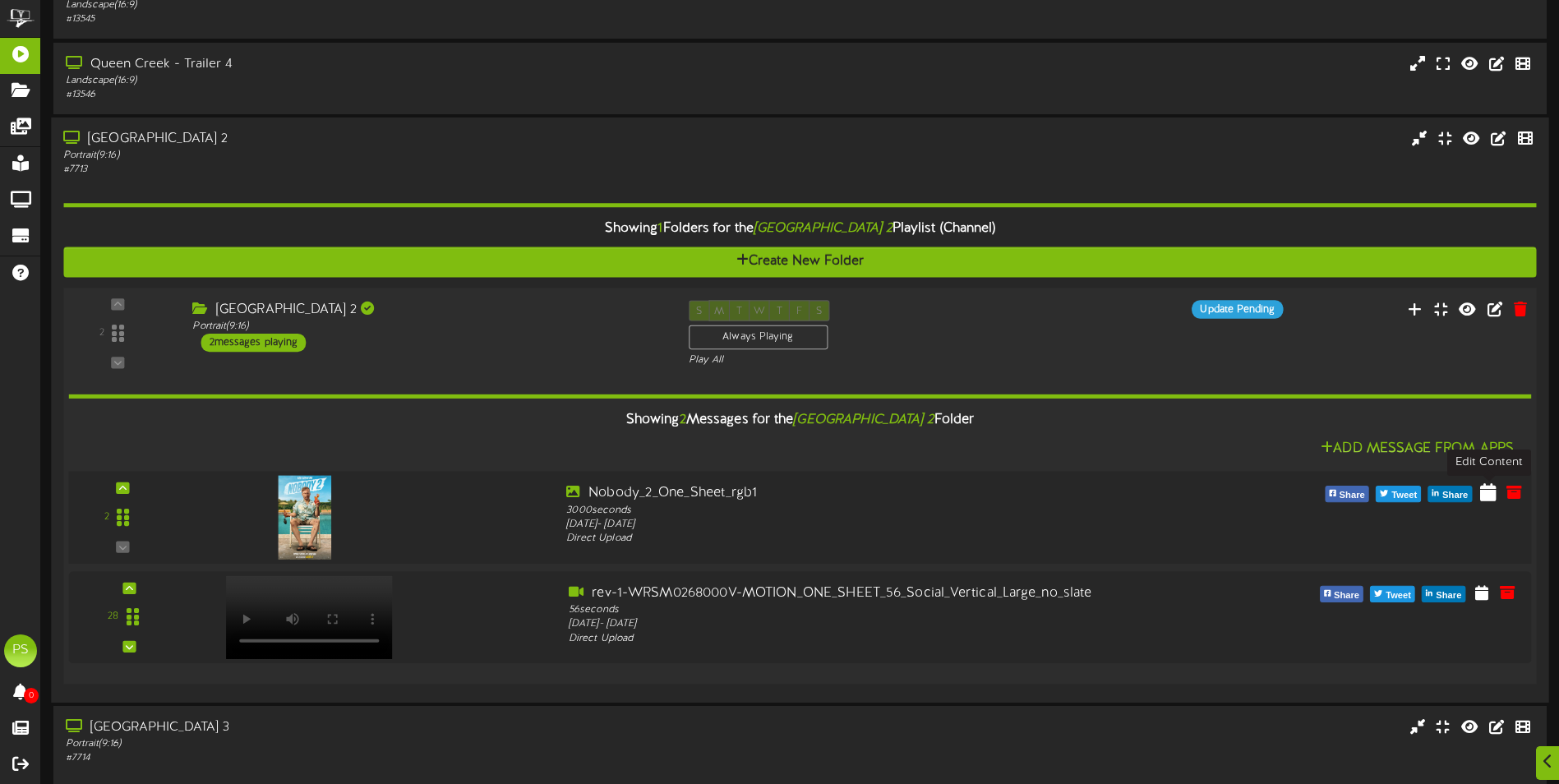
click at [1489, 494] on icon at bounding box center [1488, 492] width 16 height 18
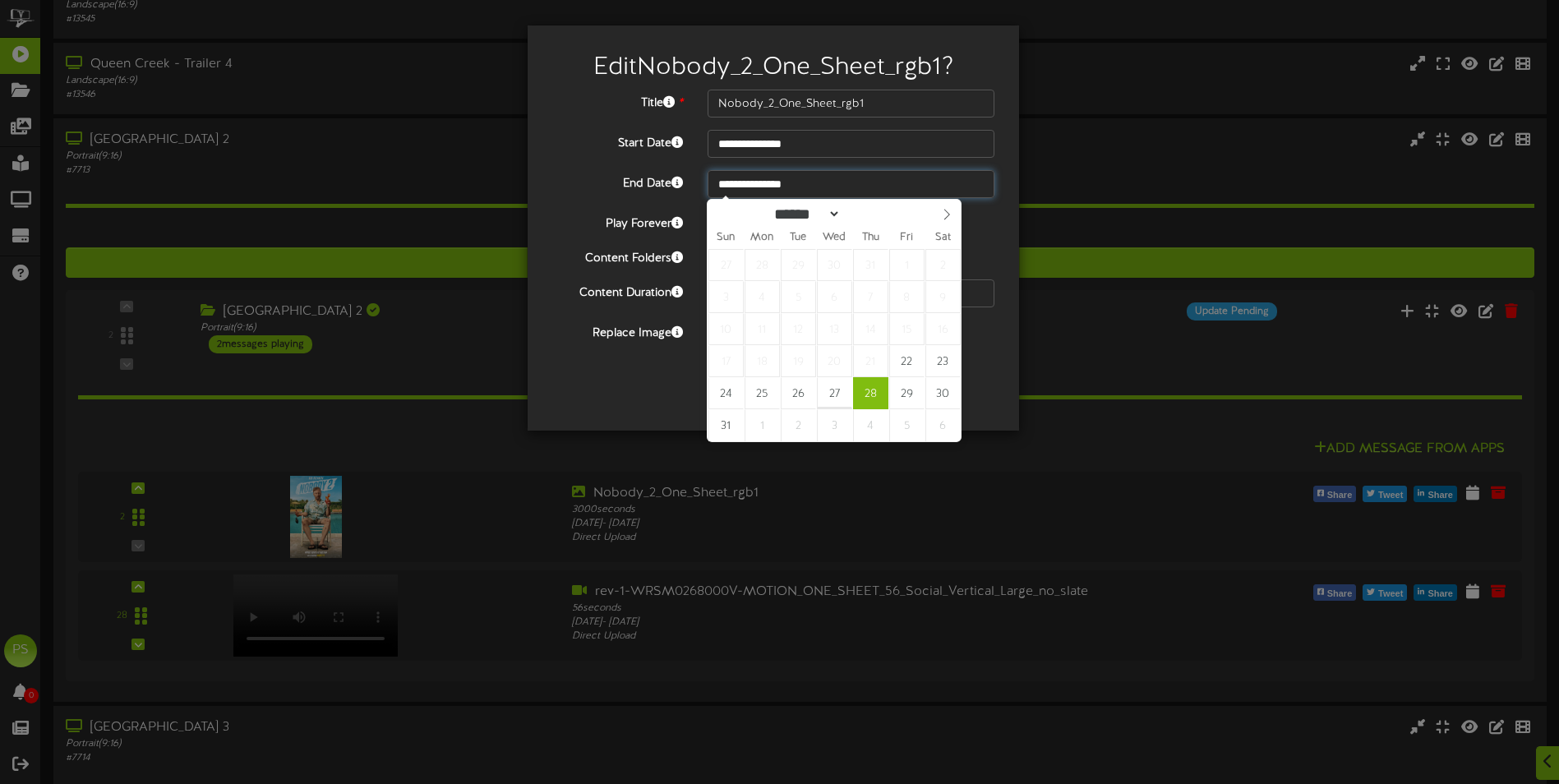
click at [791, 194] on input "**********" at bounding box center [851, 184] width 286 height 28
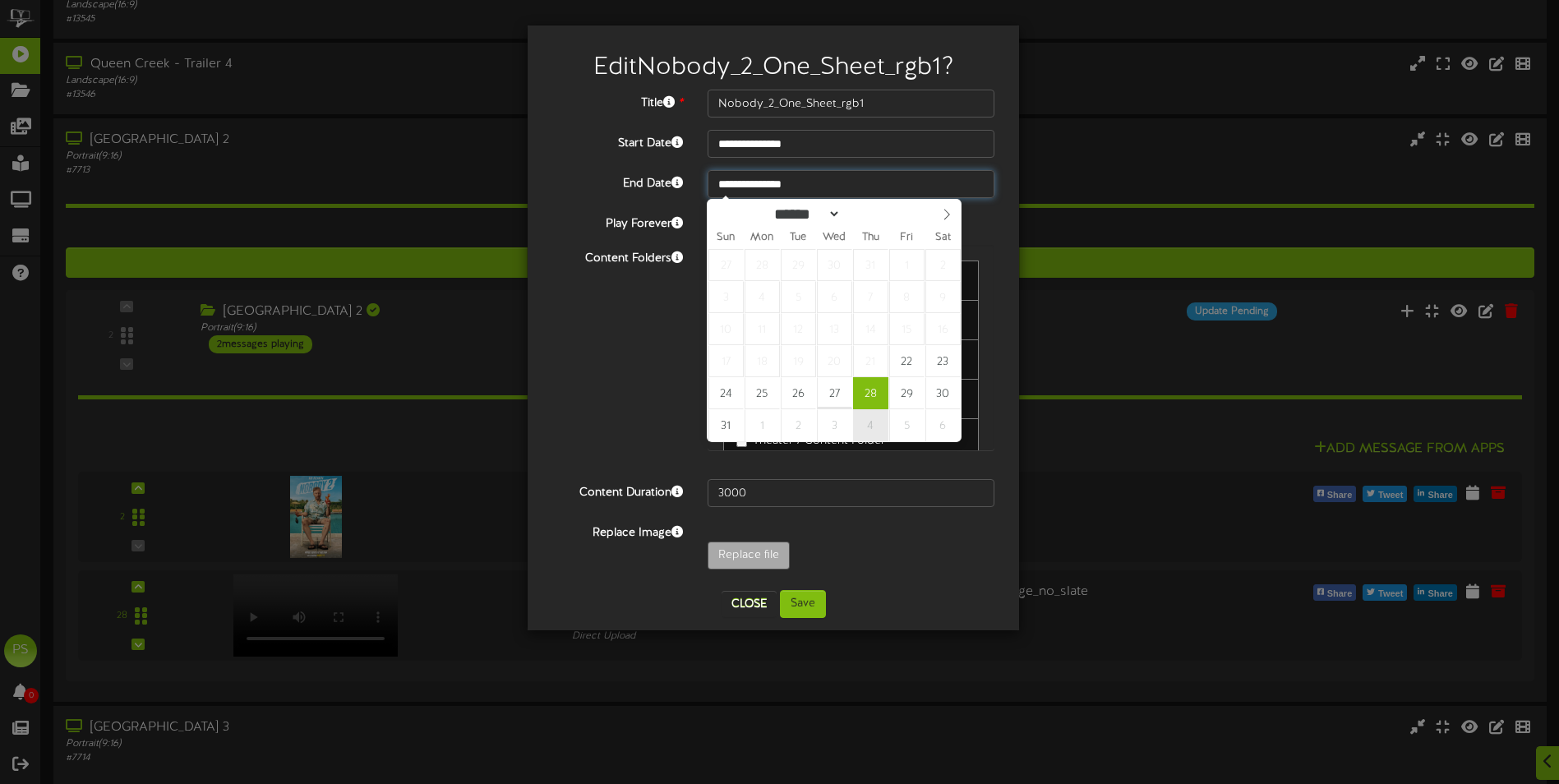
type input "**********"
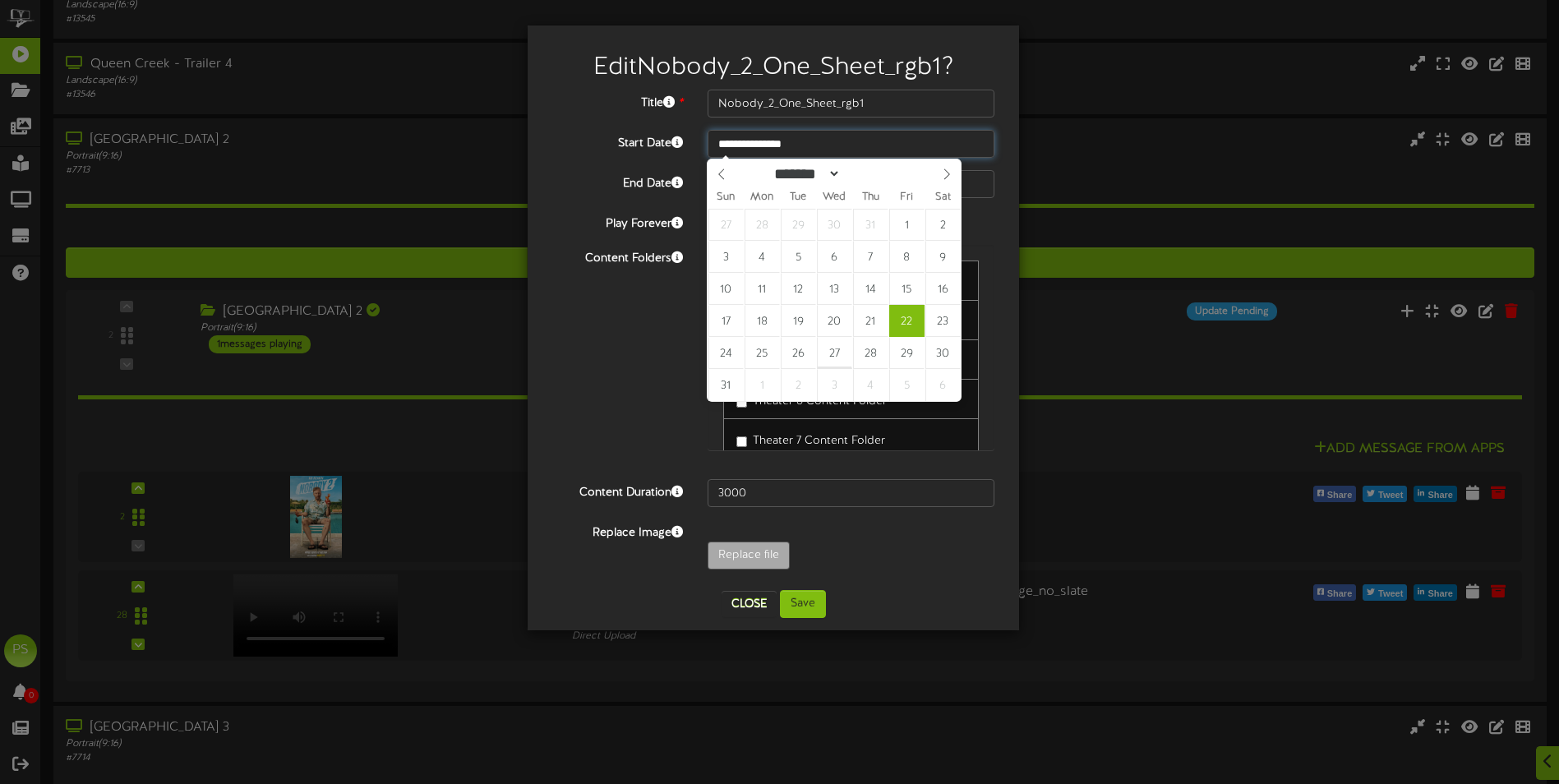
click at [829, 148] on input "**********" at bounding box center [851, 143] width 286 height 28
type input "**********"
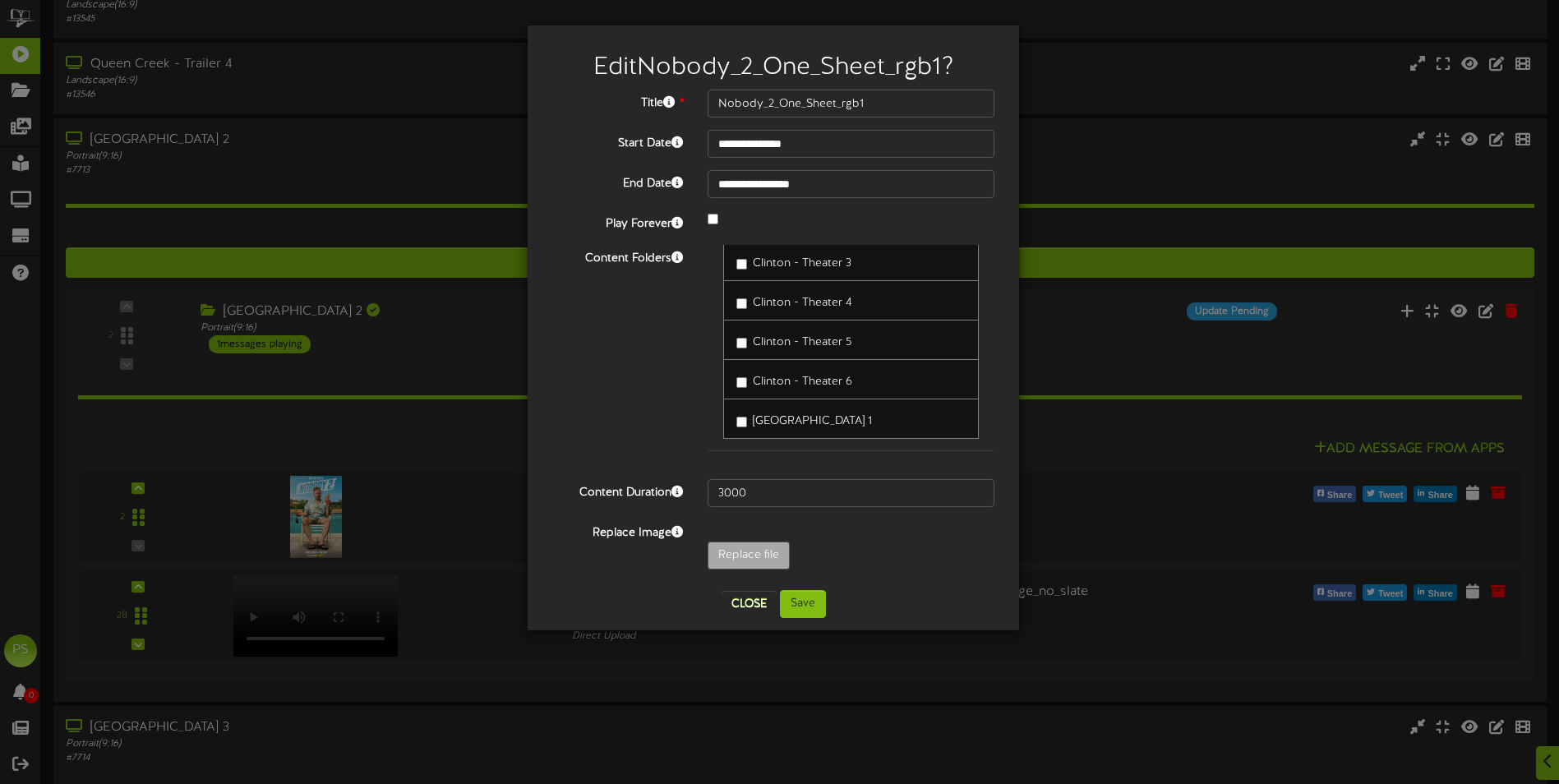
scroll to position [1904, 0]
click at [808, 606] on button "Save" at bounding box center [803, 604] width 46 height 28
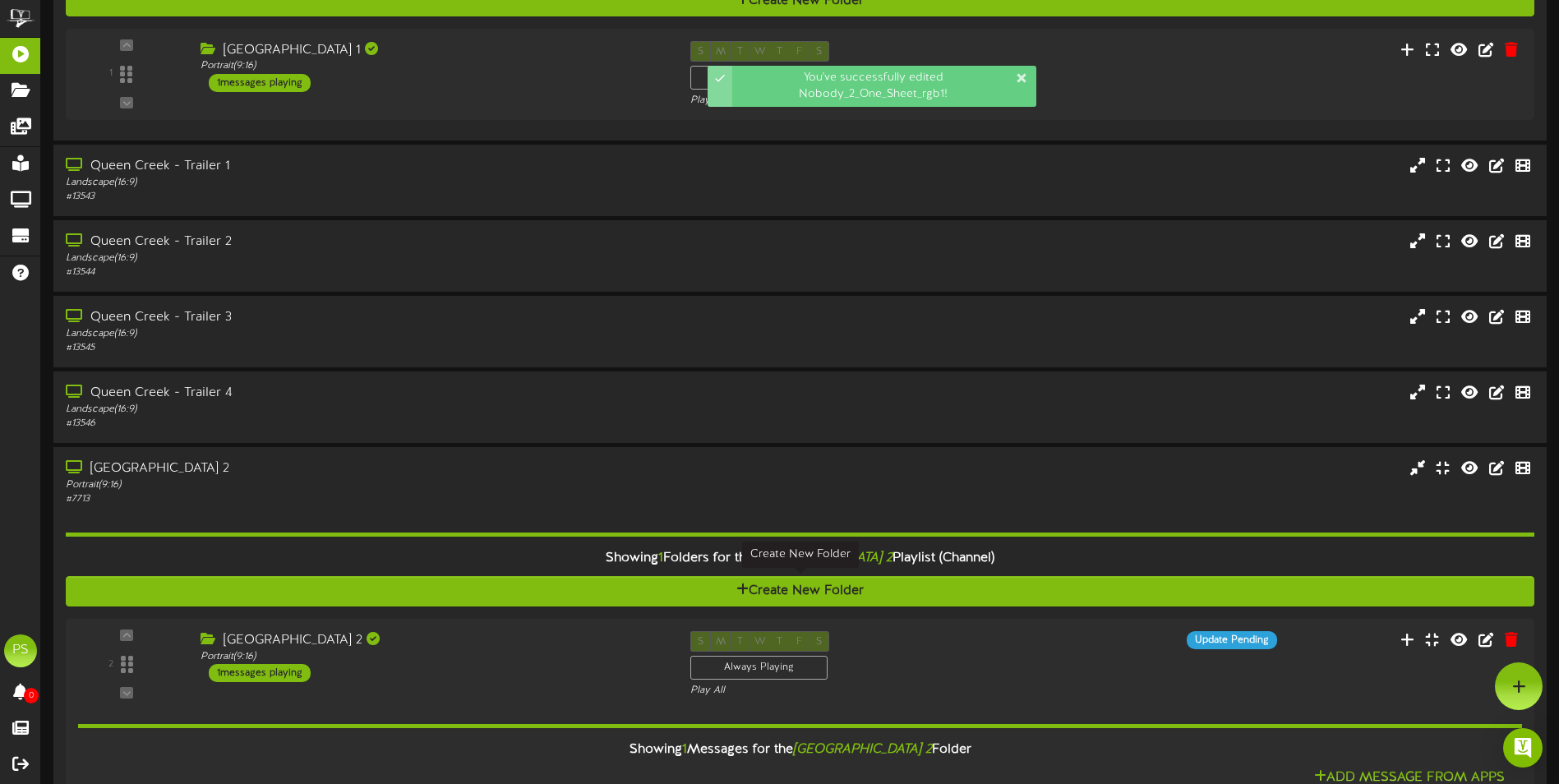
scroll to position [1541, 0]
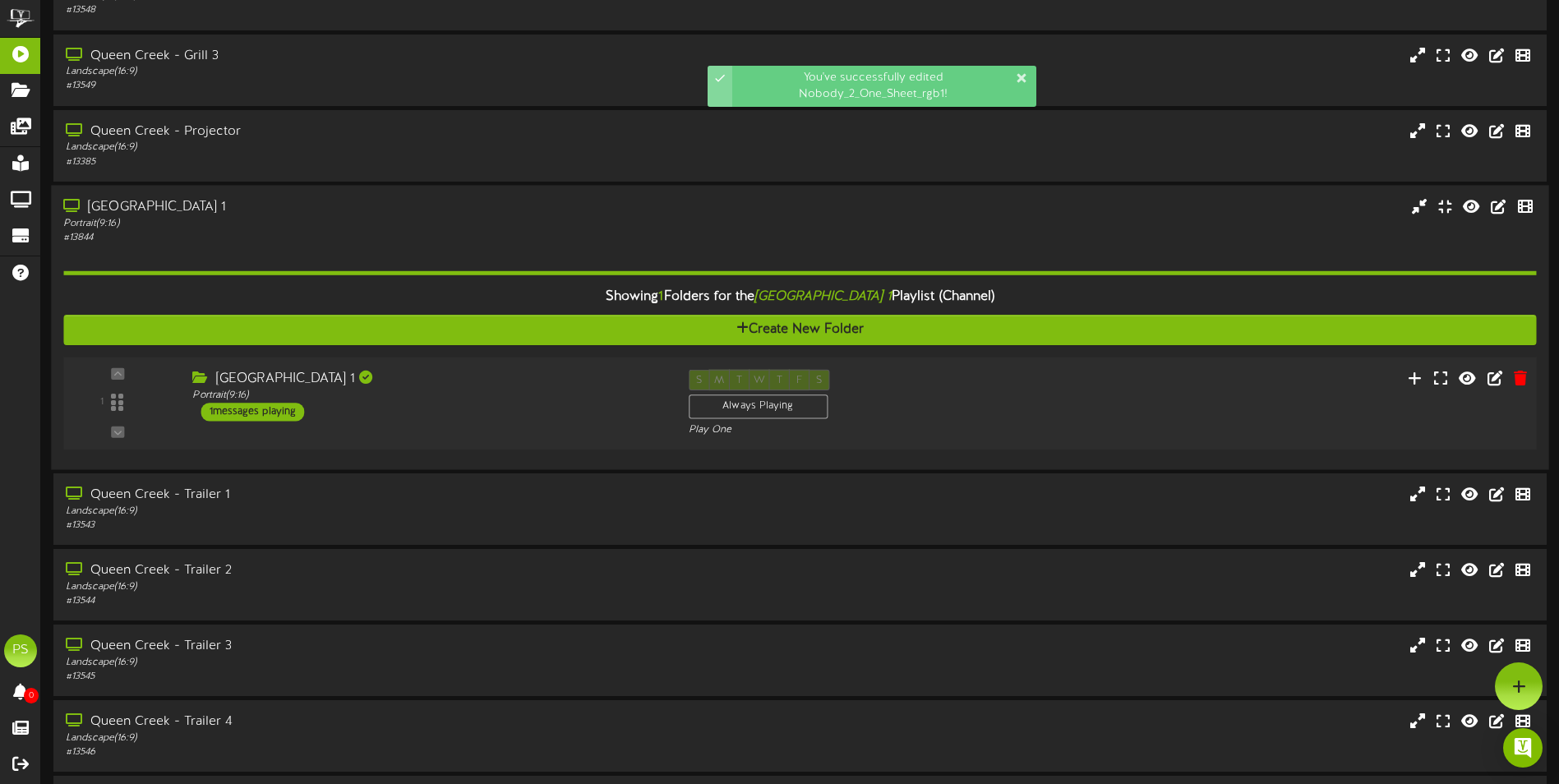
click at [1008, 383] on div "S M T W T F S Always Playing Play One" at bounding box center [862, 402] width 373 height 67
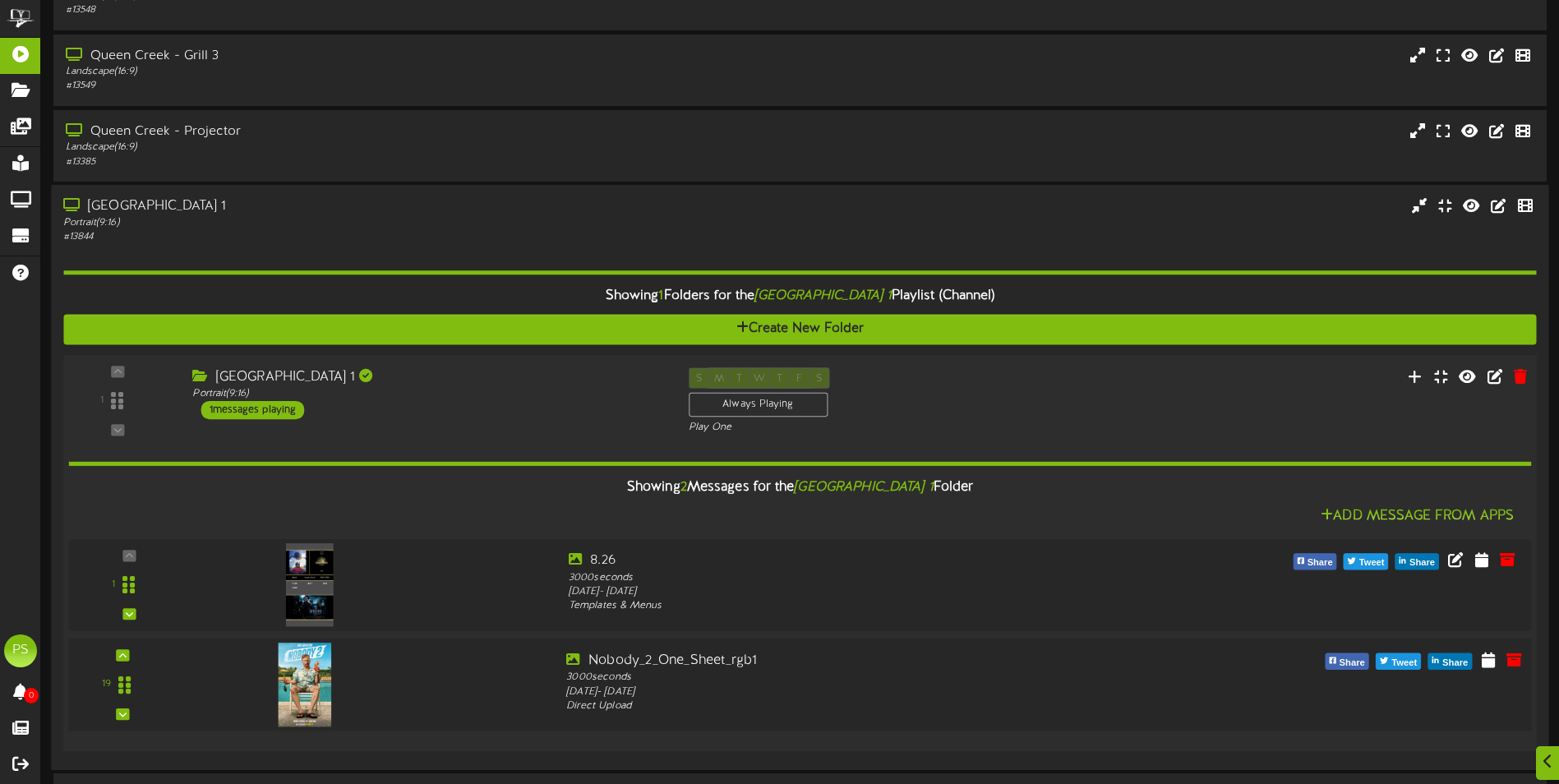
scroll to position [1706, 0]
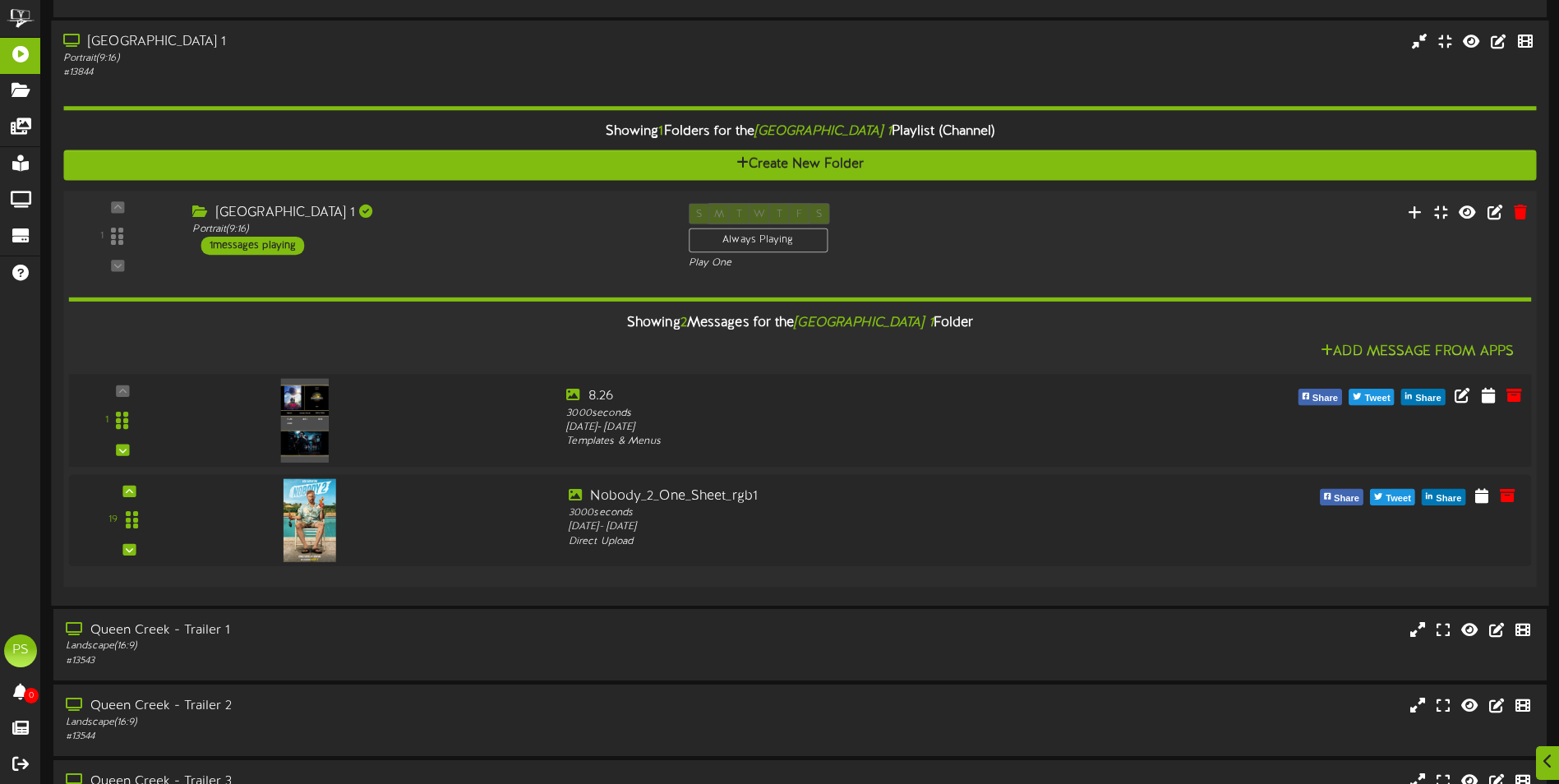
click at [295, 417] on img at bounding box center [305, 420] width 48 height 84
click at [1515, 394] on icon at bounding box center [1515, 394] width 18 height 18
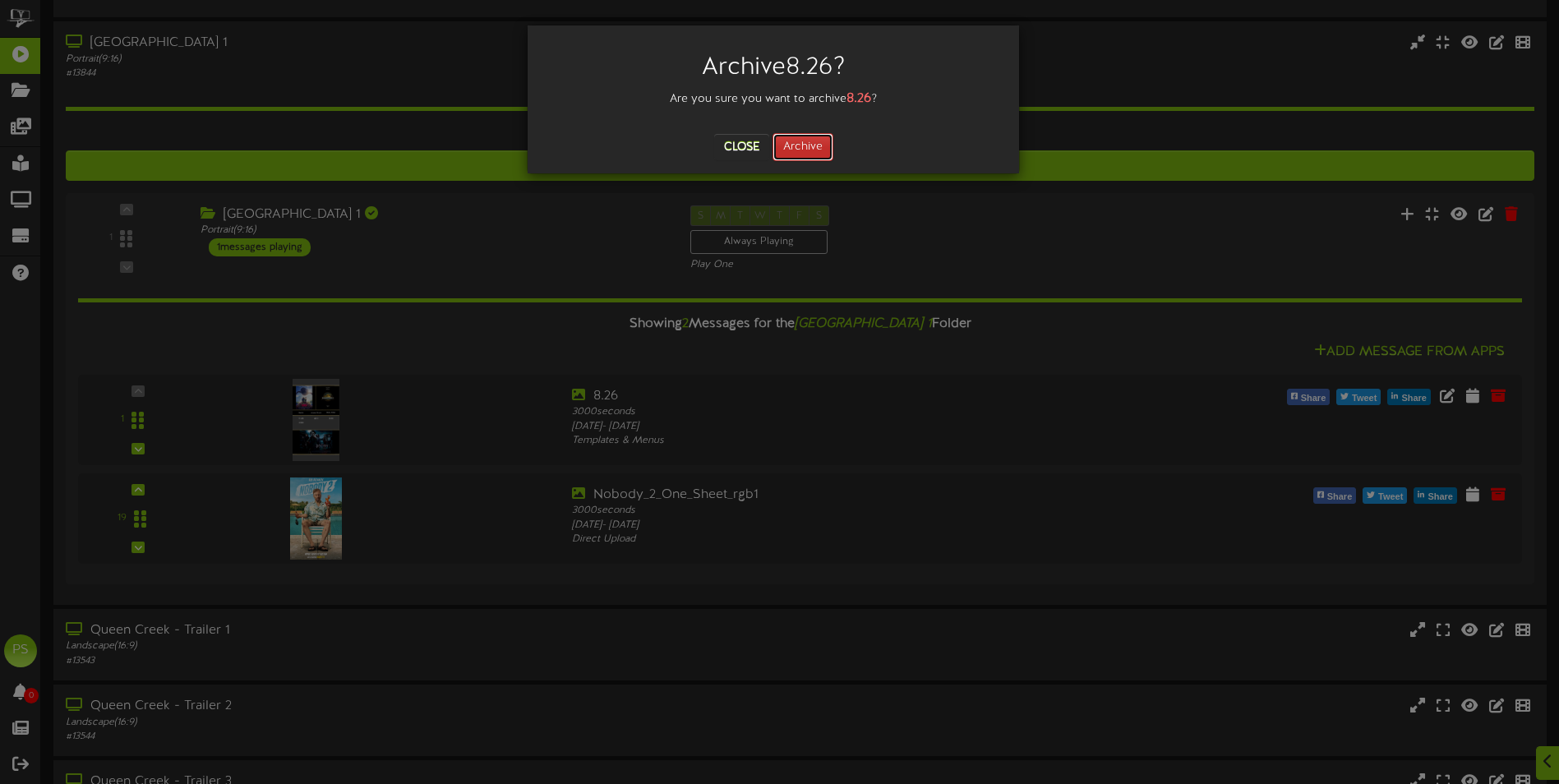
click at [818, 147] on button "Archive" at bounding box center [802, 147] width 61 height 28
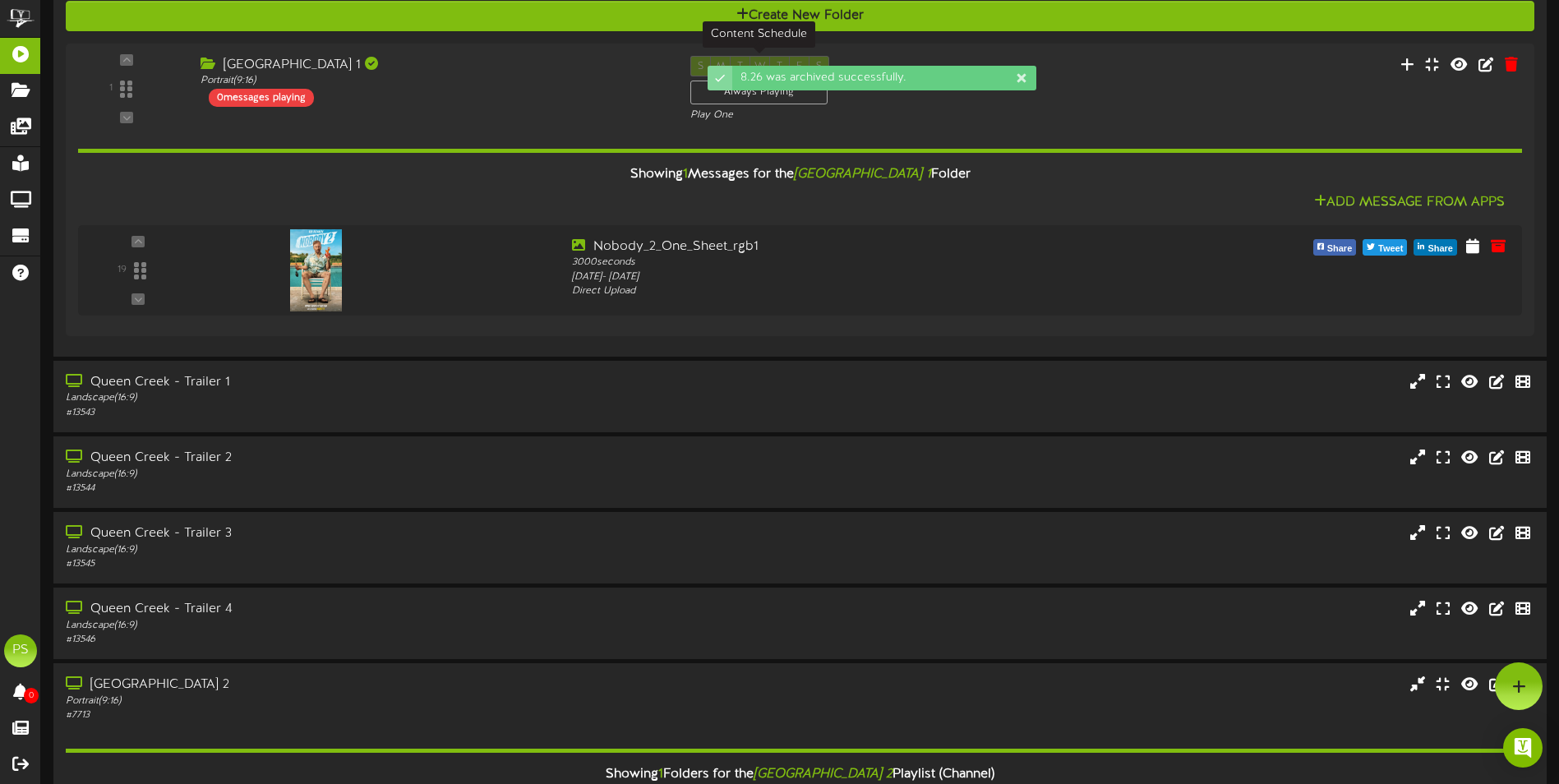
scroll to position [1377, 0]
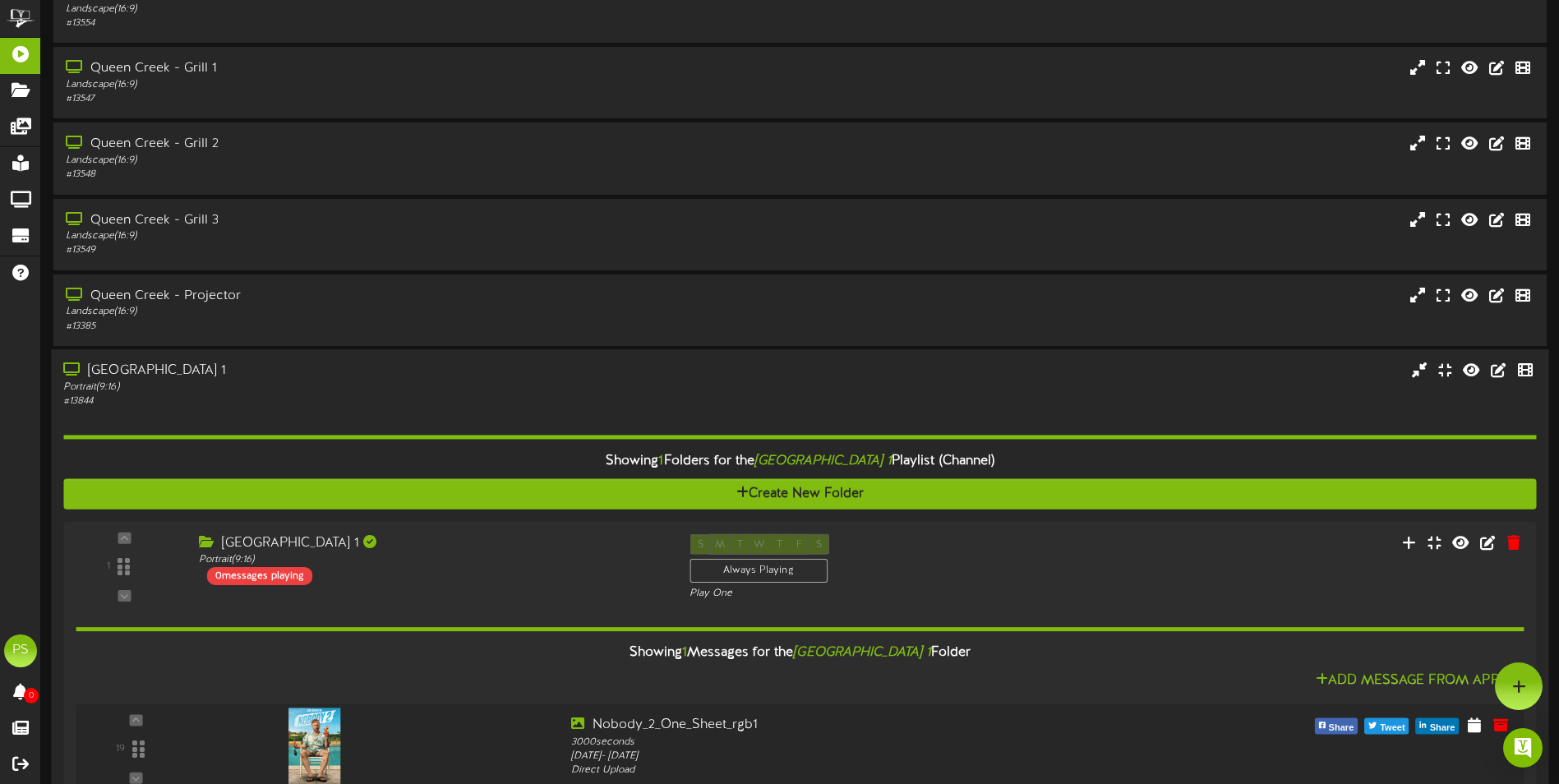
click at [370, 387] on div "Portrait ( 9:16 )" at bounding box center [363, 387] width 599 height 14
